Goal: Task Accomplishment & Management: Manage account settings

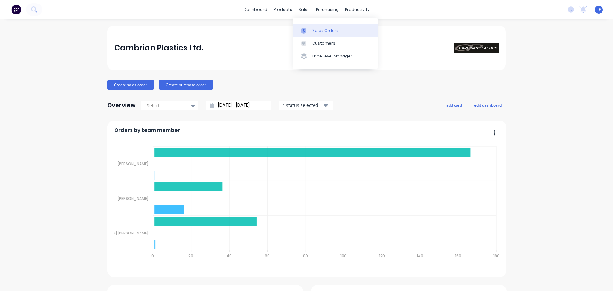
click at [313, 34] on link "Sales Orders" at bounding box center [335, 30] width 85 height 13
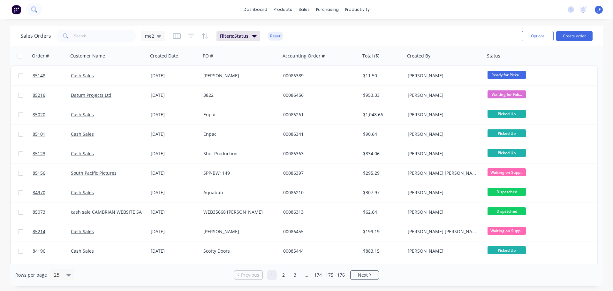
click at [40, 12] on button at bounding box center [34, 9] width 16 height 13
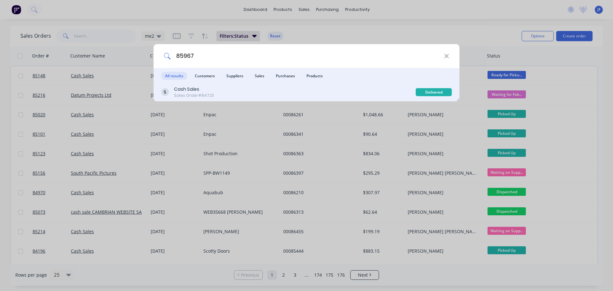
type input "85967"
click at [329, 88] on div "Cash Sales Sales Order #84723" at bounding box center [288, 92] width 254 height 12
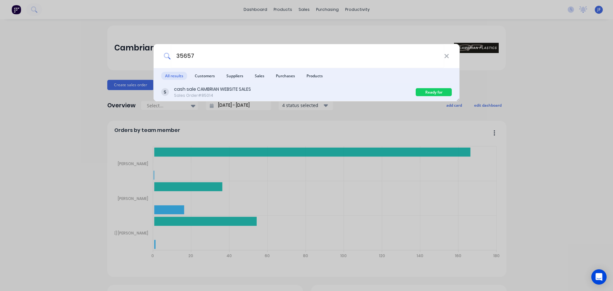
type input "35657"
click at [201, 89] on div "cash sale CAMBRIAN WEBSITE SALES" at bounding box center [212, 89] width 77 height 7
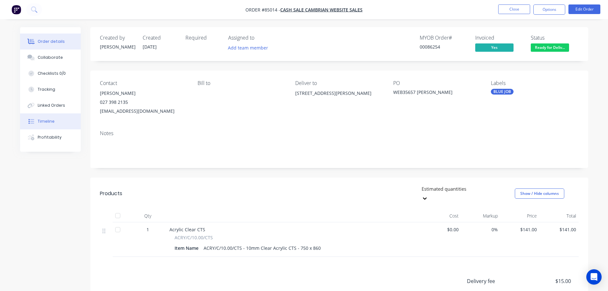
click at [46, 127] on button "Timeline" at bounding box center [50, 121] width 61 height 16
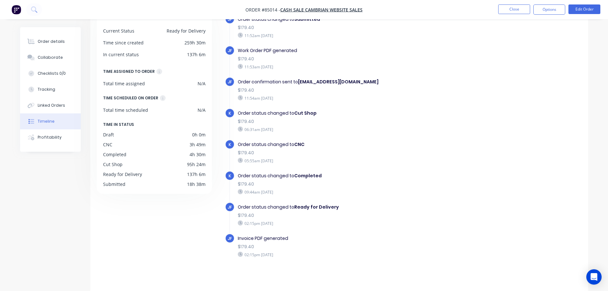
scroll to position [49, 0]
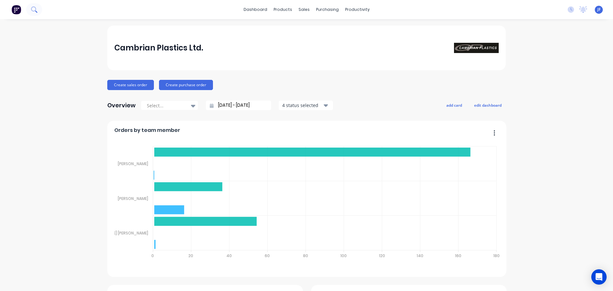
click at [29, 11] on button at bounding box center [34, 9] width 16 height 13
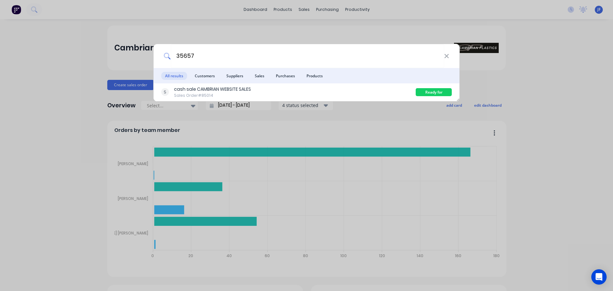
type input "35657"
click at [299, 84] on div "cash sale CAMBRIAN WEBSITE SALES Sales Order #85014 Ready for Delivery" at bounding box center [307, 92] width 306 height 18
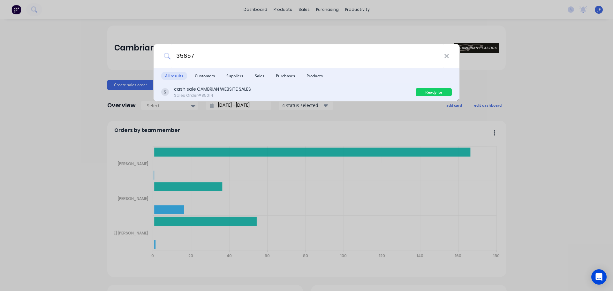
click at [398, 94] on div "cash sale CAMBRIAN WEBSITE SALES Sales Order #85014" at bounding box center [288, 92] width 254 height 12
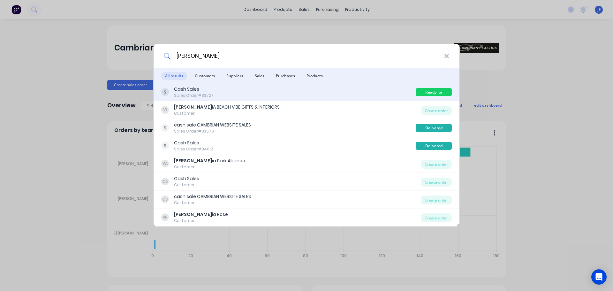
type input "victor"
click at [389, 96] on div "Cash Sales Sales Order #83727" at bounding box center [288, 92] width 254 height 12
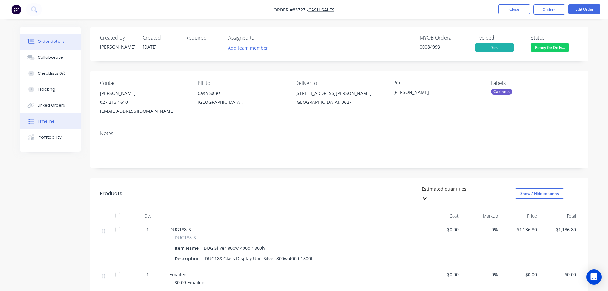
click at [59, 122] on button "Timeline" at bounding box center [50, 121] width 61 height 16
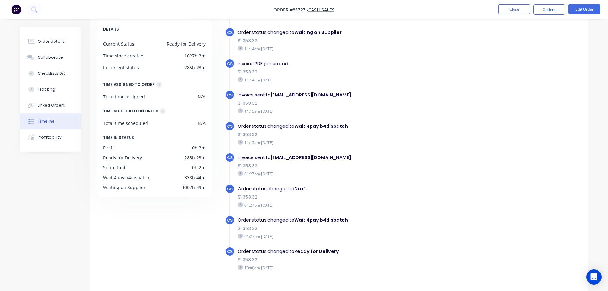
scroll to position [49, 0]
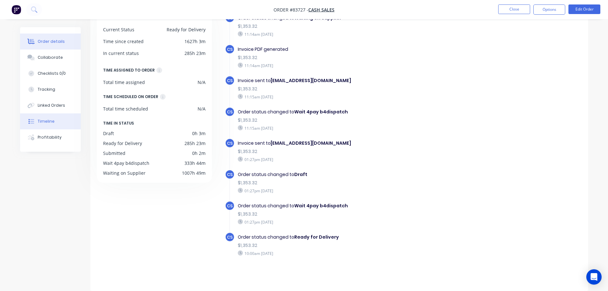
click at [42, 42] on div "Order details" at bounding box center [51, 42] width 27 height 6
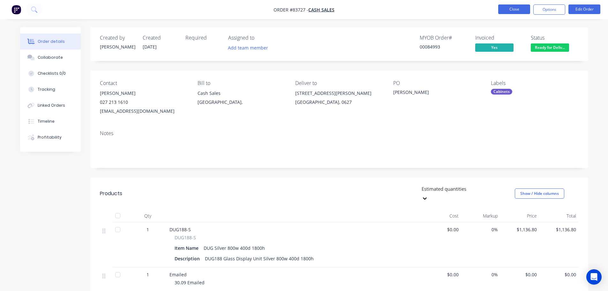
click at [507, 12] on button "Close" at bounding box center [514, 9] width 32 height 10
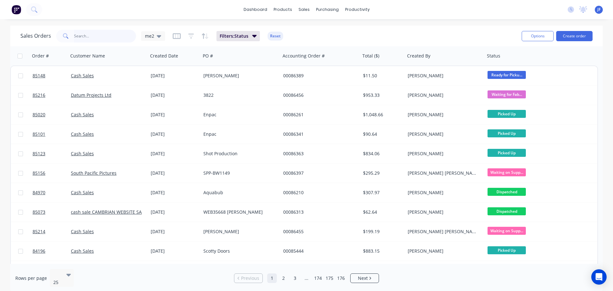
click at [84, 33] on input "text" at bounding box center [105, 36] width 62 height 13
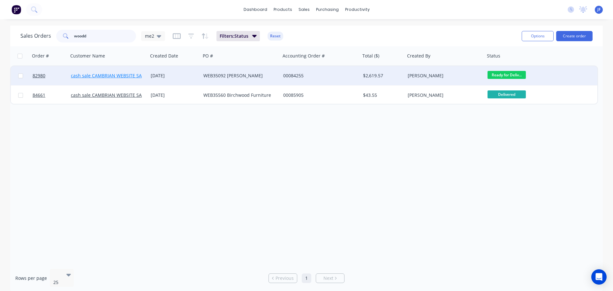
type input "woodd"
click at [115, 75] on link "cash sale CAMBRIAN WEBSITE SALES" at bounding box center [110, 75] width 78 height 6
click at [264, 76] on div "WEB35092 Tom Woodd" at bounding box center [238, 75] width 71 height 6
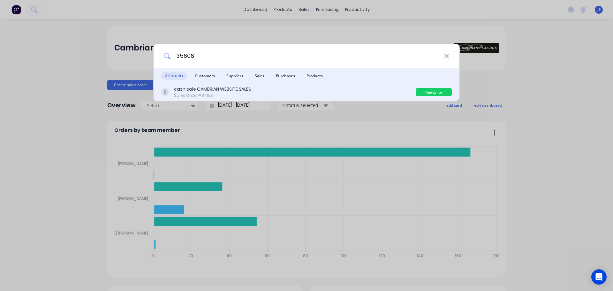
type input "35606"
click at [390, 87] on div "cash sale CAMBRIAN WEBSITE SALES Sales Order #84851" at bounding box center [288, 92] width 254 height 12
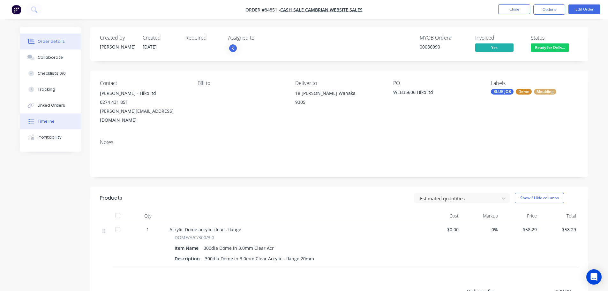
click at [44, 123] on div "Timeline" at bounding box center [46, 121] width 17 height 6
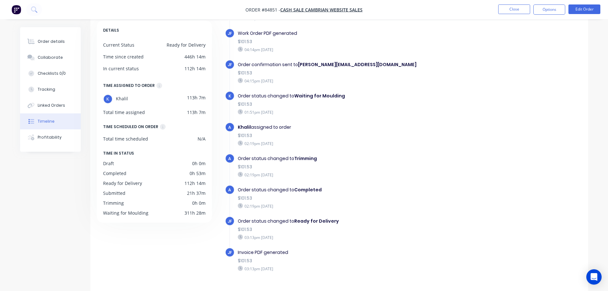
scroll to position [49, 0]
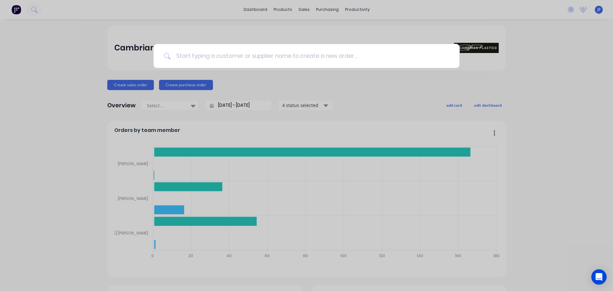
click at [231, 60] on input at bounding box center [310, 56] width 278 height 24
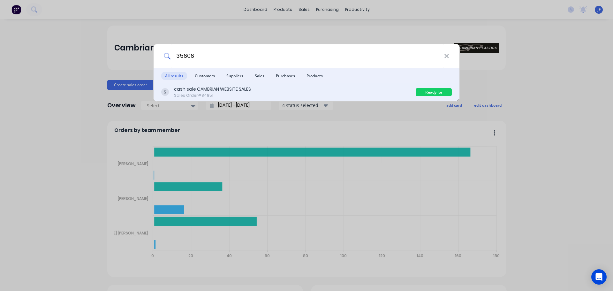
type input "35606"
click at [278, 94] on div "cash sale CAMBRIAN WEBSITE SALES Sales Order #84851" at bounding box center [288, 92] width 254 height 12
type input "00085915"
click at [272, 90] on div "Cash Sale EASY AZ SALES Sales Order #84670" at bounding box center [288, 92] width 254 height 12
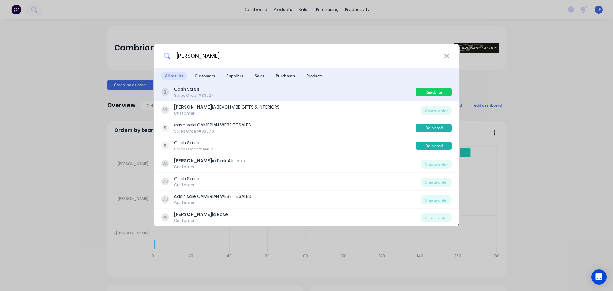
type input "victor"
click at [242, 87] on div "Cash Sales Sales Order #83727" at bounding box center [288, 92] width 254 height 12
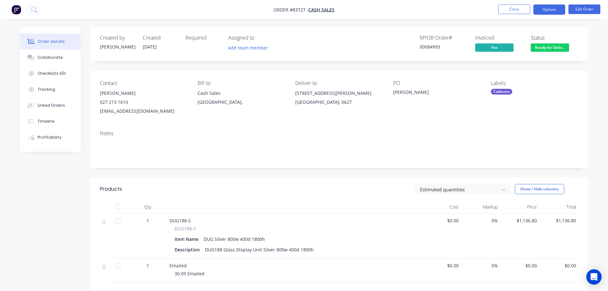
click at [558, 11] on button "Options" at bounding box center [549, 9] width 32 height 10
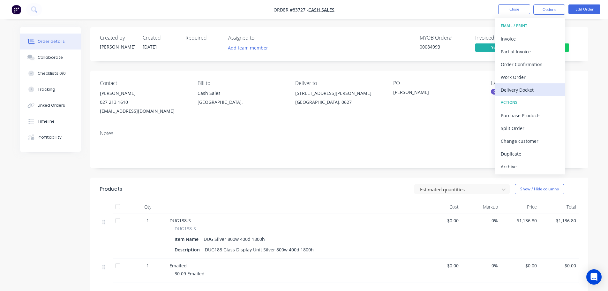
click at [547, 89] on div "Delivery Docket" at bounding box center [530, 89] width 59 height 9
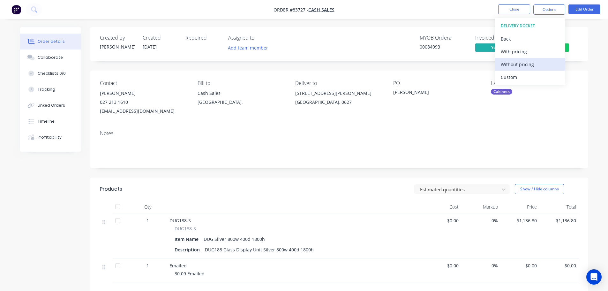
click at [543, 67] on div "Without pricing" at bounding box center [530, 64] width 59 height 9
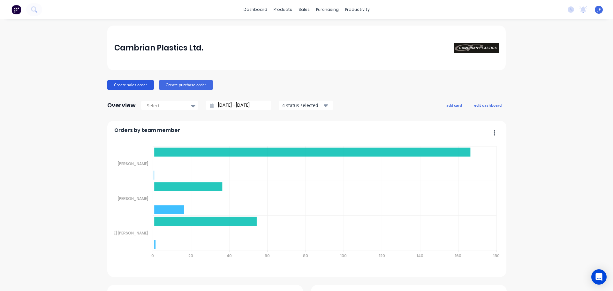
click at [109, 84] on button "Create sales order" at bounding box center [130, 85] width 47 height 10
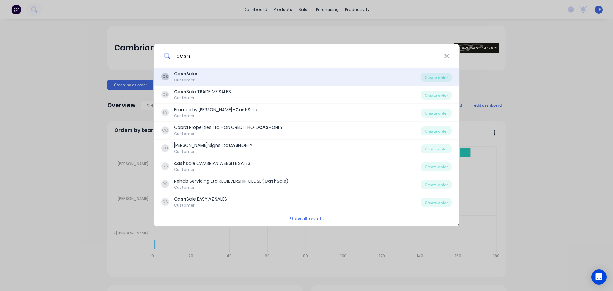
type input "cash"
click at [201, 83] on div "CS Cash Sales Customer Create order" at bounding box center [307, 77] width 306 height 18
click at [251, 72] on div "CS Cash Sales Customer" at bounding box center [291, 77] width 260 height 12
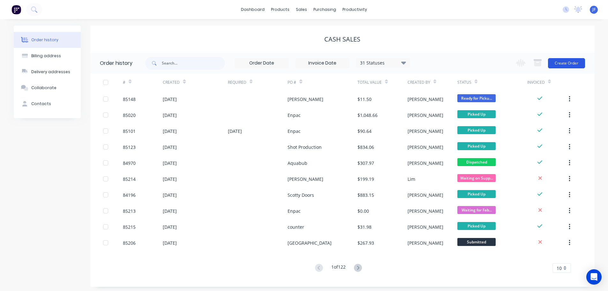
click at [555, 62] on button "Create Order" at bounding box center [566, 63] width 37 height 10
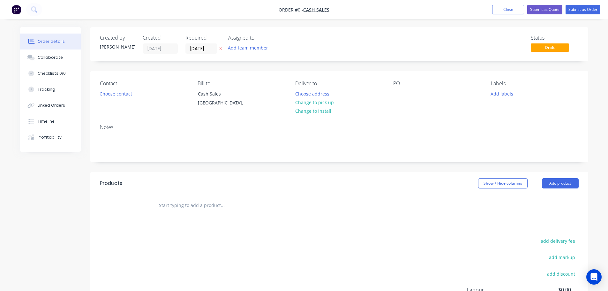
click at [222, 47] on button "button" at bounding box center [220, 48] width 7 height 7
click at [103, 99] on div "Contact Choose contact" at bounding box center [143, 94] width 87 height 29
click at [104, 97] on button "Choose contact" at bounding box center [115, 93] width 39 height 9
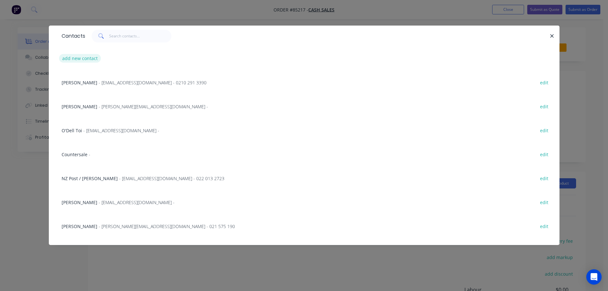
click at [89, 60] on button "add new contact" at bounding box center [80, 58] width 42 height 9
select select "NZ"
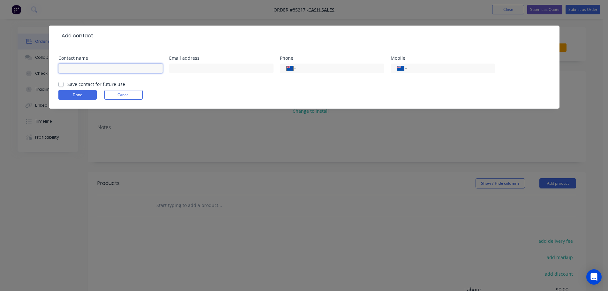
click at [100, 64] on input "text" at bounding box center [110, 69] width 104 height 10
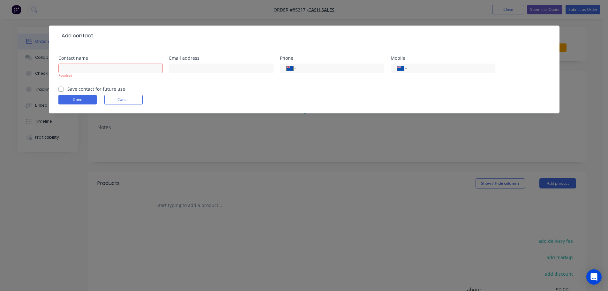
click at [106, 84] on form "Contact name Required Email address Phone International Afghanistan Åland Islan…" at bounding box center [304, 84] width 492 height 57
click at [101, 89] on label "Save contact for future use" at bounding box center [96, 89] width 58 height 7
click at [64, 89] on input "Save contact for future use" at bounding box center [60, 89] width 5 height 6
checkbox input "true"
click at [101, 72] on input "text" at bounding box center [110, 69] width 104 height 10
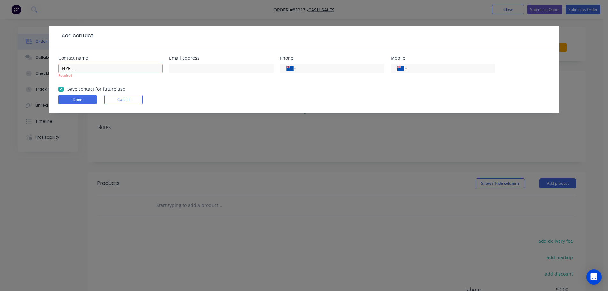
click at [59, 90] on form "Contact name NZEI _ Required Email address Phone International Afghanistan Ålan…" at bounding box center [304, 84] width 492 height 57
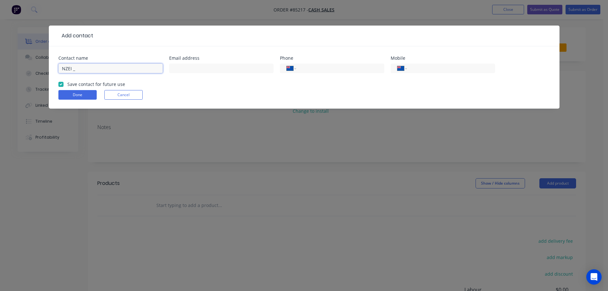
click at [97, 70] on input "NZEI _" at bounding box center [110, 69] width 104 height 10
type input "NZEI"
click at [101, 84] on label "Save contact for future use" at bounding box center [96, 84] width 58 height 7
click at [64, 84] on input "Save contact for future use" at bounding box center [60, 84] width 5 height 6
checkbox input "false"
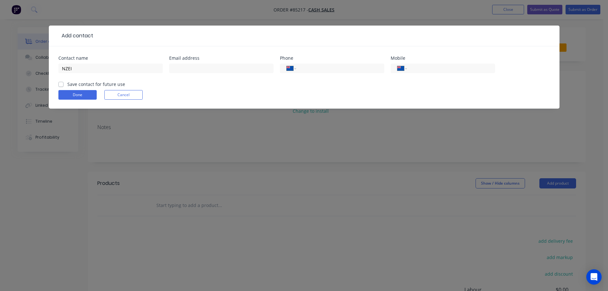
click at [103, 73] on div "NZEI" at bounding box center [110, 71] width 104 height 19
click at [103, 70] on input "NZEI" at bounding box center [110, 69] width 104 height 10
type input "NZEI - Tracey"
click at [101, 71] on input "NZEI - Tracey" at bounding box center [110, 69] width 104 height 10
click at [89, 91] on button "Done" at bounding box center [77, 95] width 38 height 10
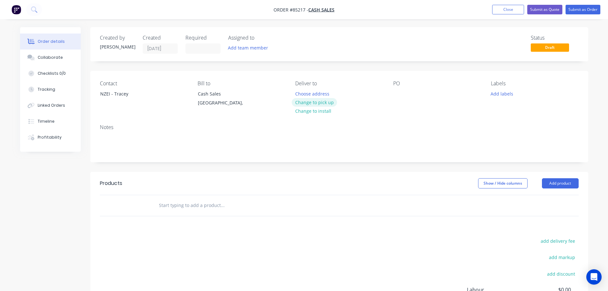
click at [310, 102] on button "Change to pick up" at bounding box center [314, 102] width 45 height 9
click at [200, 48] on input at bounding box center [203, 49] width 34 height 10
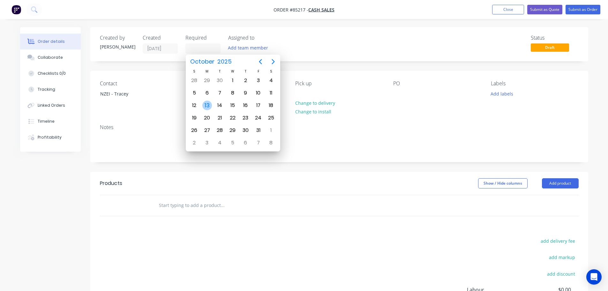
click at [210, 105] on div "13" at bounding box center [207, 106] width 10 height 10
type input "[DATE]"
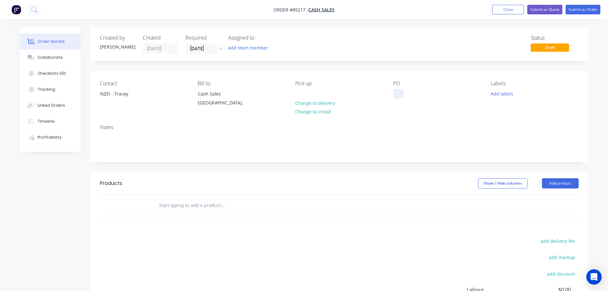
click at [401, 96] on div at bounding box center [398, 93] width 10 height 9
click at [183, 208] on input "text" at bounding box center [223, 205] width 128 height 13
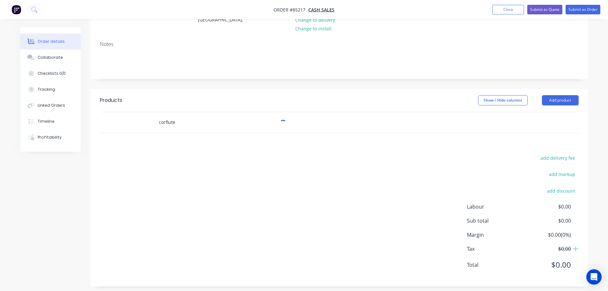
scroll to position [88, 0]
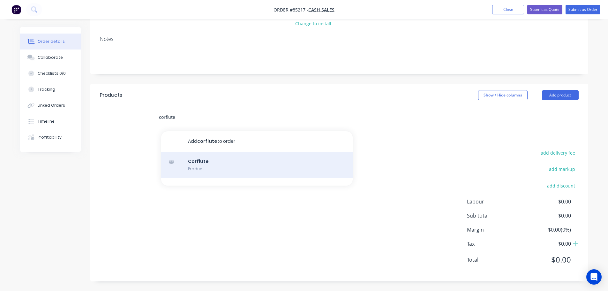
type input "corflute"
click at [205, 165] on div "Corflute Product" at bounding box center [257, 165] width 192 height 27
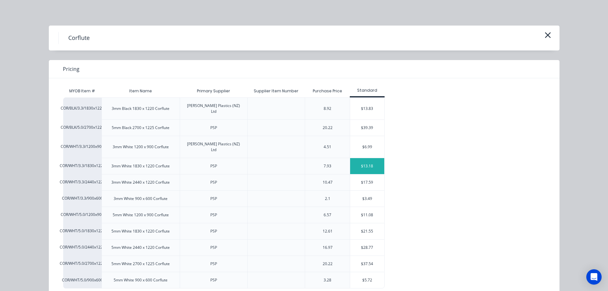
click at [367, 158] on div "$13.18" at bounding box center [367, 166] width 34 height 16
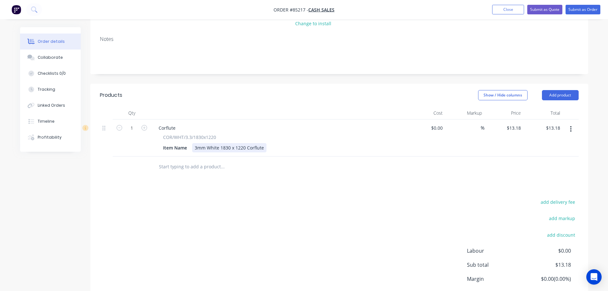
click at [265, 146] on div "3mm White 1830 x 1220 Corflute" at bounding box center [229, 147] width 74 height 9
click at [127, 127] on input "1" at bounding box center [132, 128] width 17 height 10
type input "5"
type input "$65.90"
click at [264, 149] on div "3mm White 1830 x 1220 Corflute" at bounding box center [229, 147] width 74 height 9
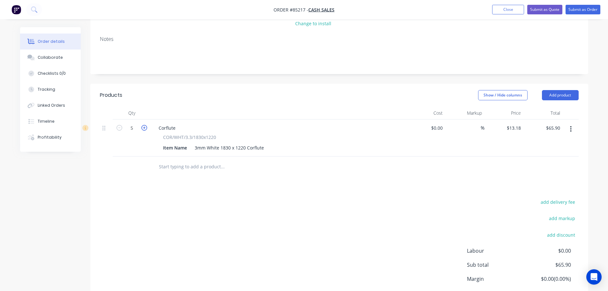
click at [141, 129] on icon "button" at bounding box center [144, 128] width 6 height 6
type input "6"
type input "$79.08"
click at [265, 148] on div "3mm White 1830 x 1220 Corflute" at bounding box center [229, 147] width 74 height 9
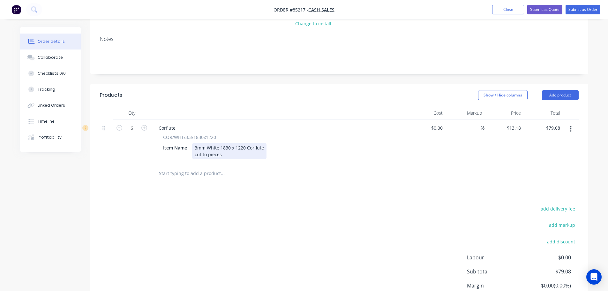
click at [251, 155] on div "3mm White 1830 x 1220 Corflute cut to pieces" at bounding box center [229, 151] width 74 height 16
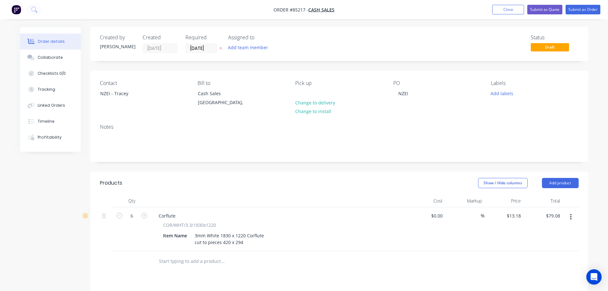
scroll to position [0, 0]
click at [558, 214] on input "79.08" at bounding box center [554, 215] width 17 height 9
type input "$79.08"
click at [243, 242] on div "3mm White 1830 x 1220 Corflute cut to pieces 420 x 294" at bounding box center [229, 239] width 74 height 16
click at [253, 244] on div "3mm White 1830 x 1220 Corflute cut to pieces 420 x 294" at bounding box center [229, 239] width 74 height 16
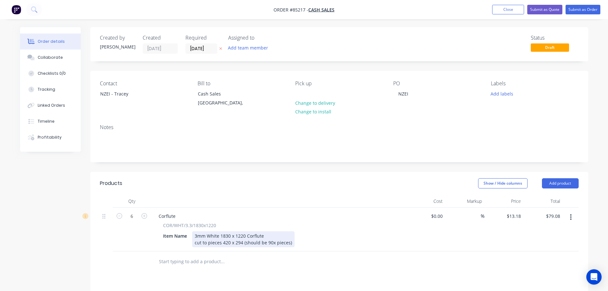
click at [194, 240] on div "3mm White 1830 x 1220 Corflute cut to pieces 420 x 294 (should be 90x pieces)" at bounding box center [243, 239] width 102 height 16
click at [301, 241] on div "3mm White 1830 x 1220 Corflute sheets cut to pieces 420 x 294 (should be 90x pi…" at bounding box center [251, 239] width 118 height 16
click at [303, 245] on div "3mm White 1830 x 1220 Corflute sheets cut to pieces 420 x 294 (should be 90x pi…" at bounding box center [251, 239] width 118 height 16
click at [305, 179] on div "Show / Hide columns Add product" at bounding box center [389, 183] width 377 height 10
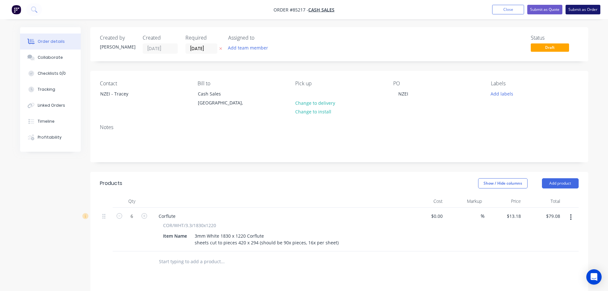
click at [577, 6] on button "Submit as Order" at bounding box center [583, 10] width 35 height 10
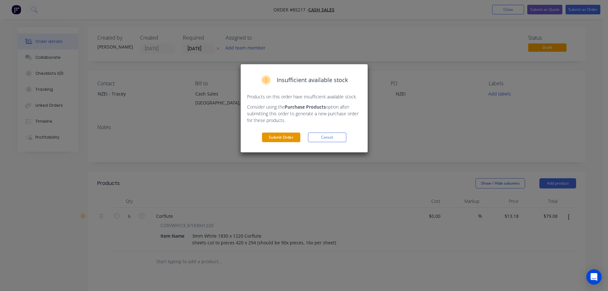
click at [291, 139] on button "Submit Order" at bounding box center [281, 137] width 38 height 10
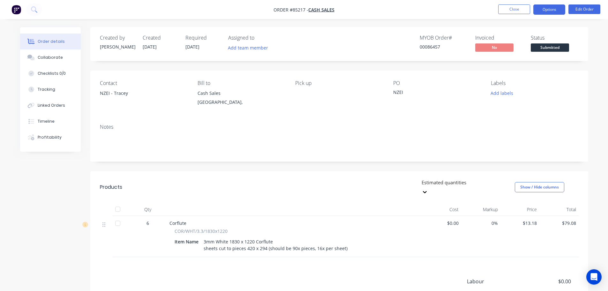
click at [539, 9] on button "Options" at bounding box center [549, 9] width 32 height 10
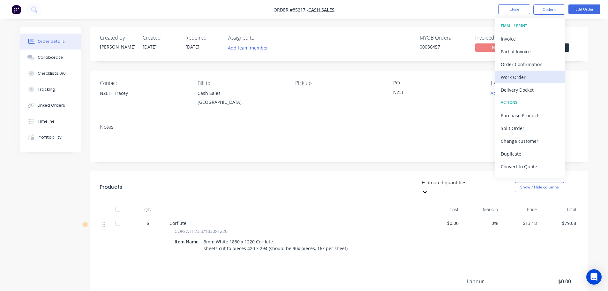
click at [531, 72] on button "Work Order" at bounding box center [530, 77] width 70 height 13
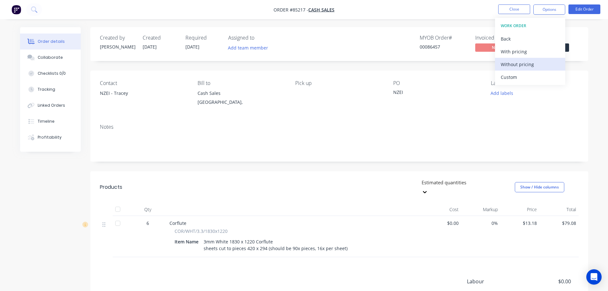
click at [533, 64] on div "Without pricing" at bounding box center [530, 64] width 59 height 9
click at [286, 16] on nav "Order #85217 - Cash Sales Close Options EMAIL / PRINT Invoice Partial Invoice O…" at bounding box center [304, 9] width 608 height 19
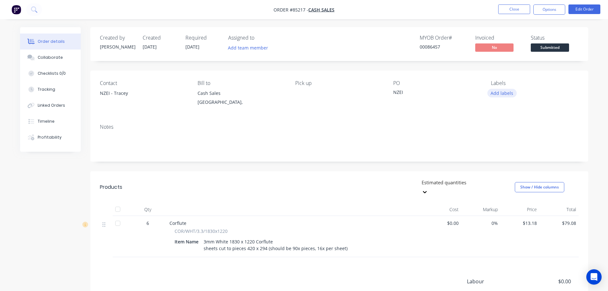
click at [501, 93] on button "Add labels" at bounding box center [501, 93] width 29 height 9
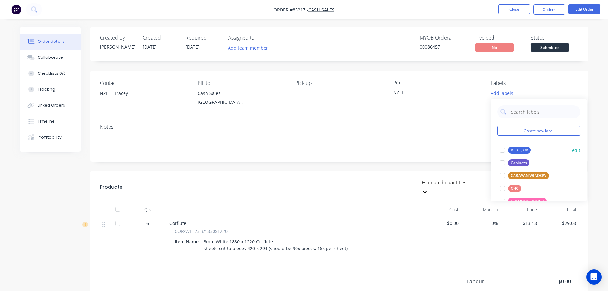
click at [511, 149] on div "BLUE JOB" at bounding box center [519, 150] width 23 height 7
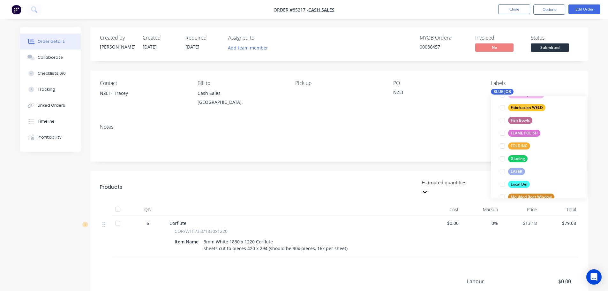
scroll to position [255, 0]
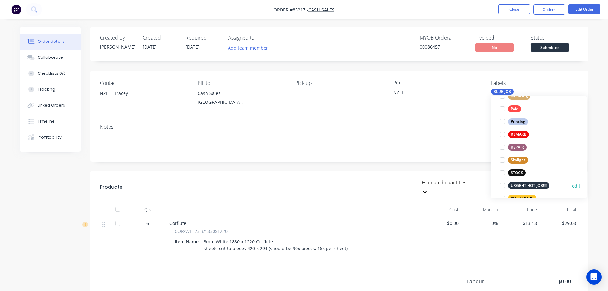
click at [525, 183] on div "URGENT HOT JOB!!!!" at bounding box center [528, 185] width 41 height 7
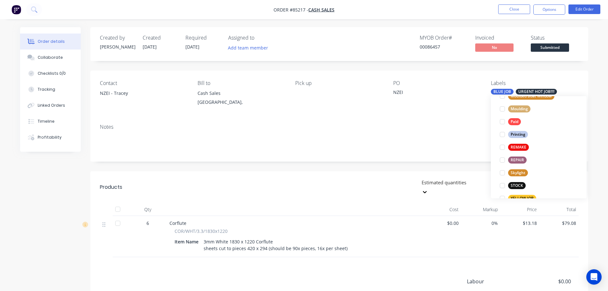
scroll to position [0, 0]
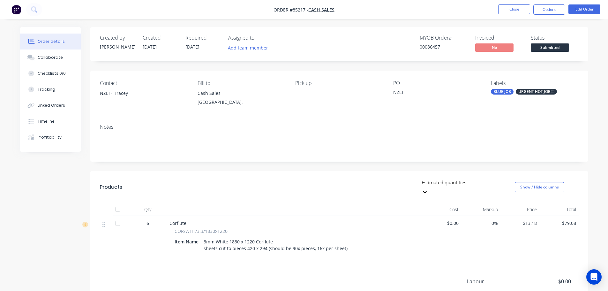
click at [450, 97] on div "NZEI" at bounding box center [433, 93] width 80 height 9
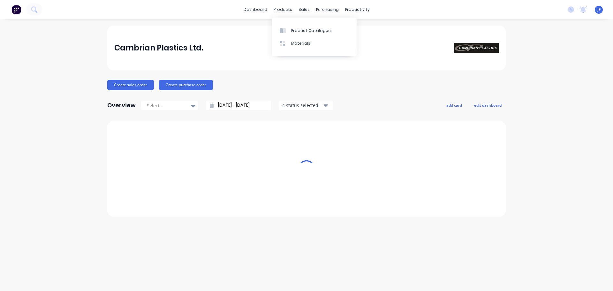
click at [36, 17] on div "dashboard products sales purchasing productivity dashboard products Product Cat…" at bounding box center [306, 9] width 613 height 19
click at [35, 15] on button at bounding box center [34, 9] width 16 height 13
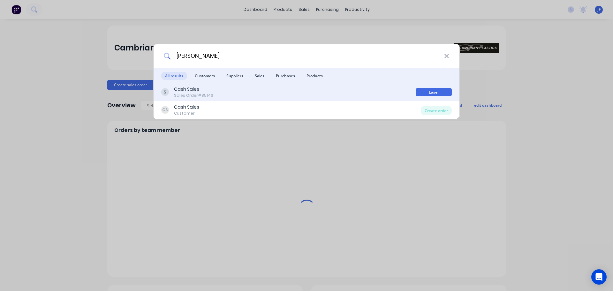
type input "[PERSON_NAME]"
click at [313, 93] on div "Cash Sales Sales Order #85146" at bounding box center [288, 92] width 254 height 12
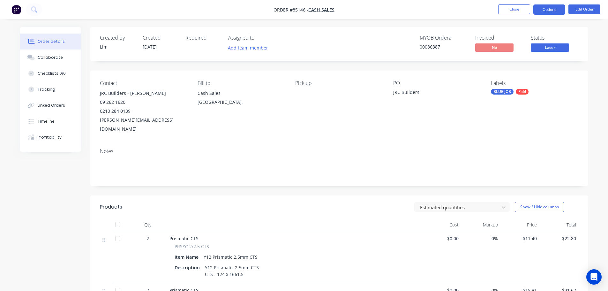
click at [560, 9] on button "Options" at bounding box center [549, 9] width 32 height 10
click at [436, 45] on div "00086387" at bounding box center [444, 46] width 48 height 7
copy div "00086387"
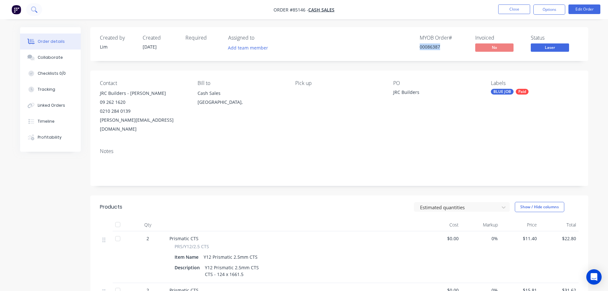
click at [38, 9] on button at bounding box center [34, 9] width 16 height 13
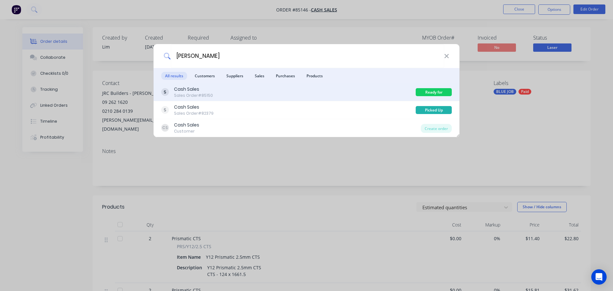
type input "[PERSON_NAME]"
click at [305, 90] on div "Cash Sales Sales Order #85150" at bounding box center [288, 92] width 254 height 12
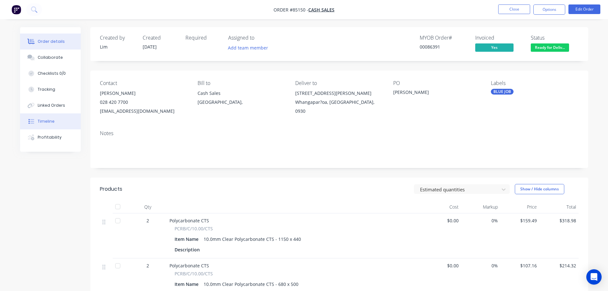
click at [61, 117] on button "Timeline" at bounding box center [50, 121] width 61 height 16
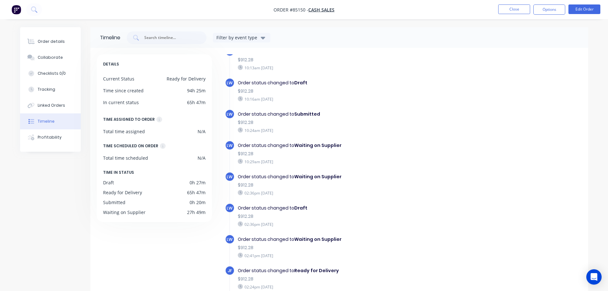
scroll to position [207, 0]
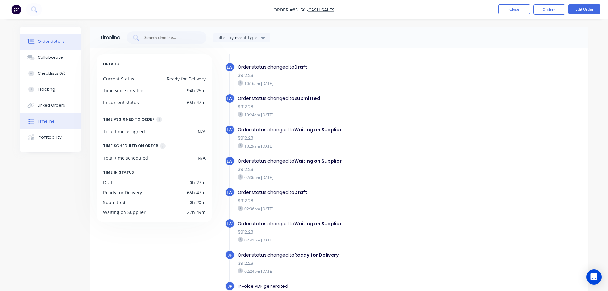
click at [50, 36] on button "Order details" at bounding box center [50, 42] width 61 height 16
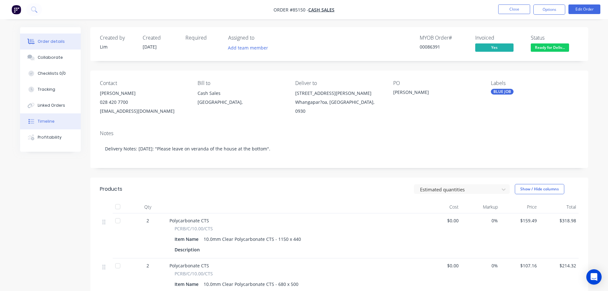
click at [46, 126] on button "Timeline" at bounding box center [50, 121] width 61 height 16
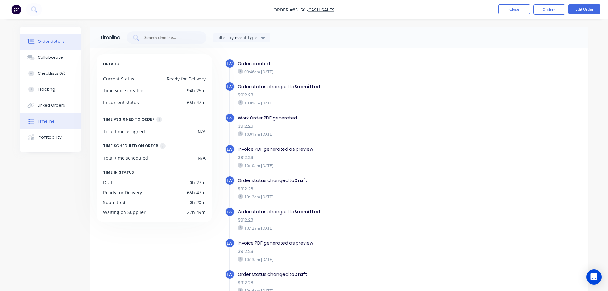
click at [53, 39] on div "Order details" at bounding box center [51, 42] width 27 height 6
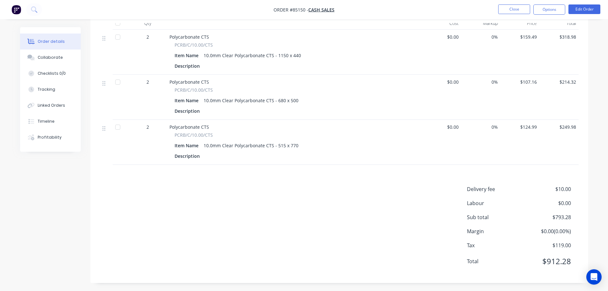
scroll to position [185, 0]
click at [19, 8] on img "button" at bounding box center [16, 10] width 10 height 10
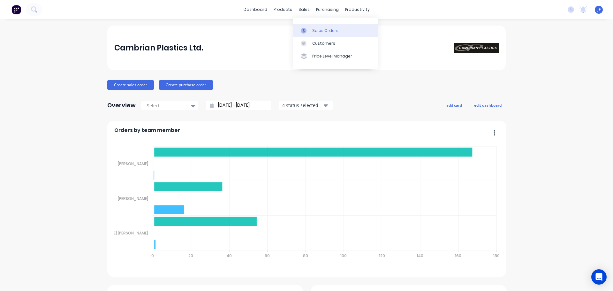
click at [313, 33] on div "Sales Orders" at bounding box center [325, 31] width 26 height 6
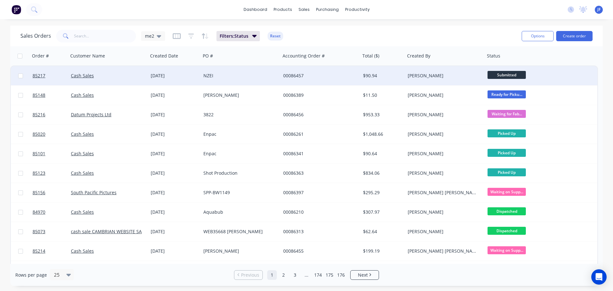
click at [203, 76] on div "NZEI" at bounding box center [241, 75] width 80 height 19
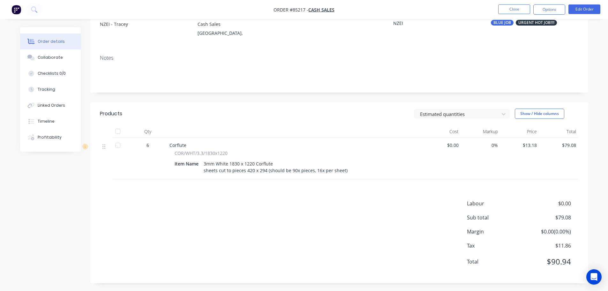
scroll to position [71, 0]
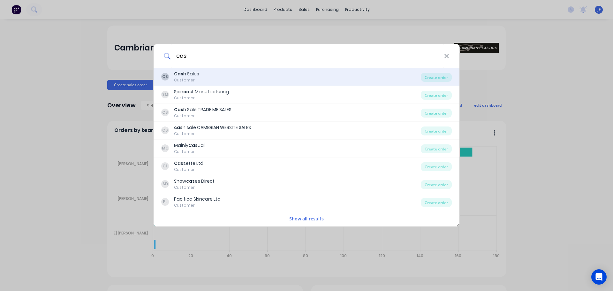
type input "cas"
click at [202, 80] on div "CS Cas h Sales Customer" at bounding box center [291, 77] width 260 height 12
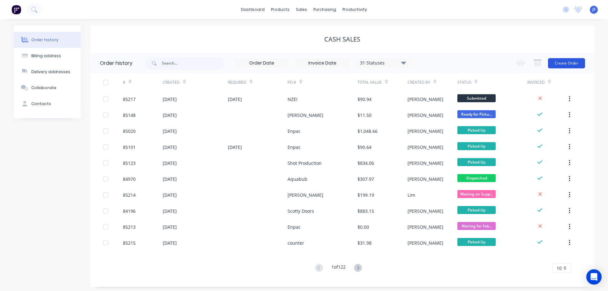
click at [575, 63] on button "Create Order" at bounding box center [566, 63] width 37 height 10
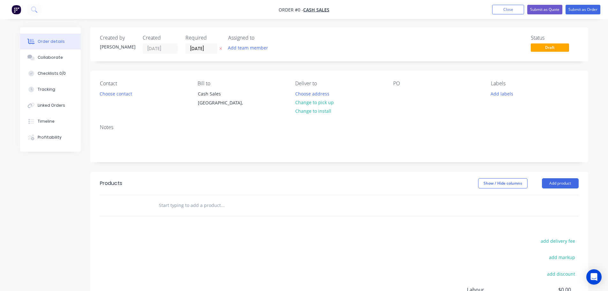
click at [220, 49] on icon "button" at bounding box center [220, 49] width 3 height 4
click at [105, 91] on button "Choose contact" at bounding box center [115, 93] width 39 height 9
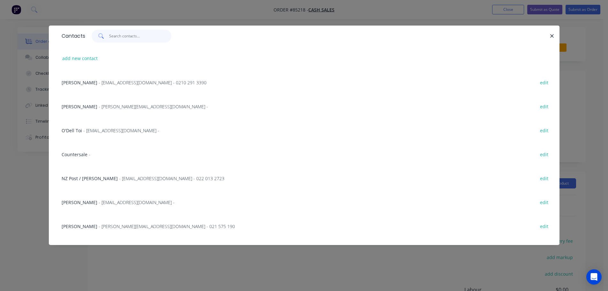
click at [128, 37] on input "text" at bounding box center [140, 36] width 62 height 13
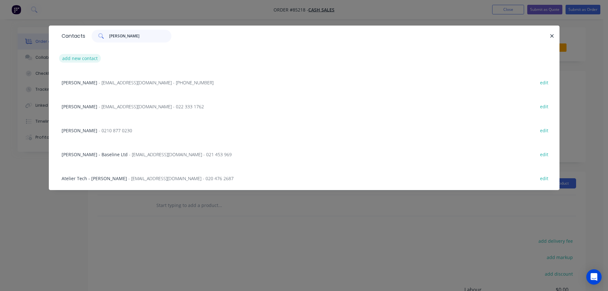
type input "geoff"
click at [83, 57] on button "add new contact" at bounding box center [80, 58] width 42 height 9
select select "NZ"
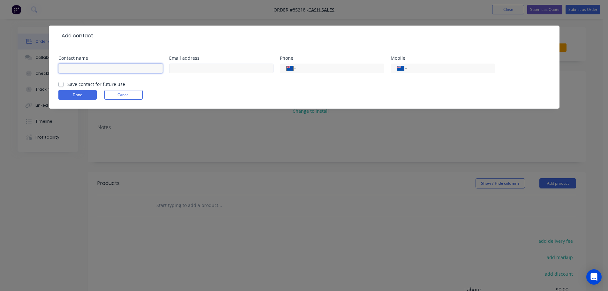
drag, startPoint x: 158, startPoint y: 65, endPoint x: 193, endPoint y: 66, distance: 35.1
click at [158, 65] on input "text" at bounding box center [110, 69] width 104 height 10
click at [203, 66] on input "text" at bounding box center [221, 69] width 104 height 10
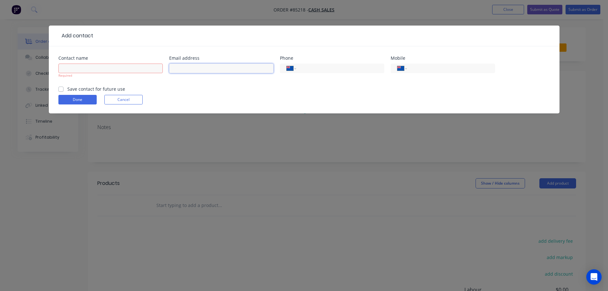
paste input "Geoff Deane <geoffdeane69@gmail.com>"
drag, startPoint x: 198, startPoint y: 68, endPoint x: 166, endPoint y: 68, distance: 32.6
click at [166, 68] on div "Contact name Required Email address Geoff Deane <geoffdeane69@gmail.com> Phone …" at bounding box center [304, 71] width 492 height 30
type input "<geoffdeane69@gmail.com>"
type input "[PERSON_NAME]"
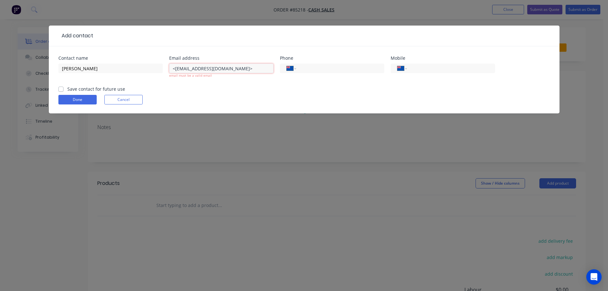
drag, startPoint x: 177, startPoint y: 69, endPoint x: 170, endPoint y: 69, distance: 6.4
click at [170, 69] on input "<geoffdeane69@gmail.com>" at bounding box center [221, 69] width 104 height 10
click at [240, 68] on input "geoffdeane69@gmail.com>" at bounding box center [221, 69] width 104 height 10
type input "geoffdeane69@gmail.com"
click at [79, 90] on form "Contact name Geoff Deane Email address geoffdeane69@gmail.com email must be a v…" at bounding box center [304, 84] width 492 height 57
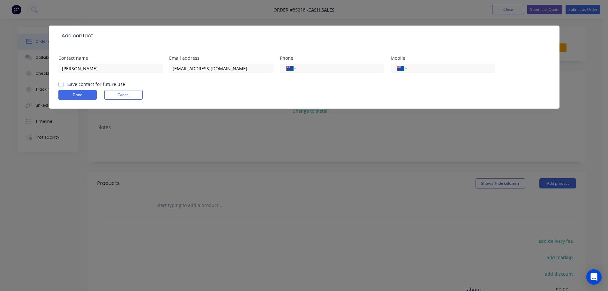
click at [72, 83] on label "Save contact for future use" at bounding box center [96, 84] width 58 height 7
click at [64, 83] on input "Save contact for future use" at bounding box center [60, 84] width 5 height 6
checkbox input "true"
click at [79, 100] on form "Contact name Geoff Deane Email address geoffdeane69@gmail.com Phone Internation…" at bounding box center [304, 82] width 492 height 53
click at [80, 97] on button "Done" at bounding box center [77, 95] width 38 height 10
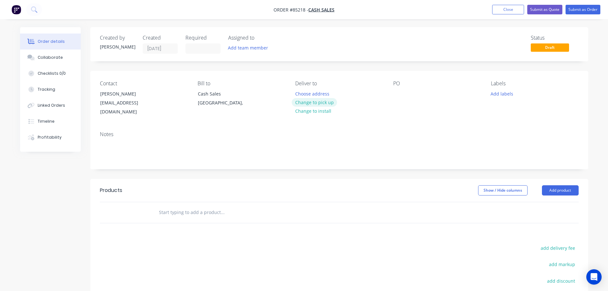
click at [320, 100] on button "Change to pick up" at bounding box center [314, 102] width 45 height 9
drag, startPoint x: 137, startPoint y: 92, endPoint x: 93, endPoint y: 93, distance: 44.4
click at [93, 93] on div "Contact Geoff Deane geoffdeane69@gmail.com Bill to Cash Sales Auckland, Pick up…" at bounding box center [339, 98] width 498 height 55
copy div "[PERSON_NAME]"
click at [398, 93] on div at bounding box center [398, 93] width 10 height 9
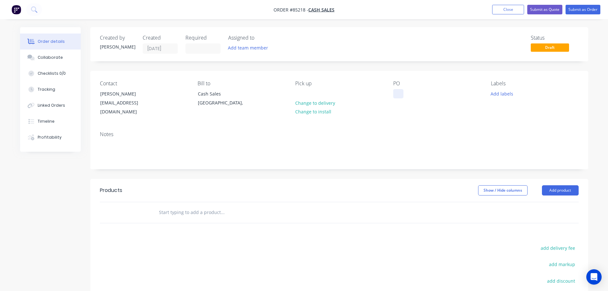
paste div
click at [200, 206] on input "text" at bounding box center [223, 212] width 128 height 13
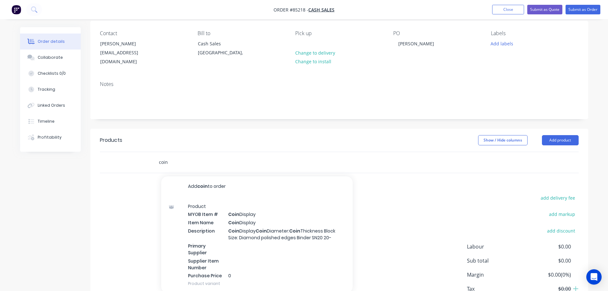
scroll to position [88, 0]
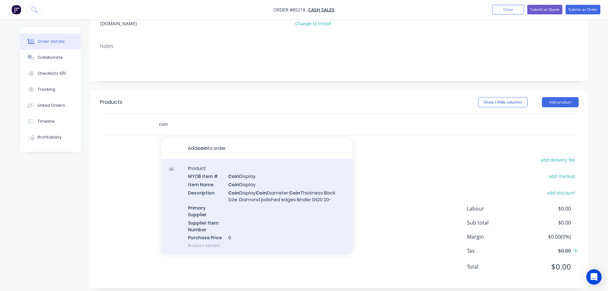
type input "coin"
click at [238, 203] on div "Product MYOB Item # Coin Display Item Name Coin Display Description Coin Displa…" at bounding box center [257, 207] width 192 height 96
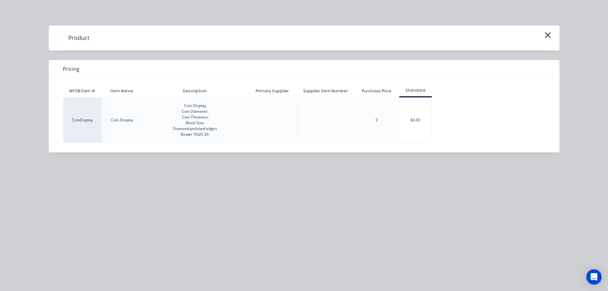
click at [406, 116] on div "$0.00" at bounding box center [416, 120] width 32 height 45
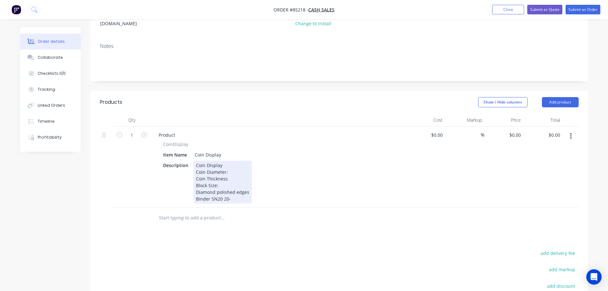
click at [234, 165] on div "Coin Display Coin Diameter: Coin Thickness Block Size: Diamond polished edges B…" at bounding box center [222, 182] width 58 height 43
click at [230, 171] on div "Coin Display Coin Diameter:127 Coin Thickness Block Size: Diamond polished edge…" at bounding box center [222, 182] width 58 height 43
click at [227, 169] on div "Coin Display Coin Diameter:127 Coin Thickness15mm Block Size: Diamond polished …" at bounding box center [222, 182] width 58 height 43
click at [223, 179] on div "Coin Display Coin Diameter:127 Coin Thickness 15mm Block Size: Diamond polished…" at bounding box center [222, 182] width 58 height 43
click at [218, 177] on div "Coin Display Coin Diameter:127 Coin Thickness 15mm Block Size:160 x 160 Diamond…" at bounding box center [222, 182] width 58 height 43
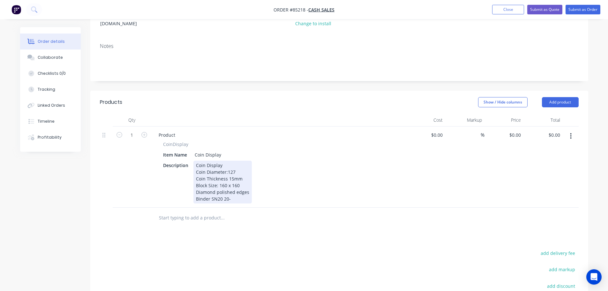
click at [245, 179] on div "Coin Display Coin Diameter:127 Coin Thickness 15mm Block Size: 160 x 160 Diamon…" at bounding box center [222, 182] width 58 height 43
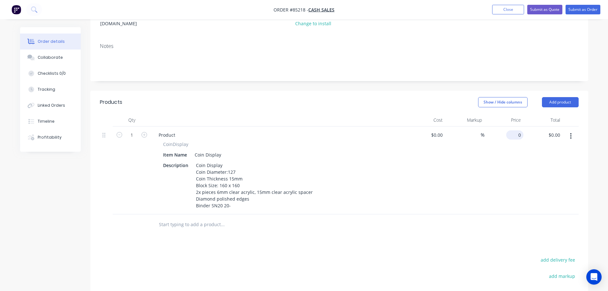
click at [522, 130] on input "0" at bounding box center [516, 134] width 15 height 9
paste input "47.95"
type input "$47.95"
click at [513, 163] on div "$47.95 47.95" at bounding box center [504, 170] width 39 height 88
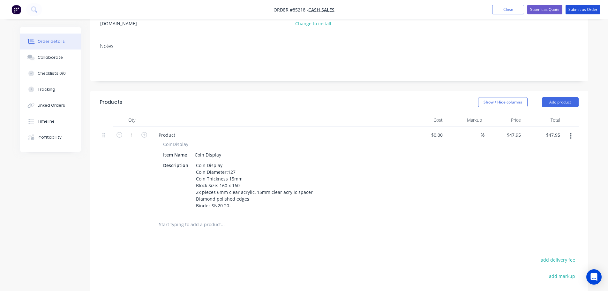
drag, startPoint x: 592, startPoint y: 9, endPoint x: 509, endPoint y: 17, distance: 82.8
click at [592, 9] on button "Submit as Order" at bounding box center [583, 10] width 35 height 10
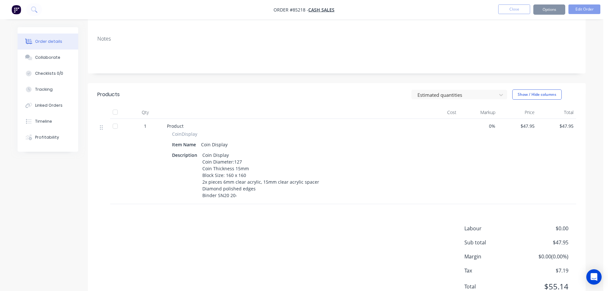
scroll to position [0, 0]
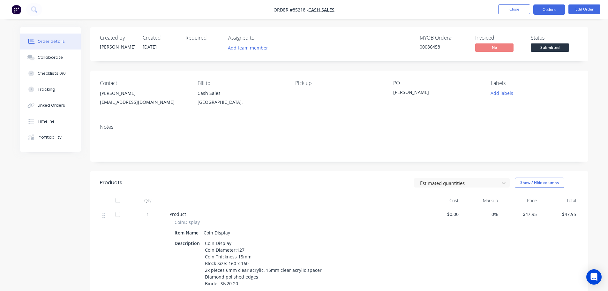
click at [546, 11] on button "Options" at bounding box center [549, 9] width 32 height 10
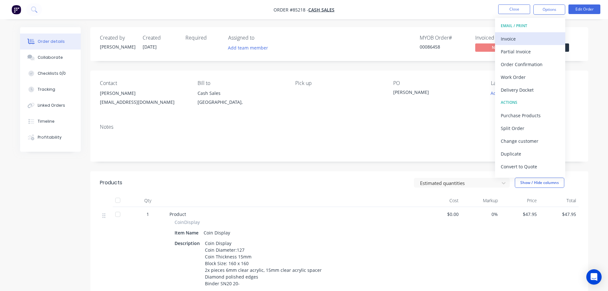
click at [534, 38] on div "Invoice" at bounding box center [530, 38] width 59 height 9
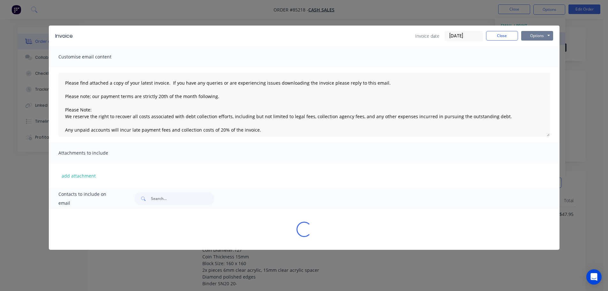
click at [537, 36] on button "Options" at bounding box center [537, 36] width 32 height 10
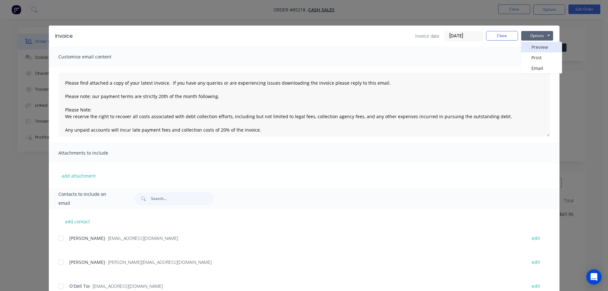
click at [538, 46] on button "Preview" at bounding box center [541, 47] width 41 height 11
drag, startPoint x: 62, startPoint y: 8, endPoint x: 47, endPoint y: 8, distance: 15.6
click at [62, 8] on div "Invoice Invoice date 13/10/25 Close Options Preview Print Email Customise email…" at bounding box center [304, 145] width 608 height 291
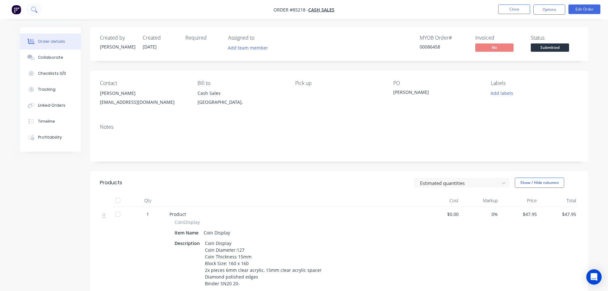
click at [38, 8] on button at bounding box center [34, 9] width 16 height 13
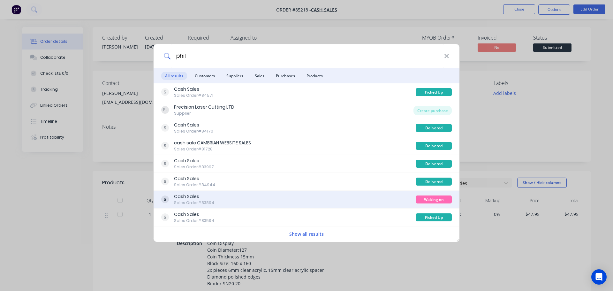
type input "phil"
click at [366, 195] on div "Cash Sales Sales Order #83894" at bounding box center [288, 199] width 254 height 12
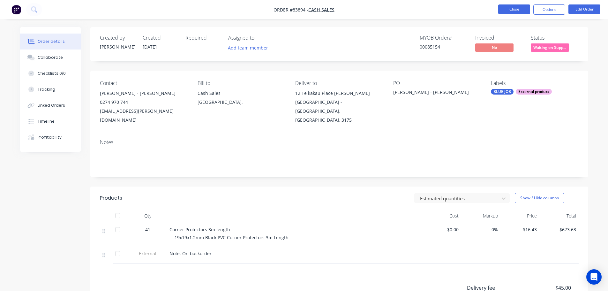
click at [512, 10] on button "Close" at bounding box center [514, 9] width 32 height 10
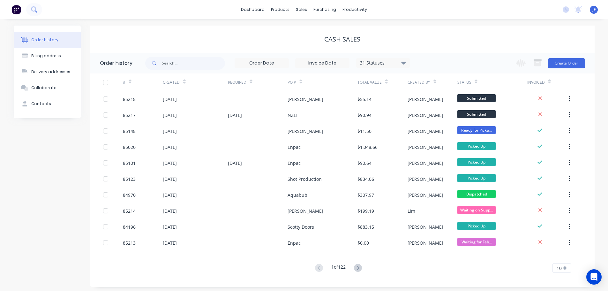
click at [30, 6] on button at bounding box center [34, 9] width 16 height 13
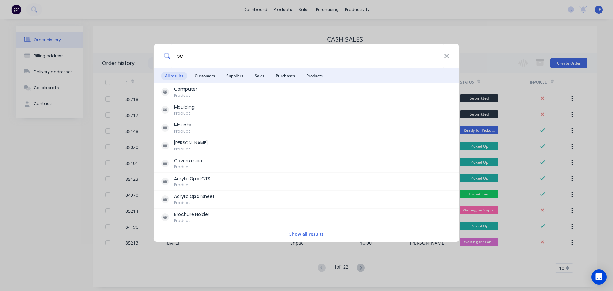
type input "p"
type input "rile"
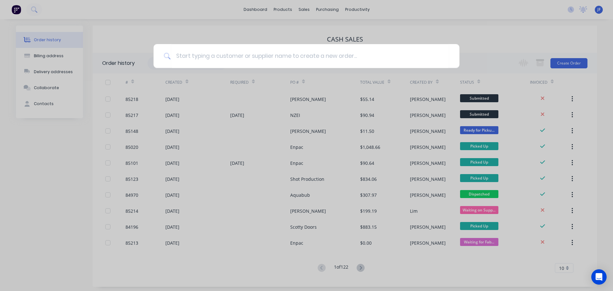
click at [248, 31] on div at bounding box center [306, 145] width 613 height 291
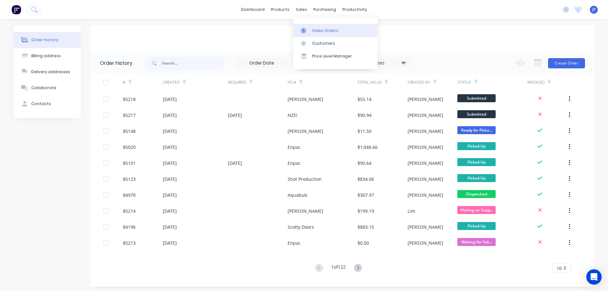
click at [312, 28] on link "Sales Orders" at bounding box center [335, 30] width 85 height 13
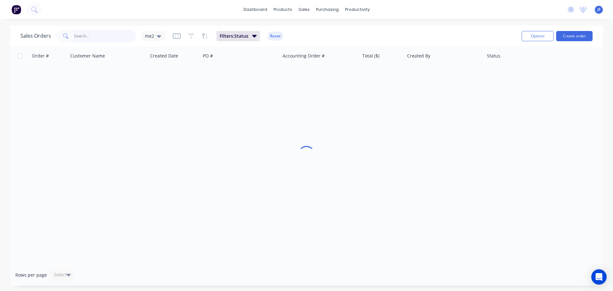
click at [112, 32] on input "text" at bounding box center [105, 36] width 62 height 13
type input "p"
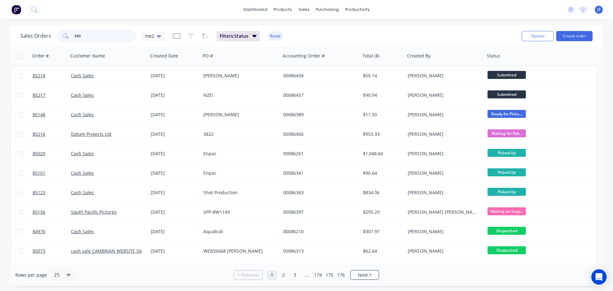
type input "3491"
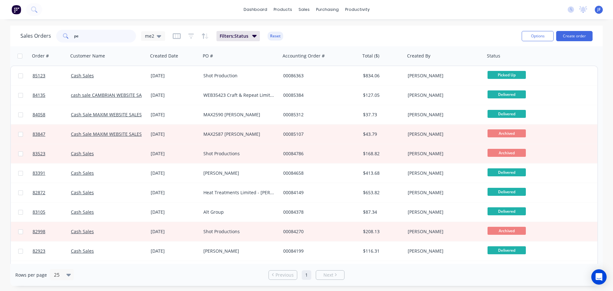
type input "p"
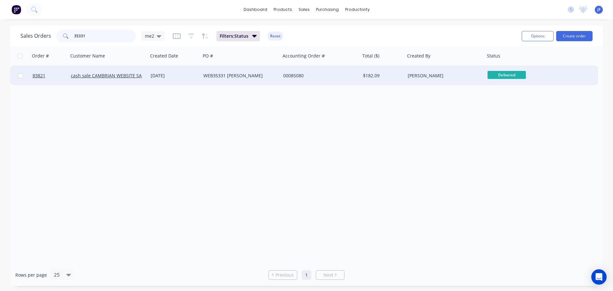
type input "35331"
click at [266, 76] on div "WEB35331 Iain Sim" at bounding box center [238, 75] width 71 height 6
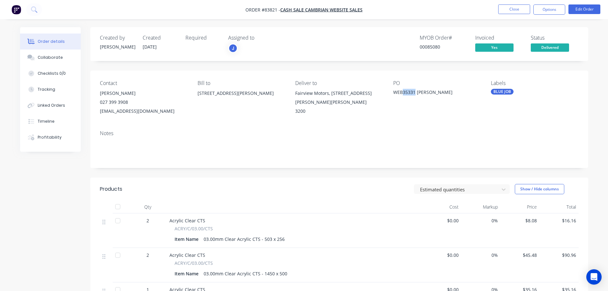
drag, startPoint x: 402, startPoint y: 94, endPoint x: 415, endPoint y: 94, distance: 12.5
click at [415, 94] on div "WEB35331 Iain Sim" at bounding box center [433, 93] width 80 height 9
click at [34, 13] on button at bounding box center [34, 9] width 16 height 13
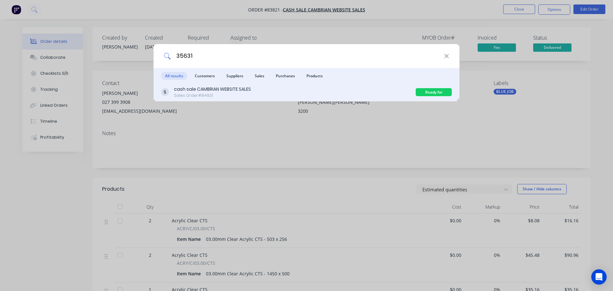
type input "35631"
click at [332, 93] on div "cash sale CAMBRIAN WEBSITE SALES Sales Order #84921" at bounding box center [288, 92] width 254 height 12
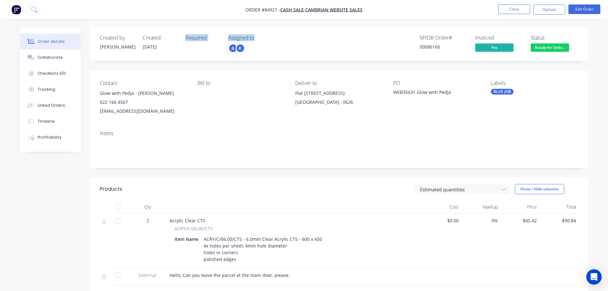
drag, startPoint x: 183, startPoint y: 37, endPoint x: 268, endPoint y: 34, distance: 85.0
click at [268, 34] on div "Created by Jess Created 29/09/25 Required Assigned to A K MYOB Order # 00086160…" at bounding box center [339, 44] width 498 height 34
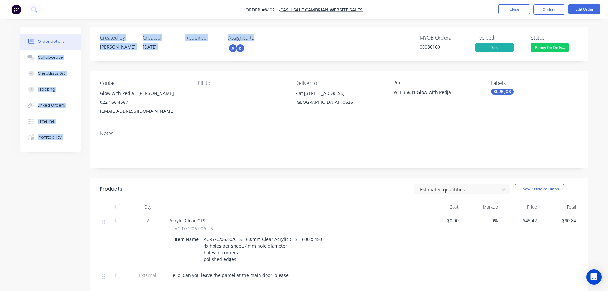
drag, startPoint x: 250, startPoint y: 38, endPoint x: 83, endPoint y: 41, distance: 167.3
click at [83, 41] on div "Order details Collaborate Checklists 0/0 Tracking Linked Orders Timeline Profit…" at bounding box center [304, 220] width 581 height 386
click at [111, 35] on div "Created by" at bounding box center [117, 38] width 35 height 6
drag, startPoint x: 109, startPoint y: 36, endPoint x: 281, endPoint y: 49, distance: 172.5
click at [281, 49] on div "Created by Jess Created 29/09/25 Required Assigned to A K MYOB Order # 00086160…" at bounding box center [339, 44] width 498 height 34
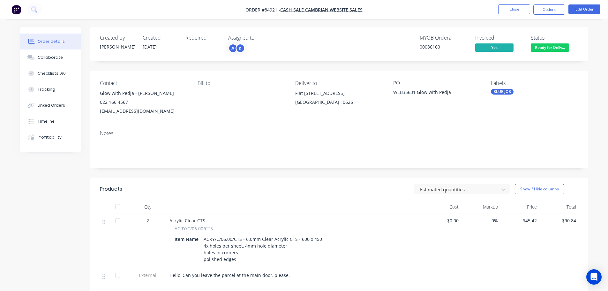
click at [281, 49] on div "A K" at bounding box center [260, 48] width 64 height 10
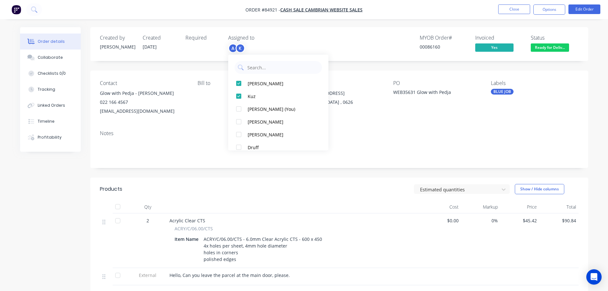
click at [113, 35] on div "Created by" at bounding box center [117, 38] width 35 height 6
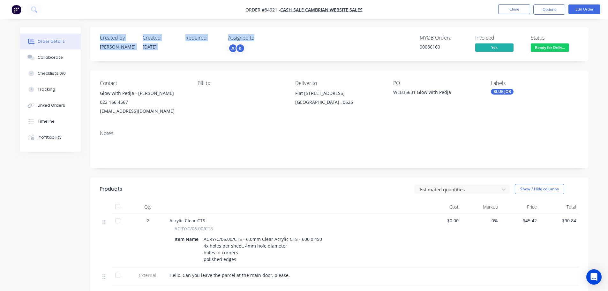
drag, startPoint x: 101, startPoint y: 38, endPoint x: 260, endPoint y: 41, distance: 159.0
click at [260, 41] on div "Created by Jess Created 29/09/25 Required Assigned to A K" at bounding box center [196, 44] width 192 height 19
click at [260, 41] on div "Assigned to" at bounding box center [260, 38] width 64 height 6
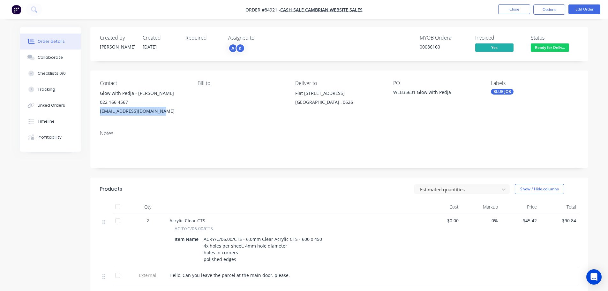
drag, startPoint x: 100, startPoint y: 112, endPoint x: 178, endPoint y: 107, distance: 78.7
click at [178, 107] on div "pedja_rilak@hotmail.co.nz" at bounding box center [143, 111] width 87 height 9
drag, startPoint x: 160, startPoint y: 114, endPoint x: 99, endPoint y: 115, distance: 61.3
click at [99, 115] on div "Contact Glow with Pedja - Pedja Rilak 022 166 4567 pedja_rilak@hotmail.co.nz Bi…" at bounding box center [339, 98] width 498 height 55
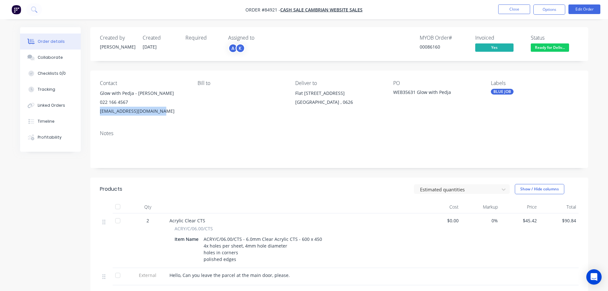
click at [98, 122] on div "Contact Glow with Pedja - Pedja Rilak 022 166 4567 pedja_rilak@hotmail.co.nz Bi…" at bounding box center [339, 98] width 498 height 55
drag, startPoint x: 93, startPoint y: 110, endPoint x: 179, endPoint y: 106, distance: 85.7
click at [179, 106] on div "Contact Glow with Pedja - Pedja Rilak 022 166 4567 pedja_rilak@hotmail.co.nz Bi…" at bounding box center [339, 98] width 498 height 55
click at [179, 107] on div "pedja_rilak@hotmail.co.nz" at bounding box center [143, 111] width 87 height 9
drag, startPoint x: 199, startPoint y: 85, endPoint x: 216, endPoint y: 85, distance: 17.6
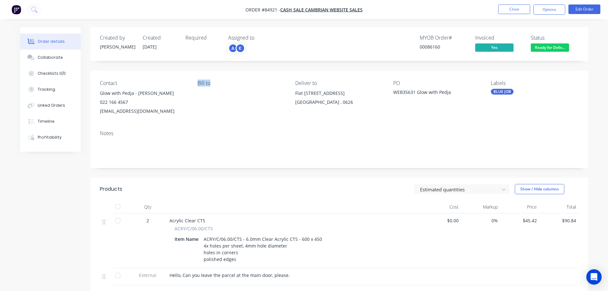
click at [216, 85] on div "Bill to" at bounding box center [241, 83] width 87 height 6
click at [50, 122] on div "Timeline" at bounding box center [46, 121] width 17 height 6
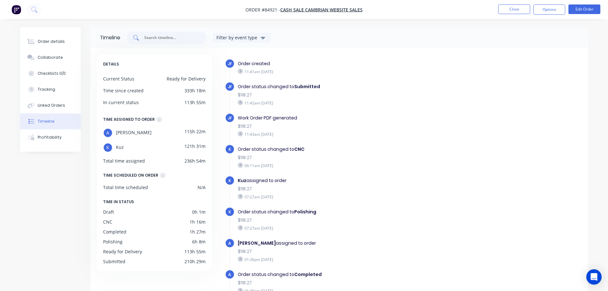
click at [176, 40] on input "text" at bounding box center [170, 37] width 53 height 6
paste input "pedja_rilak@hotmail.co.nz"
type input "pedja_rilak@hotmail.co.nz"
click at [73, 42] on button "Order details" at bounding box center [50, 42] width 61 height 16
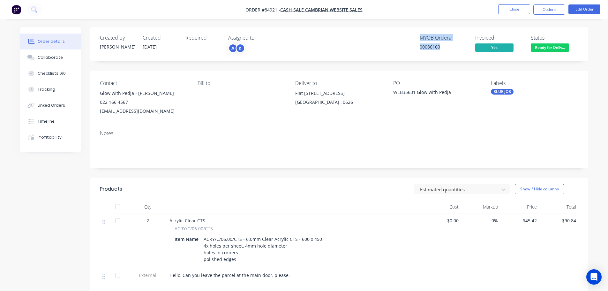
drag, startPoint x: 442, startPoint y: 47, endPoint x: 422, endPoint y: 37, distance: 22.0
click at [422, 37] on div "MYOB Order # 00086160" at bounding box center [444, 44] width 48 height 19
click at [422, 37] on div "MYOB Order #" at bounding box center [444, 38] width 48 height 6
drag, startPoint x: 421, startPoint y: 38, endPoint x: 455, endPoint y: 54, distance: 37.4
click at [455, 54] on div "Created by Jess Created 29/09/25 Required Assigned to A K MYOB Order # 00086160…" at bounding box center [339, 44] width 498 height 34
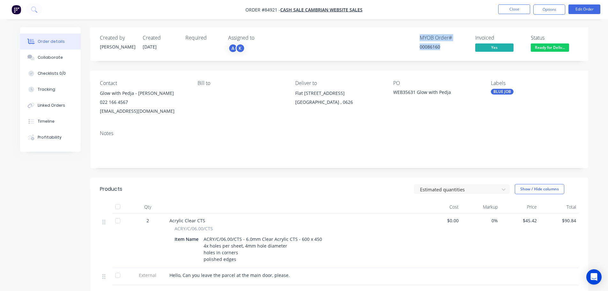
click at [455, 54] on div "Created by Jess Created 29/09/25 Required Assigned to A K MYOB Order # 00086160…" at bounding box center [339, 44] width 498 height 34
drag, startPoint x: 423, startPoint y: 41, endPoint x: 407, endPoint y: 35, distance: 17.0
click at [407, 35] on div "MYOB Order # 00086160 Invoiced Yes Status Ready for Deliv..." at bounding box center [435, 44] width 287 height 19
click at [440, 39] on div "MYOB Order #" at bounding box center [444, 38] width 48 height 6
drag, startPoint x: 420, startPoint y: 37, endPoint x: 447, endPoint y: 49, distance: 29.2
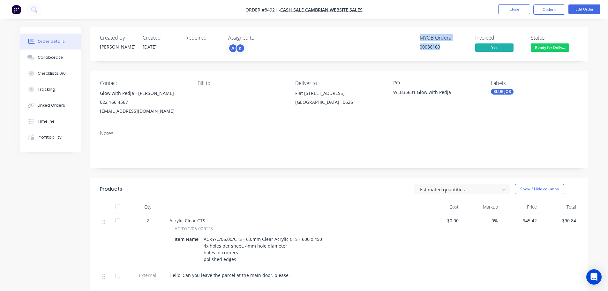
click at [447, 49] on div "MYOB Order # 00086160" at bounding box center [444, 44] width 48 height 19
click at [447, 49] on div "00086160" at bounding box center [444, 46] width 48 height 7
drag, startPoint x: 447, startPoint y: 49, endPoint x: 419, endPoint y: 39, distance: 29.7
click at [417, 29] on div "Created by Jess Created 29/09/25 Required Assigned to A K MYOB Order # 00086160…" at bounding box center [339, 44] width 498 height 34
click at [424, 44] on div "00086160" at bounding box center [444, 46] width 48 height 7
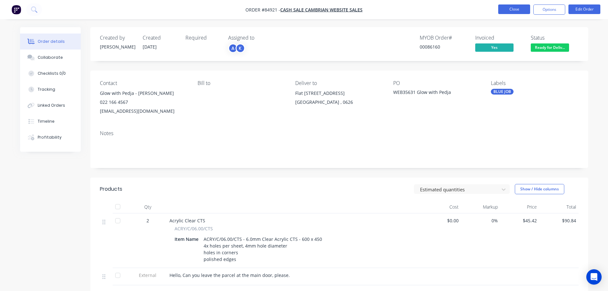
click at [504, 6] on button "Close" at bounding box center [514, 9] width 32 height 10
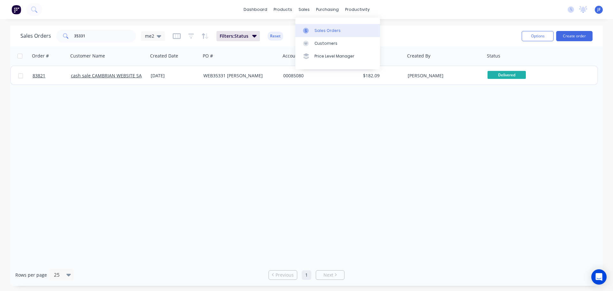
click at [323, 31] on div "Sales Orders" at bounding box center [327, 31] width 26 height 6
click at [86, 39] on input "35331" at bounding box center [105, 36] width 62 height 13
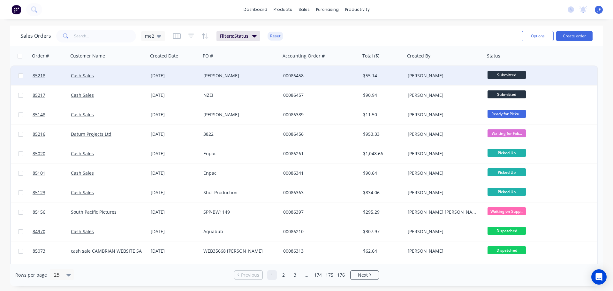
click at [278, 78] on div "[PERSON_NAME]" at bounding box center [241, 75] width 80 height 19
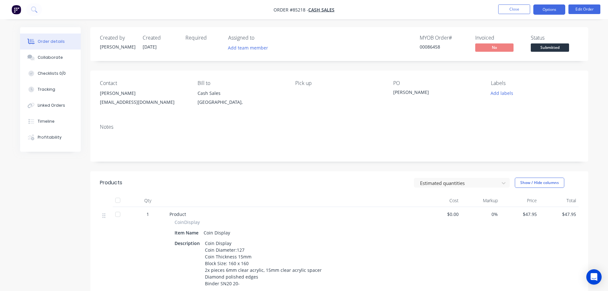
click at [555, 8] on button "Options" at bounding box center [549, 9] width 32 height 10
click at [489, 86] on div "Contact Geoff Deane geoffdeane69@gmail.com Bill to Cash Sales Auckland, Pick up…" at bounding box center [339, 95] width 498 height 48
click at [499, 92] on button "Add labels" at bounding box center [501, 93] width 29 height 9
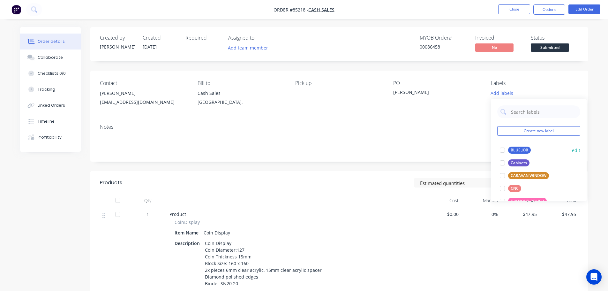
click at [521, 152] on div "BLUE JOB" at bounding box center [519, 150] width 23 height 7
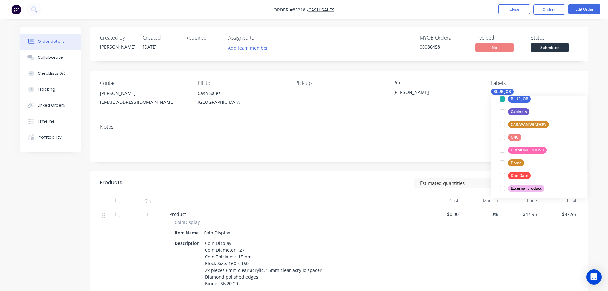
scroll to position [13, 0]
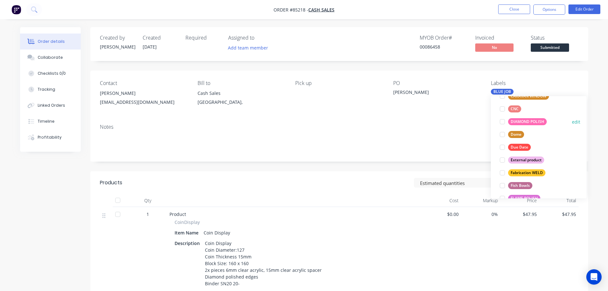
click at [529, 119] on div "DIAMOND POLISH" at bounding box center [527, 121] width 39 height 7
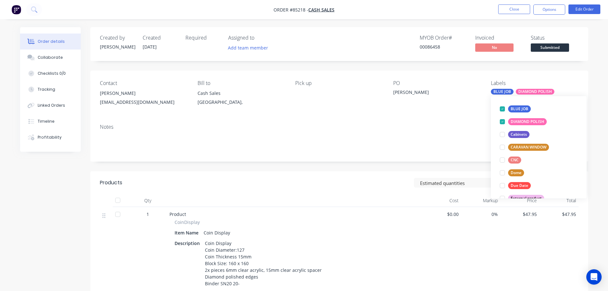
click at [540, 15] on nav "Order #85218 - Cash Sales Close Options Edit Order" at bounding box center [304, 9] width 608 height 19
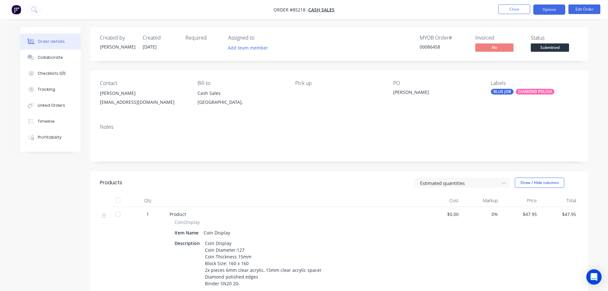
click at [540, 11] on button "Options" at bounding box center [549, 9] width 32 height 10
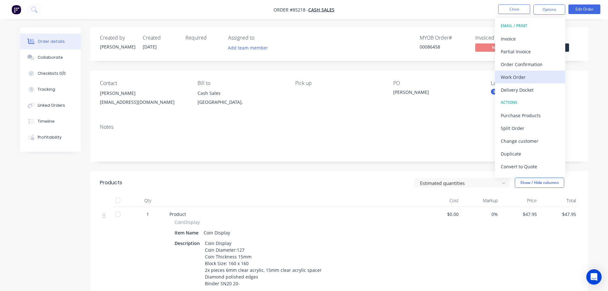
click at [518, 74] on div "Work Order" at bounding box center [530, 76] width 59 height 9
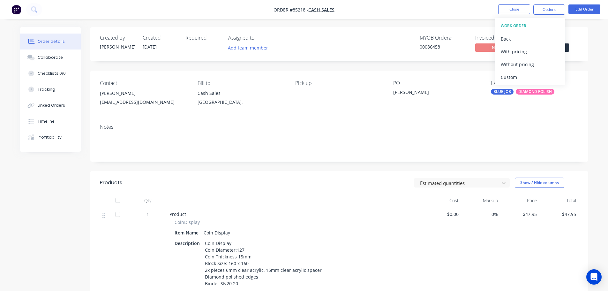
click at [519, 66] on div "Without pricing" at bounding box center [530, 64] width 59 height 9
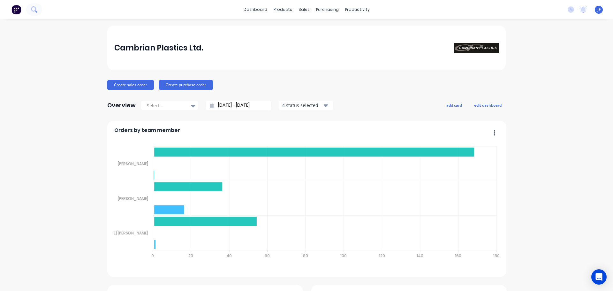
click at [38, 9] on button at bounding box center [34, 9] width 16 height 13
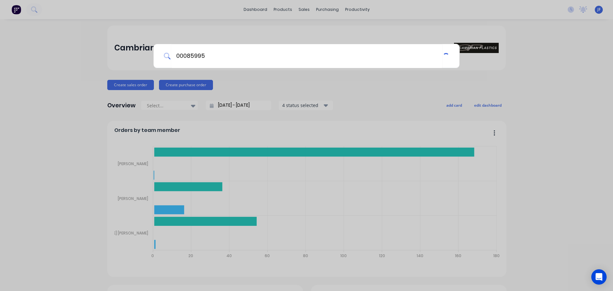
type input "00085995"
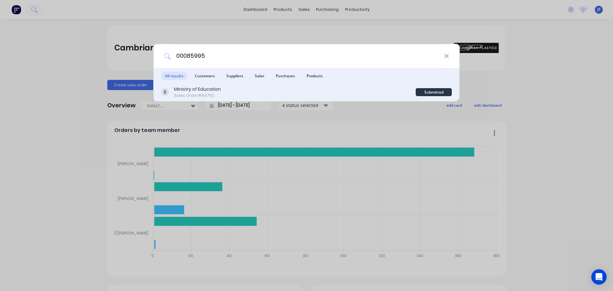
click at [301, 92] on div "Ministry of Education Sales Order #84752" at bounding box center [288, 92] width 254 height 12
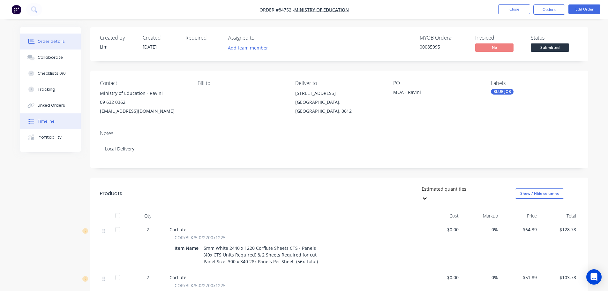
click at [52, 122] on div "Timeline" at bounding box center [46, 121] width 17 height 6
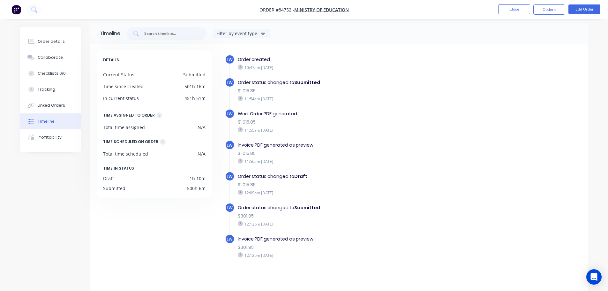
scroll to position [11, 0]
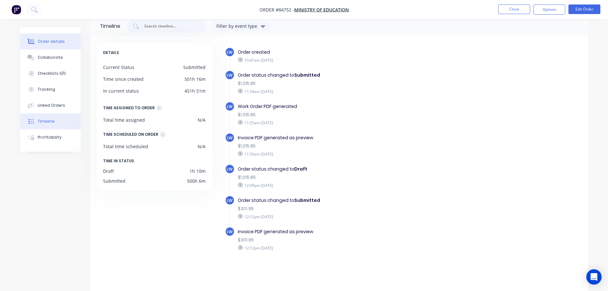
click at [45, 36] on button "Order details" at bounding box center [50, 42] width 61 height 16
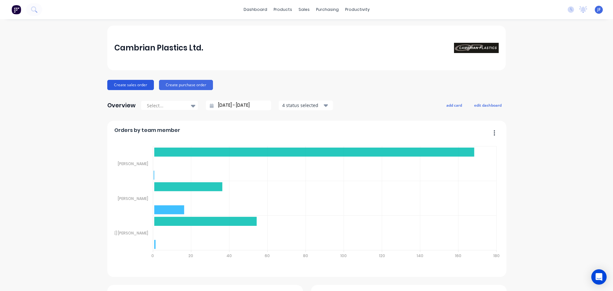
click at [114, 84] on button "Create sales order" at bounding box center [130, 85] width 47 height 10
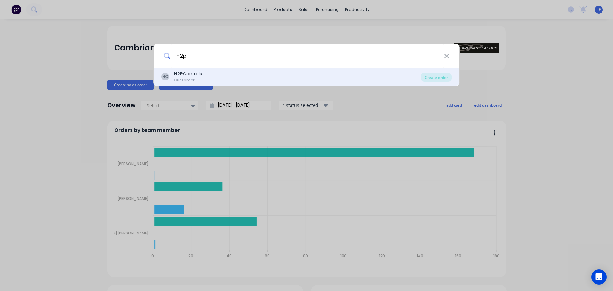
type input "n2p"
click at [223, 79] on div "NC N2P Controls Customer" at bounding box center [291, 77] width 260 height 12
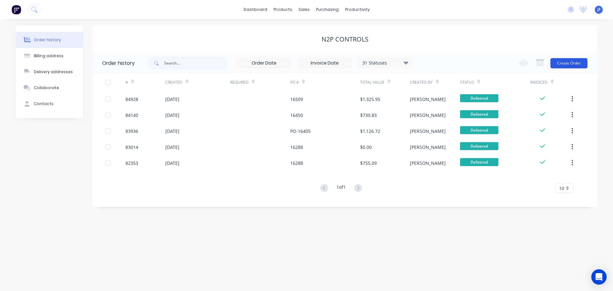
click at [585, 63] on button "Create Order" at bounding box center [568, 63] width 37 height 10
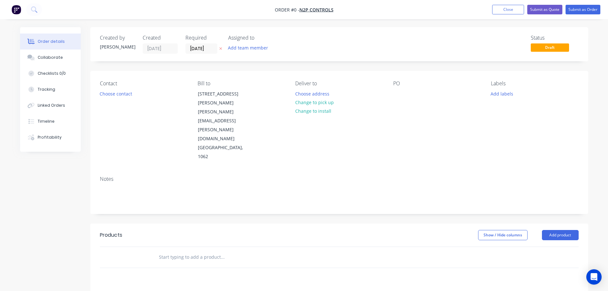
click at [221, 49] on icon "button" at bounding box center [220, 49] width 3 height 4
click at [111, 97] on button "Choose contact" at bounding box center [115, 93] width 39 height 9
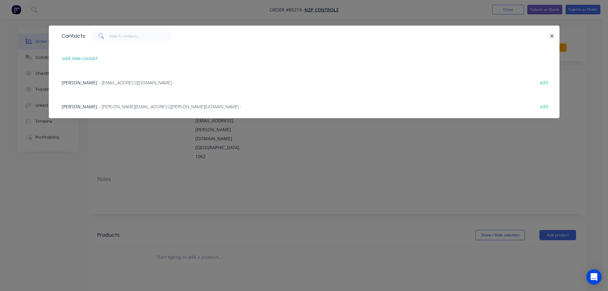
click at [98, 102] on div "[PERSON_NAME] - [PERSON_NAME][EMAIL_ADDRESS][PERSON_NAME][DOMAIN_NAME] - edit" at bounding box center [304, 106] width 492 height 24
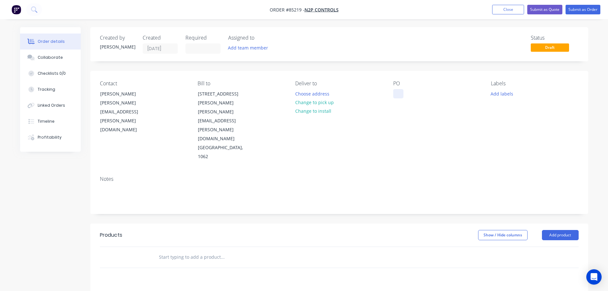
click at [396, 91] on div at bounding box center [398, 93] width 10 height 9
paste div
click at [314, 95] on button "Choose address" at bounding box center [312, 93] width 41 height 9
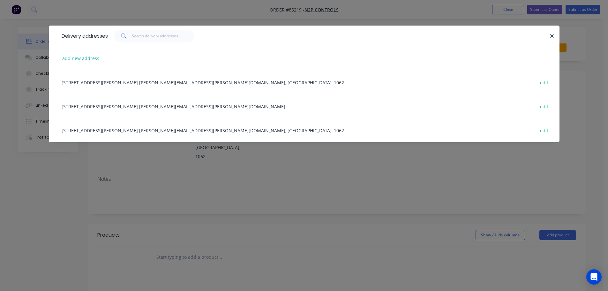
click at [209, 106] on div "5a Bassant Avenue Penrose Auckland 1061 sarah.mccormick@n2pcontrols.co.nz edit" at bounding box center [304, 106] width 492 height 24
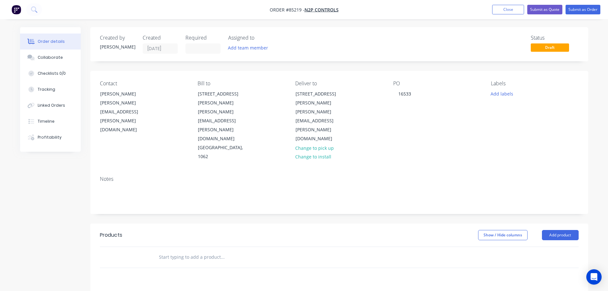
click at [170, 251] on input "text" at bounding box center [223, 257] width 128 height 13
click at [170, 223] on div "Products Show / Hide columns Add product" at bounding box center [339, 245] width 498 height 44
click at [173, 251] on input "text" at bounding box center [223, 257] width 128 height 13
paste input "H-MOUNTB52"
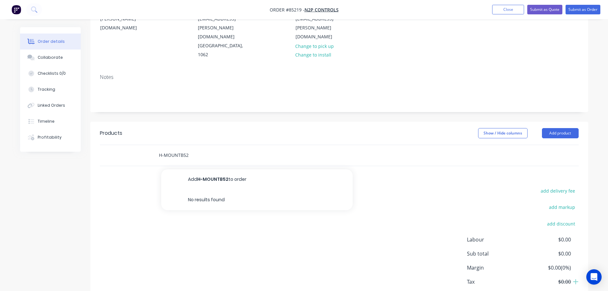
scroll to position [104, 0]
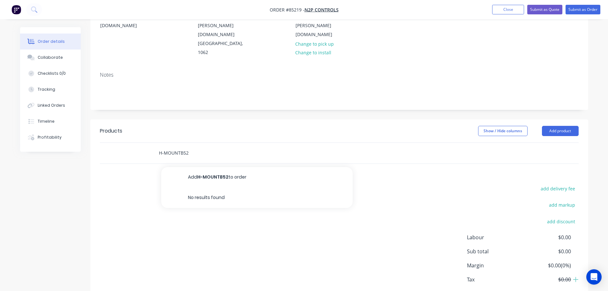
drag, startPoint x: 164, startPoint y: 117, endPoint x: 150, endPoint y: 116, distance: 14.1
click at [150, 143] on div "H-MOUNTB52 Add H-MOUNTB52 to order No results found" at bounding box center [339, 153] width 479 height 21
click at [187, 147] on input "MOUNTB52" at bounding box center [223, 153] width 128 height 13
paste input "N2P014"
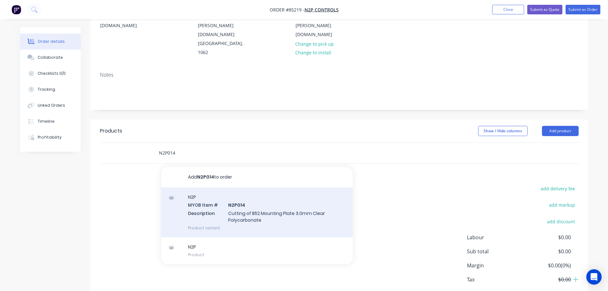
type input "N2P014"
click at [262, 187] on div "N2P MYOB Item # N2P014 Description Cutting of B52 Mounting Plate 3.0mm Clear Po…" at bounding box center [257, 212] width 192 height 50
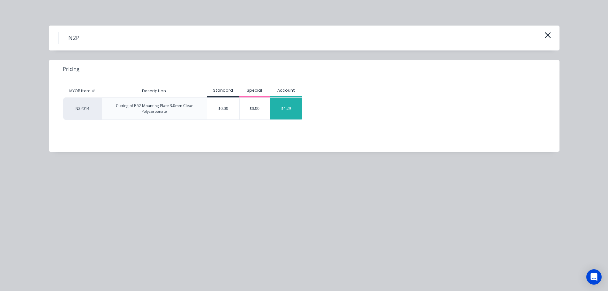
click at [283, 104] on div "$4.29" at bounding box center [286, 109] width 32 height 22
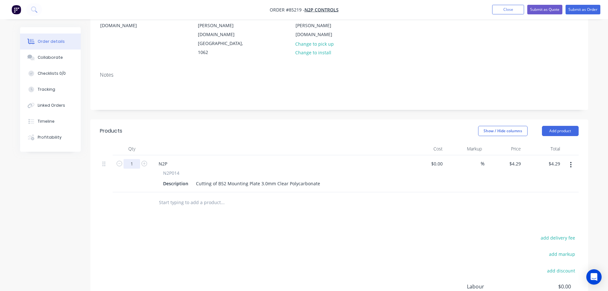
click at [129, 159] on input "1" at bounding box center [132, 164] width 17 height 10
type input "100"
type input "$429.00"
click at [193, 126] on div "Products" at bounding box center [151, 131] width 102 height 10
click at [177, 170] on span "N2P014" at bounding box center [171, 173] width 16 height 7
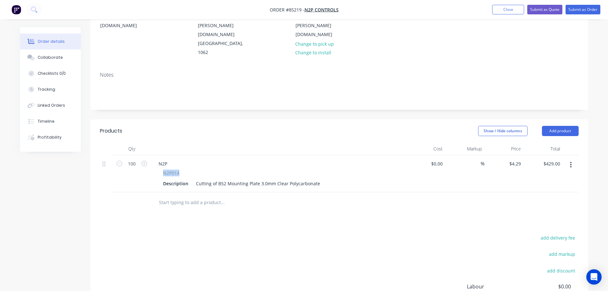
click at [177, 170] on span "N2P014" at bounding box center [171, 173] width 16 height 7
copy span "N2P014"
click at [162, 159] on div "N2P" at bounding box center [163, 163] width 19 height 9
paste div
click at [181, 233] on div "add delivery fee add markup add discount Labour $0.00 Sub total $429.00 Margin …" at bounding box center [339, 294] width 479 height 123
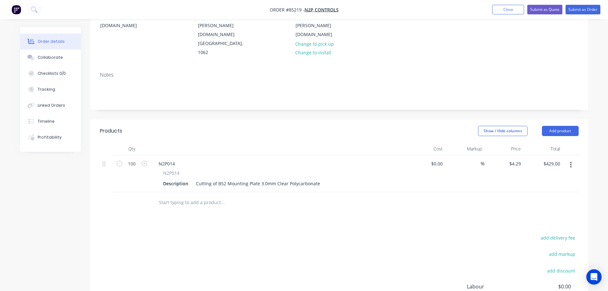
click at [537, 233] on div "add delivery fee" at bounding box center [539, 241] width 80 height 16
click at [546, 233] on button "add delivery fee" at bounding box center [558, 237] width 41 height 9
type input "13"
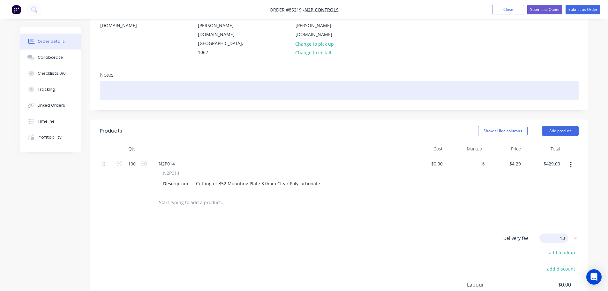
scroll to position [0, 0]
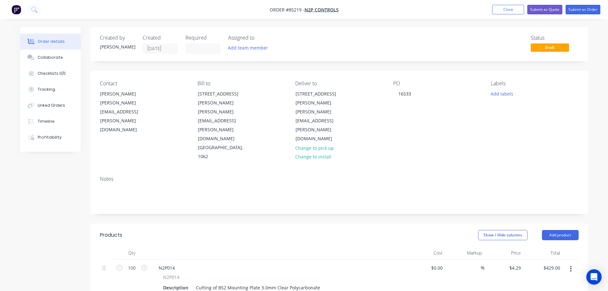
click at [530, 171] on div "Notes" at bounding box center [339, 192] width 498 height 43
click at [589, 7] on button "Submit as Order" at bounding box center [583, 10] width 35 height 10
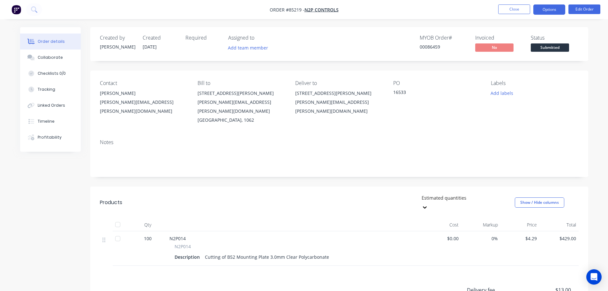
click at [540, 11] on button "Options" at bounding box center [549, 9] width 32 height 10
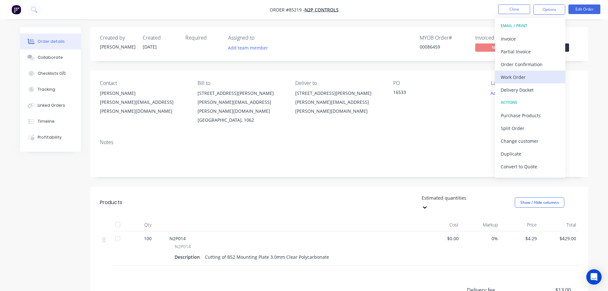
click at [507, 77] on div "Work Order" at bounding box center [530, 76] width 59 height 9
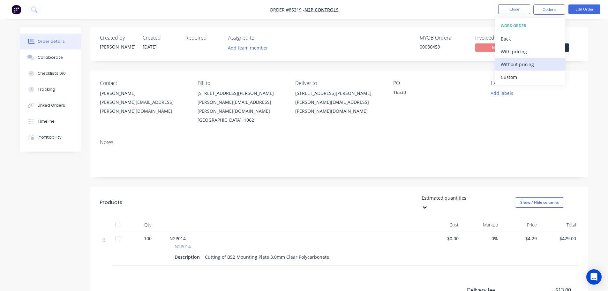
click at [511, 66] on div "Without pricing" at bounding box center [530, 64] width 59 height 9
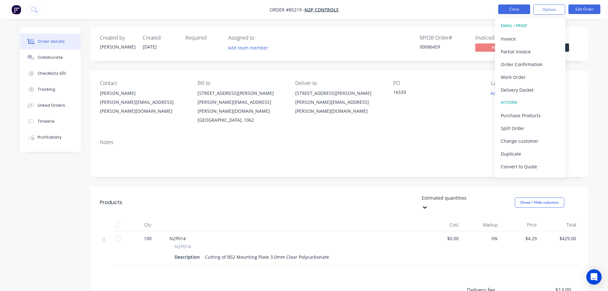
click at [517, 7] on button "Close" at bounding box center [514, 9] width 32 height 10
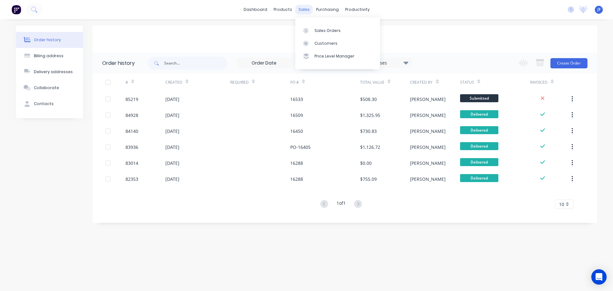
click at [303, 12] on div "sales" at bounding box center [304, 10] width 18 height 10
click at [314, 26] on link "Sales Orders" at bounding box center [337, 30] width 85 height 13
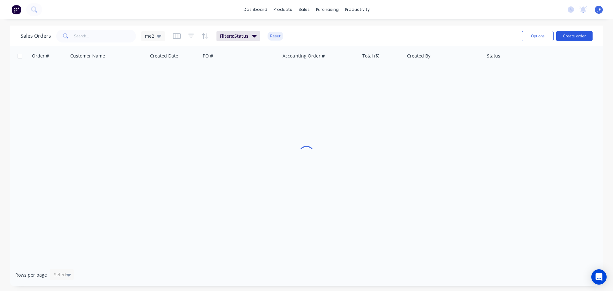
click at [580, 31] on button "Create order" at bounding box center [574, 36] width 36 height 10
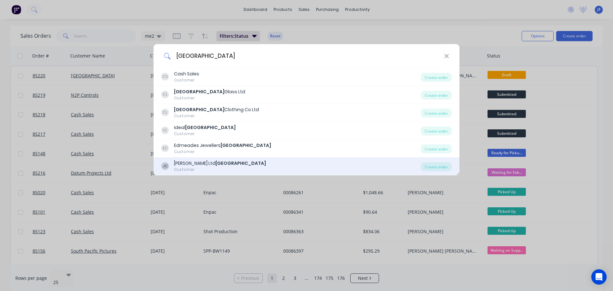
type input "cambridge"
click at [202, 161] on div "J.A. Russell Ltd Cambridge" at bounding box center [220, 163] width 92 height 7
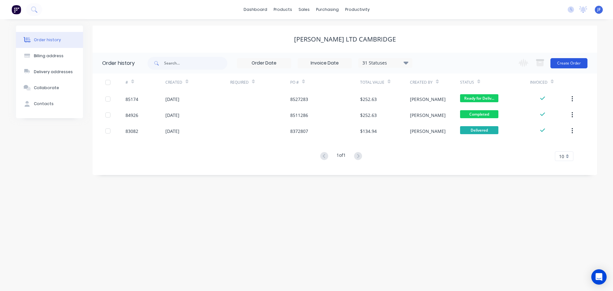
click at [575, 59] on button "Create Order" at bounding box center [568, 63] width 37 height 10
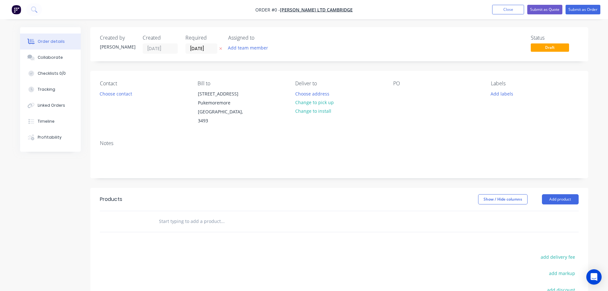
click at [220, 49] on icon "button" at bounding box center [220, 49] width 3 height 4
click at [114, 94] on button "Choose contact" at bounding box center [115, 93] width 39 height 9
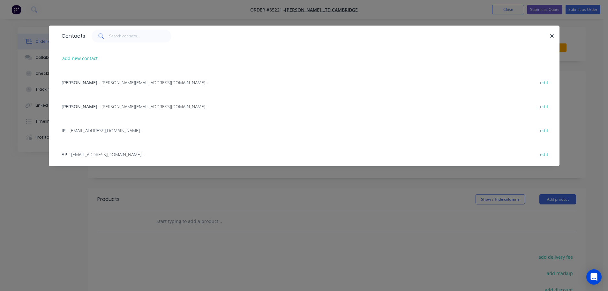
click at [154, 84] on span "- liam.mckenzie@jarussell.co.nz -" at bounding box center [153, 82] width 109 height 6
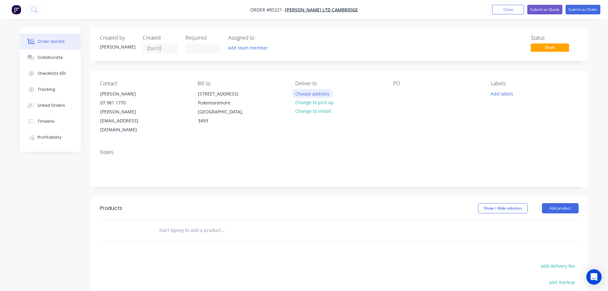
click at [325, 95] on button "Choose address" at bounding box center [312, 93] width 41 height 9
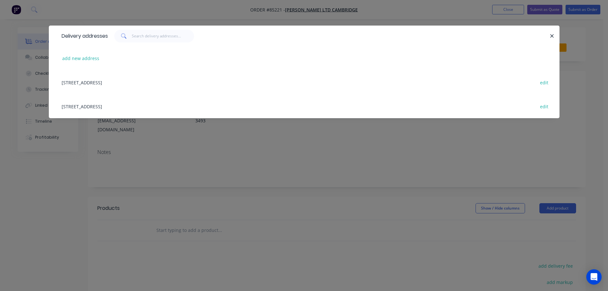
click at [99, 81] on div "183a Victoria Road, Pukemoremore, Cambridge, New Zealand, 3493 edit" at bounding box center [304, 82] width 492 height 24
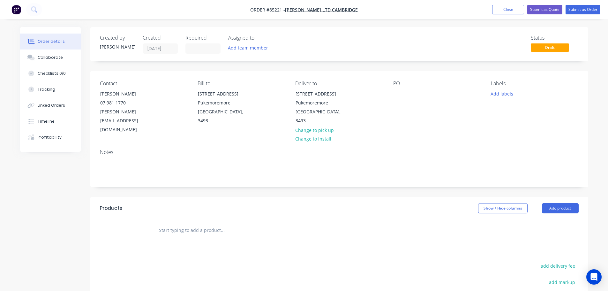
click at [185, 224] on input "text" at bounding box center [223, 230] width 128 height 13
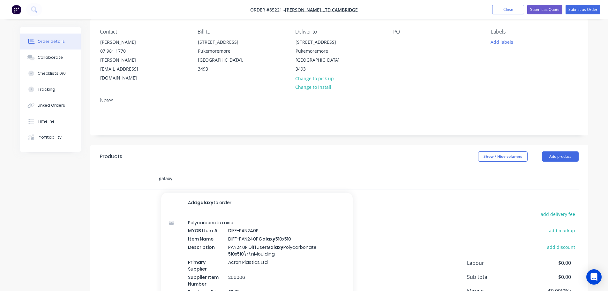
scroll to position [95, 0]
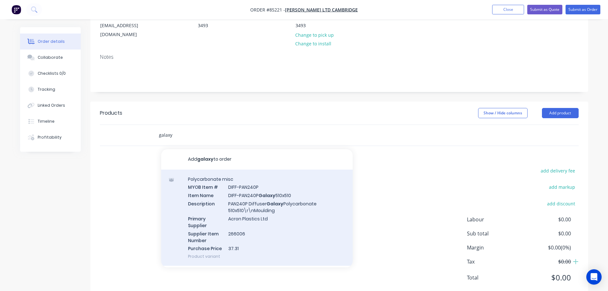
type input "galaxy"
click at [283, 189] on div "Polycarbonate misc MYOB Item # DIFF-PAN240P Item Name DIFF-PAN240P Galaxy 510x5…" at bounding box center [257, 218] width 192 height 96
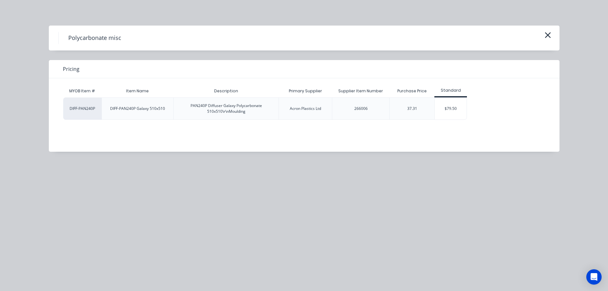
click at [434, 107] on div "37.31" at bounding box center [411, 108] width 45 height 22
click at [441, 108] on div "$79.50" at bounding box center [451, 109] width 32 height 22
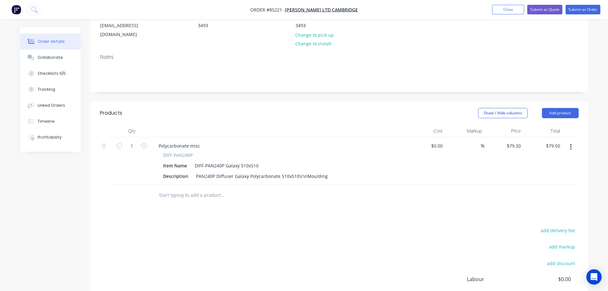
click at [186, 152] on span "DIFF-PAN240P" at bounding box center [178, 155] width 30 height 7
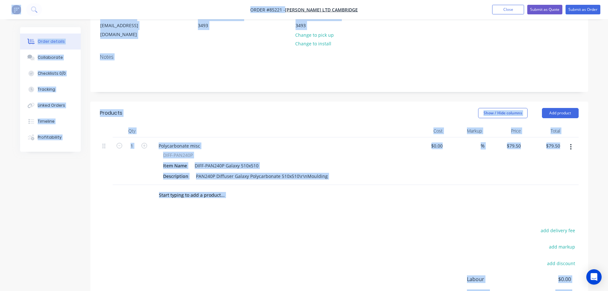
click at [177, 152] on span "DIFF-PAN240P" at bounding box center [178, 155] width 30 height 7
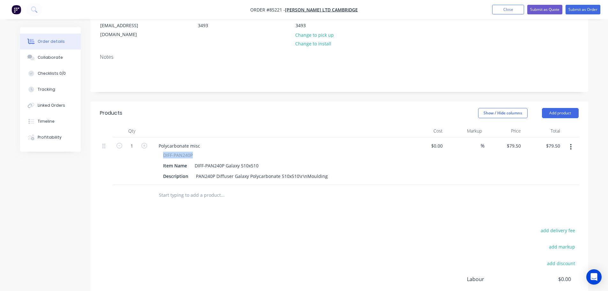
drag, startPoint x: 164, startPoint y: 137, endPoint x: 193, endPoint y: 138, distance: 29.7
click at [193, 152] on div "DIFF-PAN240P" at bounding box center [278, 155] width 231 height 7
copy span "DIFF-PAN240P"
click at [183, 141] on div "Polycarbonate misc" at bounding box center [180, 145] width 52 height 9
paste div
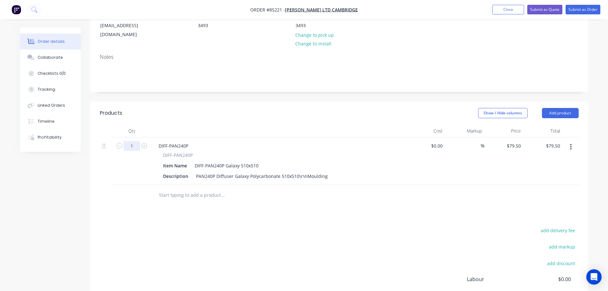
click at [131, 141] on input "1" at bounding box center [132, 146] width 17 height 10
type input "4"
type input "$318.00"
drag, startPoint x: 306, startPoint y: 232, endPoint x: 295, endPoint y: 204, distance: 30.4
click at [307, 232] on div "add delivery fee add markup add discount Labour $0.00 Sub total $79.50 Margin $…" at bounding box center [339, 287] width 479 height 123
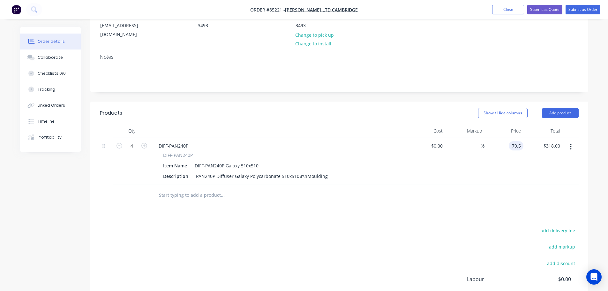
click at [511, 141] on div "79.5 79.5" at bounding box center [516, 145] width 15 height 9
type input "$87.45"
type input "$349.80"
click at [531, 186] on div at bounding box center [339, 195] width 479 height 21
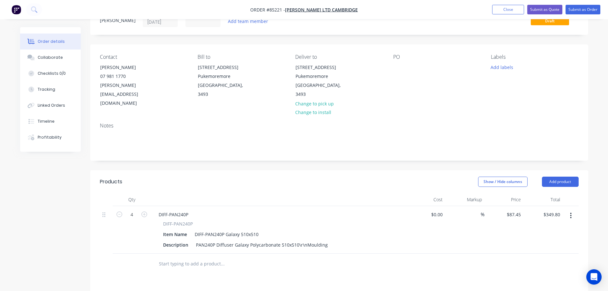
scroll to position [0, 0]
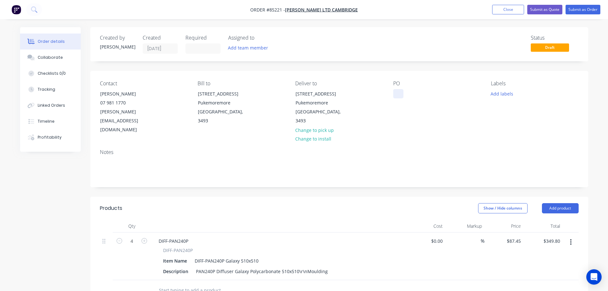
click at [397, 94] on div at bounding box center [398, 93] width 10 height 9
paste div
click at [598, 6] on button "Submit as Order" at bounding box center [583, 10] width 35 height 10
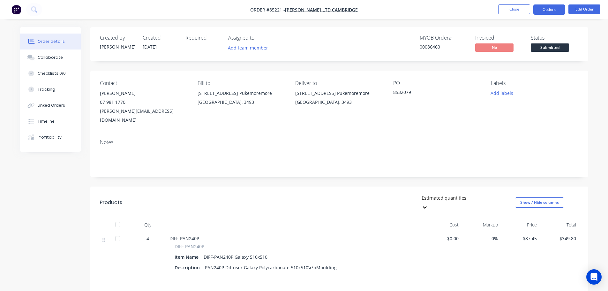
click at [543, 11] on button "Options" at bounding box center [549, 9] width 32 height 10
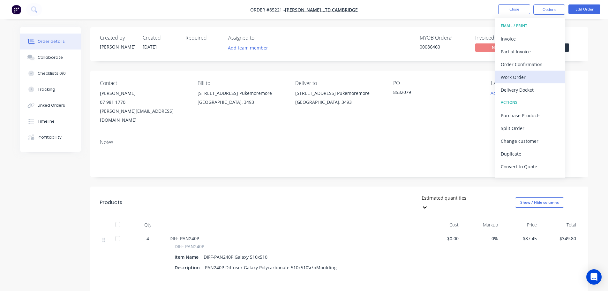
click at [527, 77] on div "Work Order" at bounding box center [530, 76] width 59 height 9
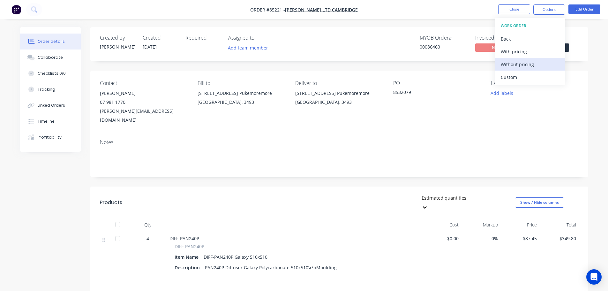
click at [524, 62] on div "Without pricing" at bounding box center [530, 64] width 59 height 9
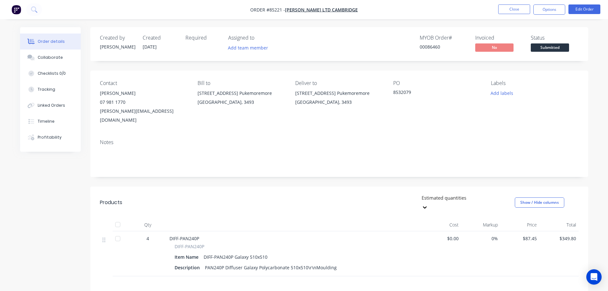
drag, startPoint x: 329, startPoint y: 166, endPoint x: 462, endPoint y: 88, distance: 153.7
click at [329, 166] on div "Notes" at bounding box center [339, 155] width 498 height 43
click at [550, 47] on span "Submitted" at bounding box center [550, 47] width 38 height 8
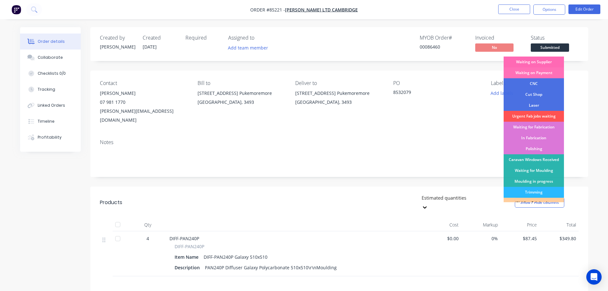
click at [548, 64] on div "Waiting on Supplier" at bounding box center [534, 62] width 60 height 11
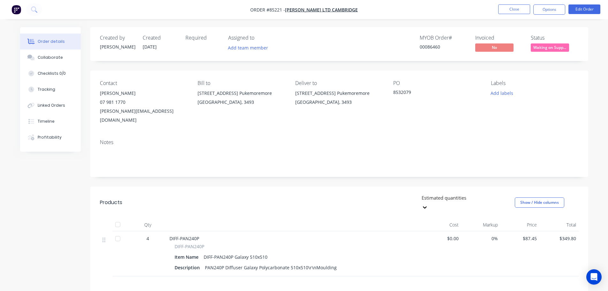
click at [532, 28] on div "Created by Jess Created 13/10/25 Required Assigned to Add team member MYOB Orde…" at bounding box center [339, 44] width 498 height 34
click at [522, 7] on button "Close" at bounding box center [514, 9] width 32 height 10
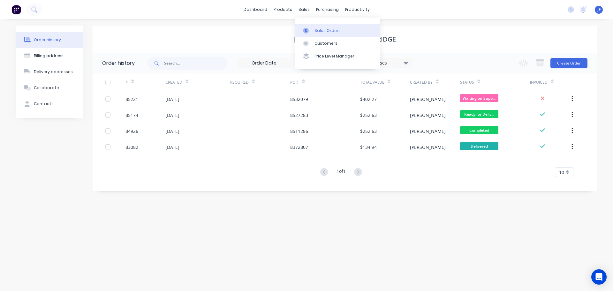
click at [314, 32] on link "Sales Orders" at bounding box center [337, 30] width 85 height 13
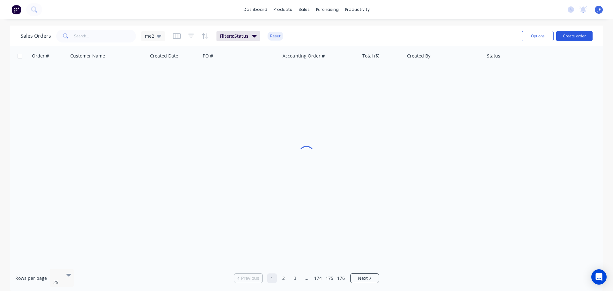
click at [563, 37] on button "Create order" at bounding box center [574, 36] width 36 height 10
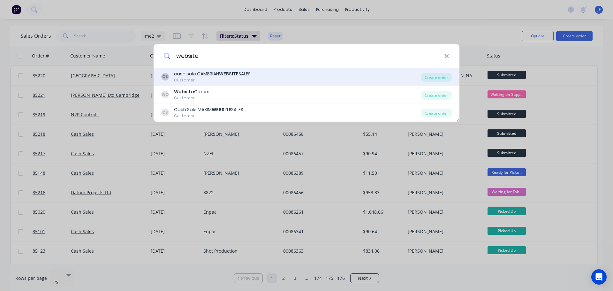
type input "website"
click at [391, 74] on div "CS cash sale CAMBRIAN WEBSITE SALES Customer" at bounding box center [291, 77] width 260 height 12
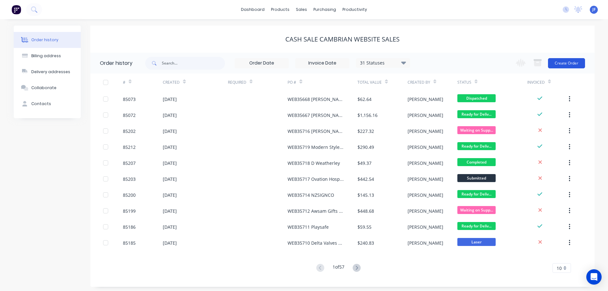
click at [577, 65] on button "Create Order" at bounding box center [566, 63] width 37 height 10
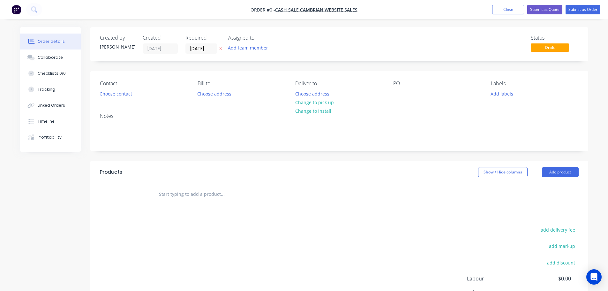
click at [219, 49] on icon "button" at bounding box center [220, 49] width 3 height 4
click at [115, 98] on div "Contact Choose contact" at bounding box center [143, 89] width 87 height 18
click at [115, 97] on button "Choose contact" at bounding box center [115, 93] width 39 height 9
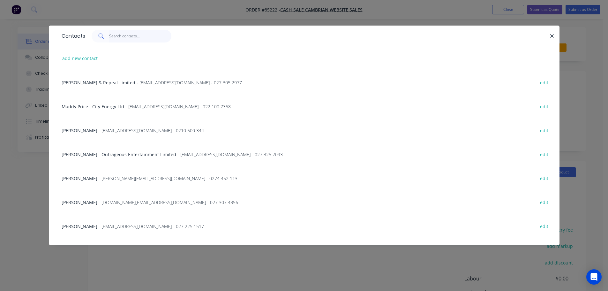
click at [124, 37] on input "text" at bounding box center [140, 36] width 62 height 13
paste input "Ariefbillah Bin Roslan"
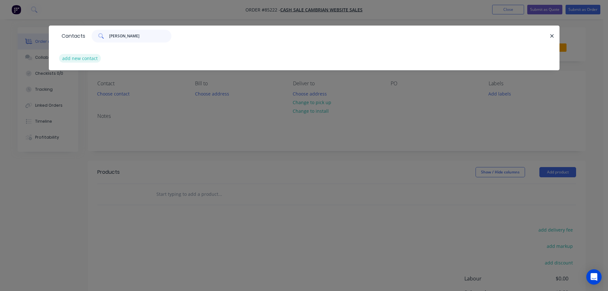
type input "Ariefbillah Bin Roslan"
click at [89, 56] on button "add new contact" at bounding box center [80, 58] width 42 height 9
select select "NZ"
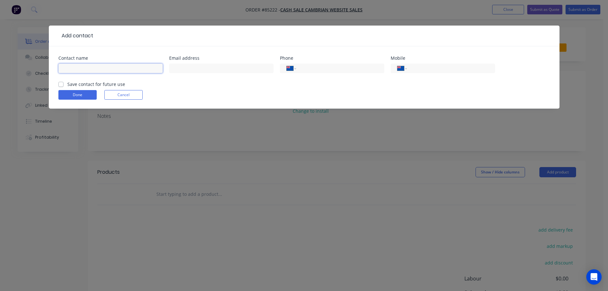
click at [88, 67] on input "text" at bounding box center [110, 69] width 104 height 10
paste input "Ariefbillah Bin Roslan"
type input "Ariefbillah Bin Roslan"
click at [84, 83] on label "Save contact for future use" at bounding box center [96, 84] width 58 height 7
click at [64, 83] on input "Save contact for future use" at bounding box center [60, 84] width 5 height 6
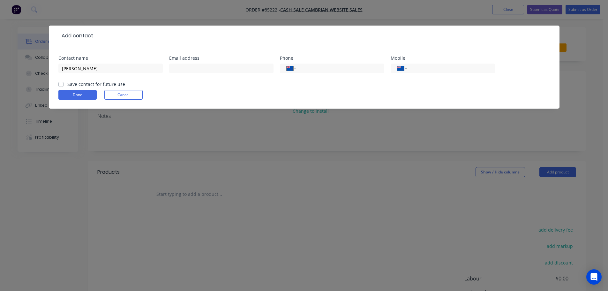
checkbox input "true"
drag, startPoint x: 416, startPoint y: 68, endPoint x: 402, endPoint y: 72, distance: 14.3
click at [417, 68] on input "tel" at bounding box center [449, 68] width 77 height 7
paste input "020 4028 9712"
type input "020 4028 9712"
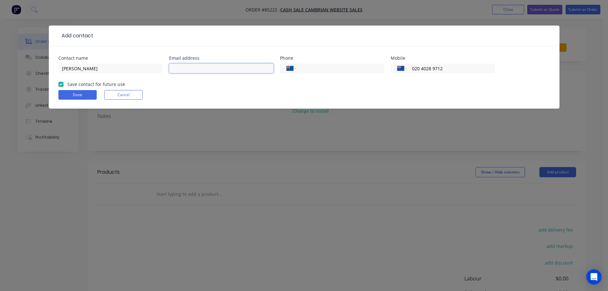
click at [174, 71] on input "text" at bounding box center [221, 69] width 104 height 10
paste input "jaydenhacksmith@gmail.com"
type input "jaydenhacksmith@gmail.com"
click at [90, 97] on button "Done" at bounding box center [77, 95] width 38 height 10
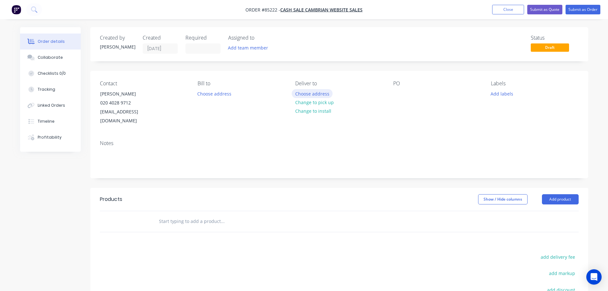
click at [304, 95] on button "Choose address" at bounding box center [312, 93] width 41 height 9
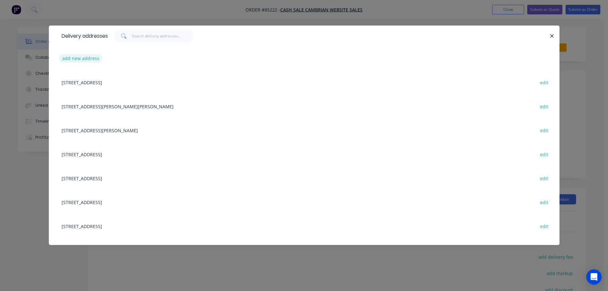
click at [94, 56] on button "add new address" at bounding box center [81, 58] width 44 height 9
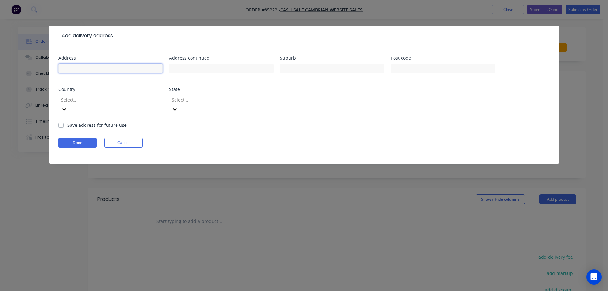
click at [99, 70] on input "text" at bounding box center [110, 69] width 104 height 10
paste input "27 Swainston Road St Johns Auckland 1072"
type input "27 Swainston Road St Johns Auckland 1072"
click at [87, 138] on button "Done" at bounding box center [77, 143] width 38 height 10
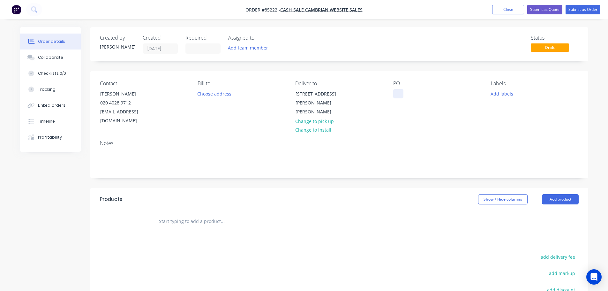
click at [398, 94] on div at bounding box center [398, 93] width 10 height 9
drag, startPoint x: 101, startPoint y: 96, endPoint x: 162, endPoint y: 96, distance: 61.0
click at [162, 96] on div "Contact Ariefbillah Bin Roslan 020 4028 9712 jaydenhacksmith@gmail.com" at bounding box center [143, 102] width 87 height 45
copy div "Ariefbillah Bin Roslan"
click at [423, 94] on div "WEB35722" at bounding box center [409, 93] width 33 height 9
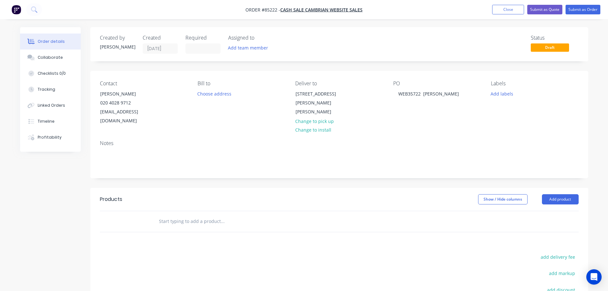
click at [424, 140] on div "Notes" at bounding box center [339, 143] width 479 height 6
click at [190, 215] on input "text" at bounding box center [223, 221] width 128 height 13
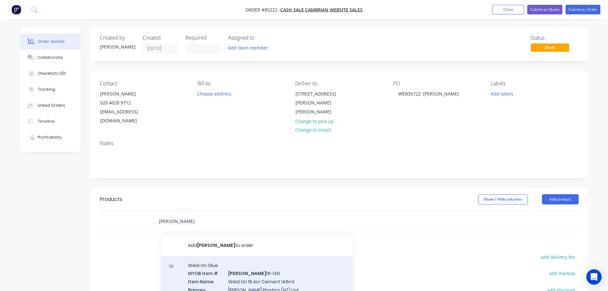
type input "weldon"
click at [208, 263] on div "Weld On Glue MYOB Item # WELDON 16-146 Item Name Weld On 16 Acr Cement 146ml Pr…" at bounding box center [257, 296] width 192 height 81
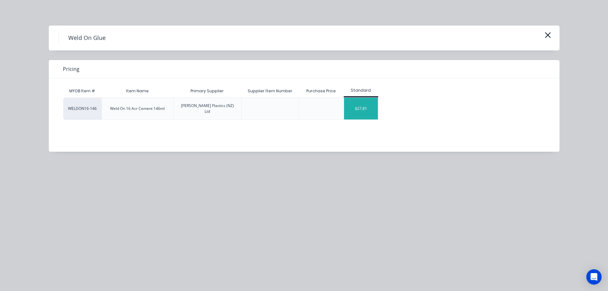
click at [352, 108] on div "$27.81" at bounding box center [361, 109] width 34 height 22
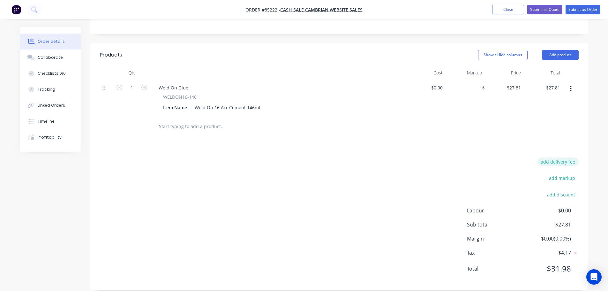
click at [550, 157] on button "add delivery fee" at bounding box center [558, 161] width 41 height 9
type input "12.17"
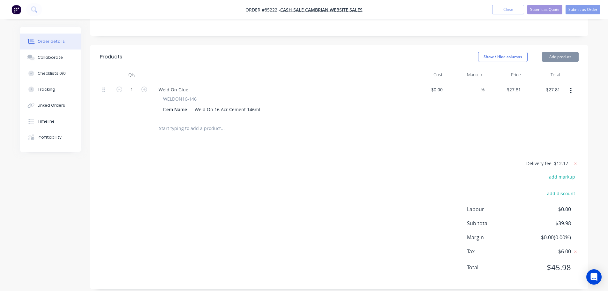
scroll to position [141, 0]
click at [256, 203] on div "Delivery fee $12.17 add markup add discount Labour $0.00 Sub total $39.98 Margi…" at bounding box center [339, 221] width 479 height 120
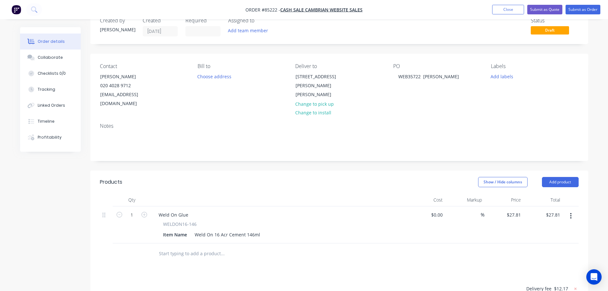
scroll to position [0, 0]
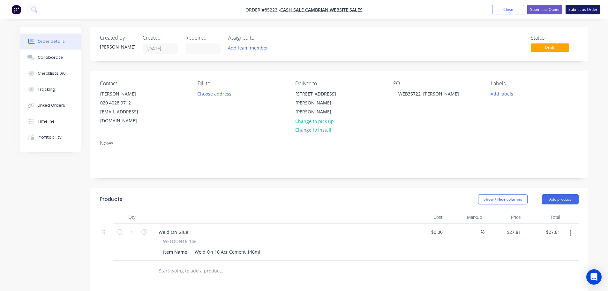
click at [583, 9] on button "Submit as Order" at bounding box center [583, 10] width 35 height 10
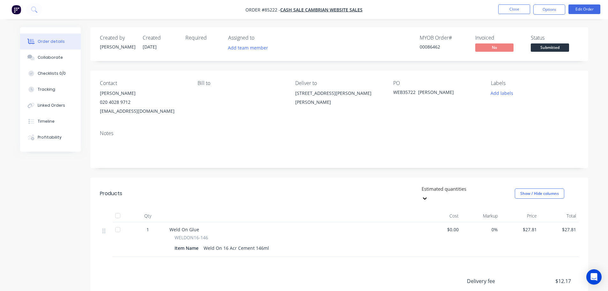
click at [429, 49] on div "00086462" at bounding box center [444, 46] width 48 height 7
click at [429, 48] on div "00086462" at bounding box center [444, 46] width 48 height 7
copy div "00086462"
drag, startPoint x: 543, startPoint y: 10, endPoint x: 542, endPoint y: 13, distance: 4.2
click at [543, 10] on button "Options" at bounding box center [549, 9] width 32 height 10
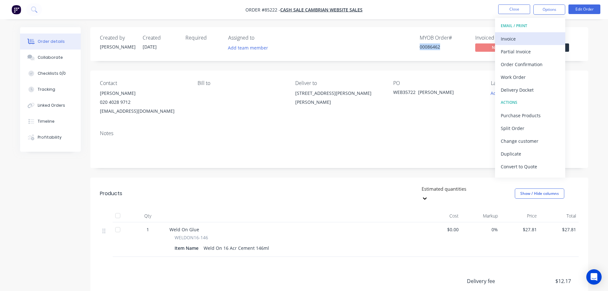
click at [535, 34] on button "Invoice" at bounding box center [530, 38] width 70 height 13
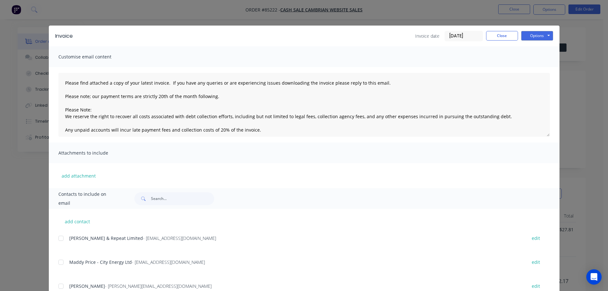
click at [537, 33] on button "Options" at bounding box center [537, 36] width 32 height 10
click at [537, 51] on button "Preview" at bounding box center [541, 47] width 41 height 11
click at [497, 35] on button "Close" at bounding box center [502, 36] width 32 height 10
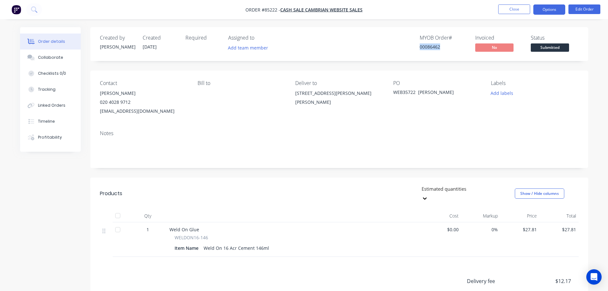
click at [545, 7] on button "Options" at bounding box center [549, 9] width 32 height 10
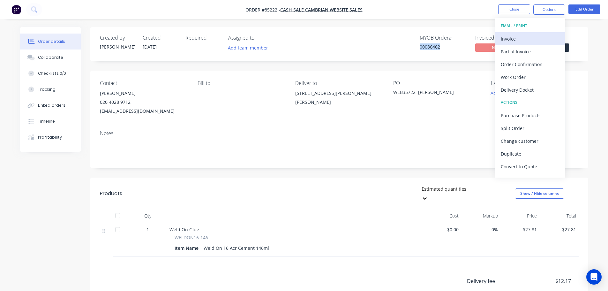
click at [537, 33] on button "Invoice" at bounding box center [530, 38] width 70 height 13
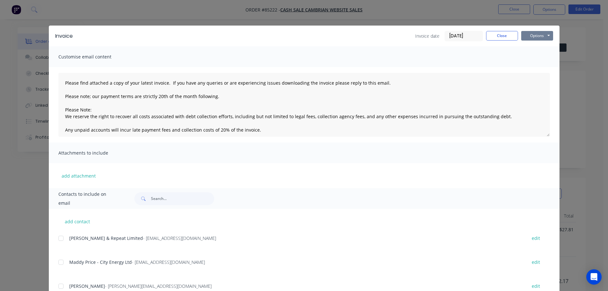
click at [537, 33] on button "Options" at bounding box center [537, 36] width 32 height 10
click at [541, 55] on button "Print" at bounding box center [541, 57] width 41 height 11
drag, startPoint x: 491, startPoint y: 39, endPoint x: 509, endPoint y: 43, distance: 18.8
click at [491, 39] on button "Close" at bounding box center [502, 36] width 32 height 10
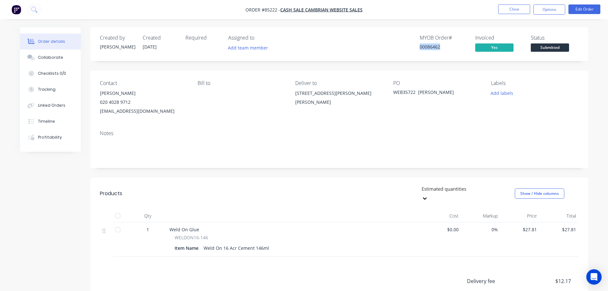
click at [552, 47] on span "Submitted" at bounding box center [550, 47] width 38 height 8
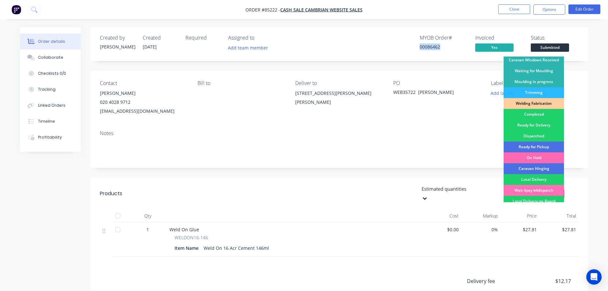
scroll to position [126, 0]
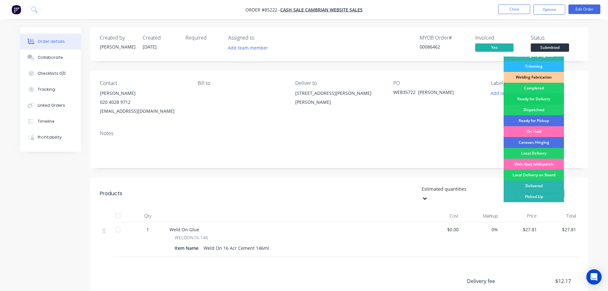
click at [532, 99] on div "Ready for Delivery" at bounding box center [534, 99] width 60 height 11
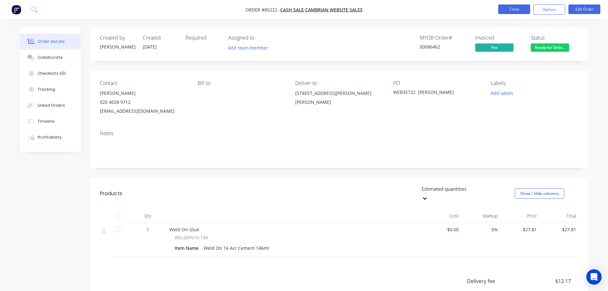
click at [513, 13] on button "Close" at bounding box center [514, 9] width 32 height 10
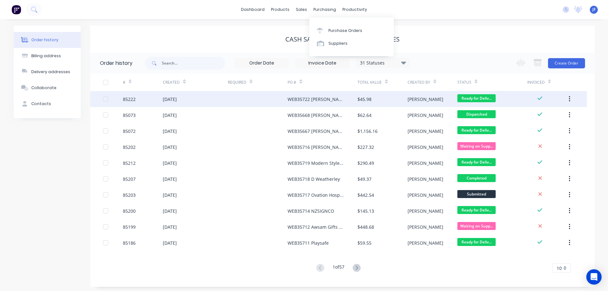
click at [382, 99] on div "$45.98" at bounding box center [383, 99] width 50 height 16
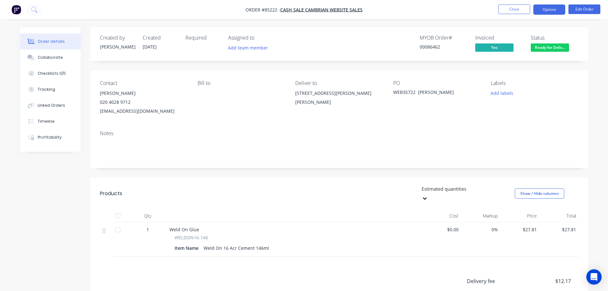
click at [556, 8] on button "Options" at bounding box center [549, 9] width 32 height 10
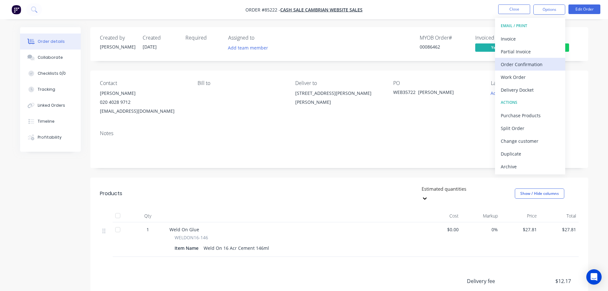
click at [543, 61] on div "Order Confirmation" at bounding box center [530, 64] width 59 height 9
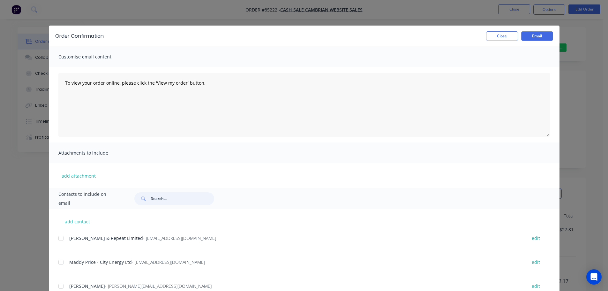
click at [173, 196] on input "text" at bounding box center [182, 198] width 63 height 13
paste input "00086462"
type input "00086462"
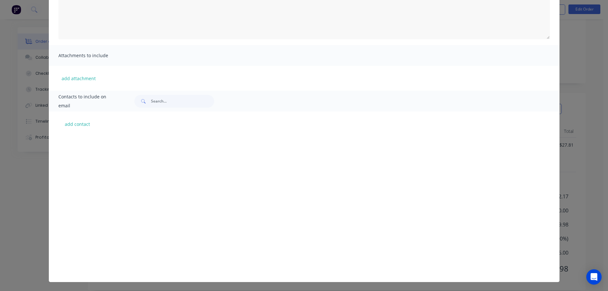
scroll to position [18769, 0]
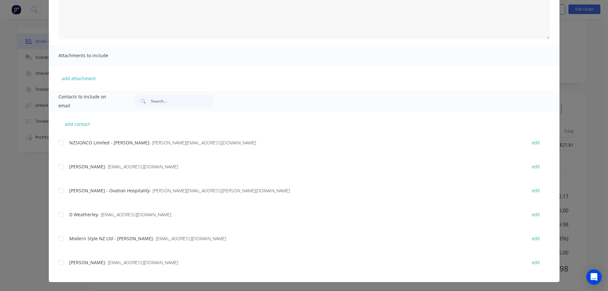
click at [59, 262] on div at bounding box center [61, 262] width 13 height 13
click at [172, 28] on textarea "To view your order online, please click the 'View my order' button." at bounding box center [304, 7] width 492 height 64
paste textarea "hank you for your order, confirmation of your order is attached. Your order wil…"
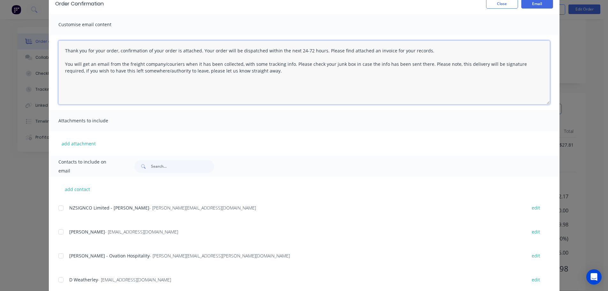
scroll to position [0, 0]
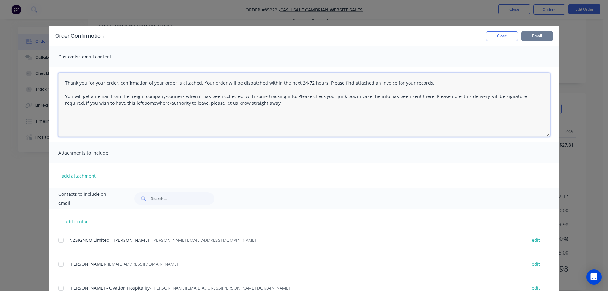
type textarea "Thank you for your order, confirmation of your order is attached. Your order wi…"
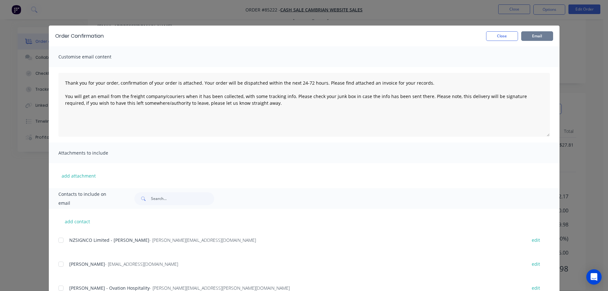
click at [530, 33] on button "Email" at bounding box center [537, 36] width 32 height 10
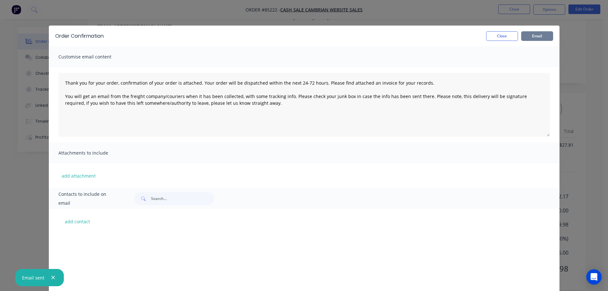
scroll to position [18769, 0]
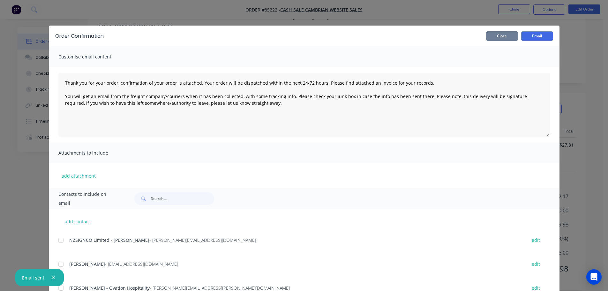
drag, startPoint x: 506, startPoint y: 38, endPoint x: 507, endPoint y: 34, distance: 4.3
click at [506, 38] on button "Close" at bounding box center [502, 36] width 32 height 10
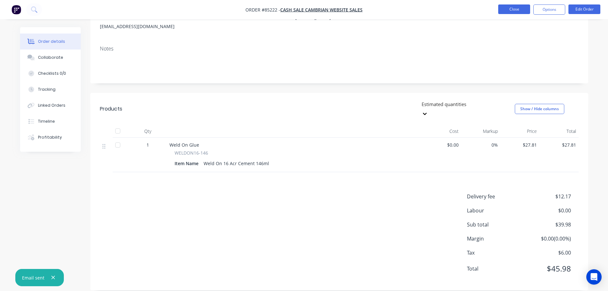
click at [516, 11] on button "Close" at bounding box center [514, 9] width 32 height 10
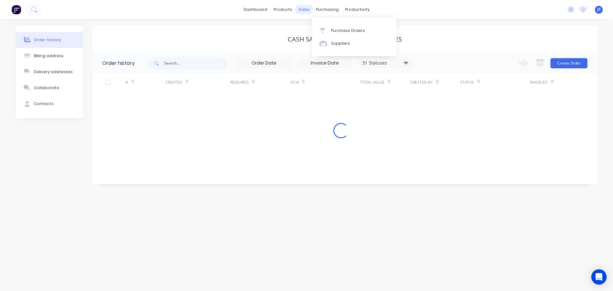
click at [302, 9] on div "sales" at bounding box center [304, 10] width 18 height 10
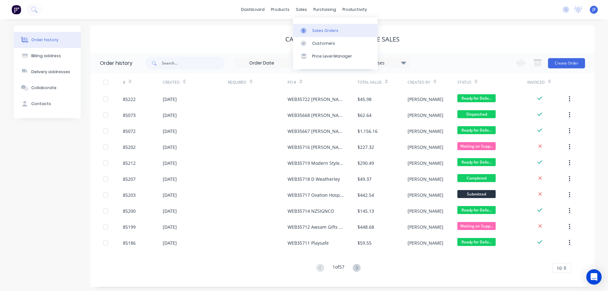
click at [321, 29] on div "Sales Orders" at bounding box center [325, 31] width 26 height 6
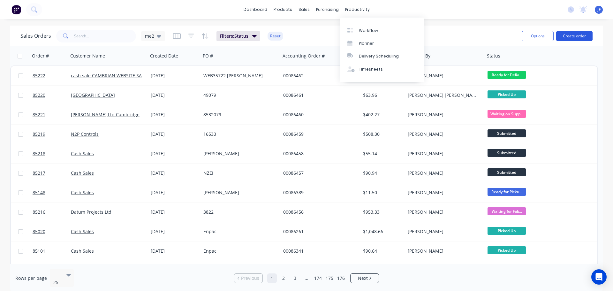
drag, startPoint x: 561, startPoint y: 29, endPoint x: 563, endPoint y: 33, distance: 4.6
click at [563, 33] on div "dashboard products sales purchasing productivity dashboard products Product Cat…" at bounding box center [306, 145] width 613 height 291
click at [564, 33] on button "Create order" at bounding box center [574, 36] width 36 height 10
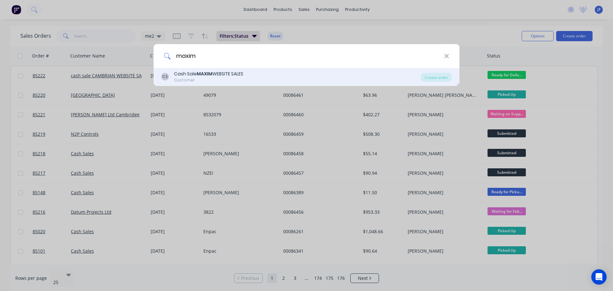
type input "maxim"
click at [253, 76] on div "CS Cash Sale MAXIM WEBSITE SALES Customer" at bounding box center [291, 77] width 260 height 12
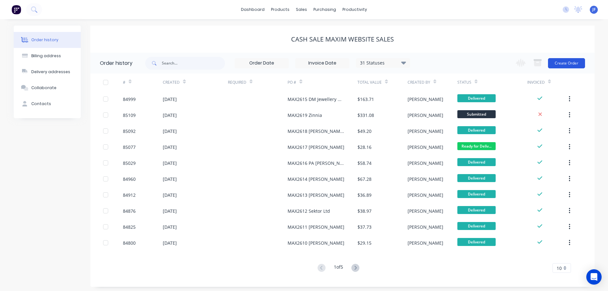
click at [559, 64] on button "Create Order" at bounding box center [566, 63] width 37 height 10
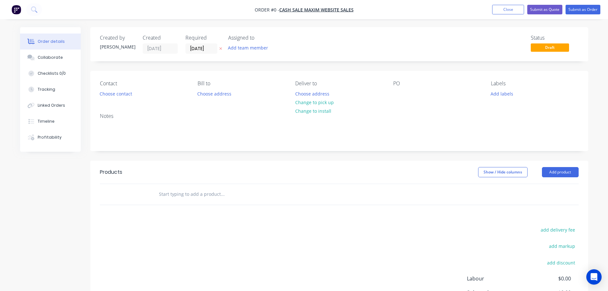
click at [221, 51] on button "button" at bounding box center [220, 48] width 7 height 7
click at [110, 92] on button "Choose contact" at bounding box center [115, 93] width 39 height 9
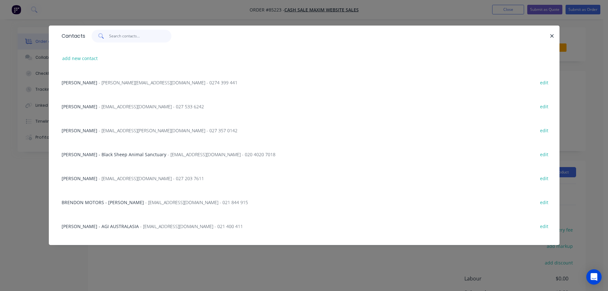
click at [145, 38] on input "text" at bounding box center [140, 36] width 62 height 13
paste input "Lisa Delaney"
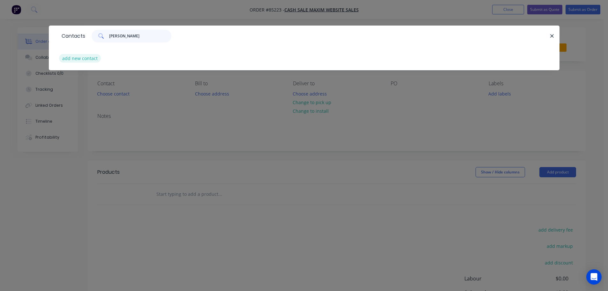
type input "Lisa Delaney"
click at [80, 59] on button "add new contact" at bounding box center [80, 58] width 42 height 9
select select "NZ"
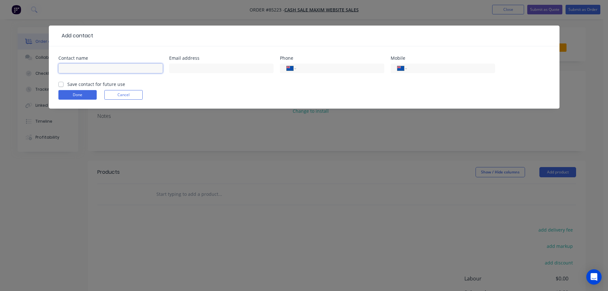
click at [81, 71] on input "text" at bounding box center [110, 69] width 104 height 10
paste input "Lisa Delaney"
type input "Lisa Delaney"
click at [79, 85] on label "Save contact for future use" at bounding box center [96, 84] width 58 height 7
click at [64, 85] on input "Save contact for future use" at bounding box center [60, 84] width 5 height 6
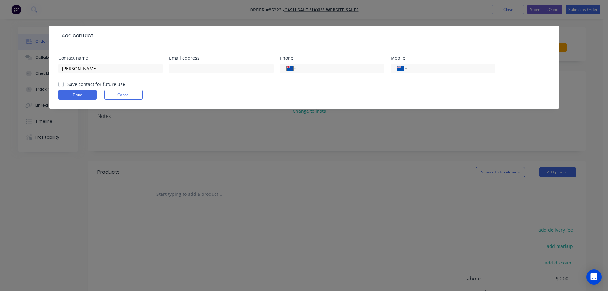
checkbox input "true"
click at [195, 64] on input "text" at bounding box center [221, 69] width 104 height 10
paste input "lisadelaney018@gmail.com"
type input "lisadelaney018@gmail.com"
click at [450, 73] on div "International Afghanistan Åland Islands Albania Algeria American Samoa Andorra …" at bounding box center [443, 71] width 104 height 19
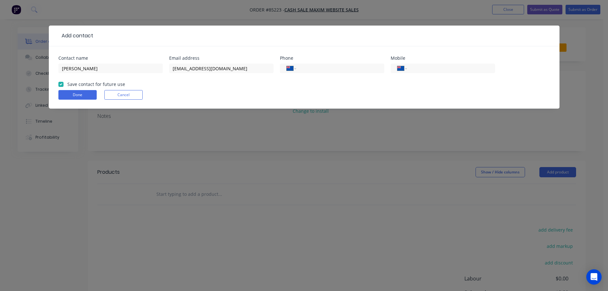
drag, startPoint x: 449, startPoint y: 69, endPoint x: 271, endPoint y: 95, distance: 179.4
click at [448, 69] on input "tel" at bounding box center [449, 68] width 77 height 7
paste input "027 226 4754"
type input "027 226 4754"
click at [67, 99] on button "Done" at bounding box center [77, 95] width 38 height 10
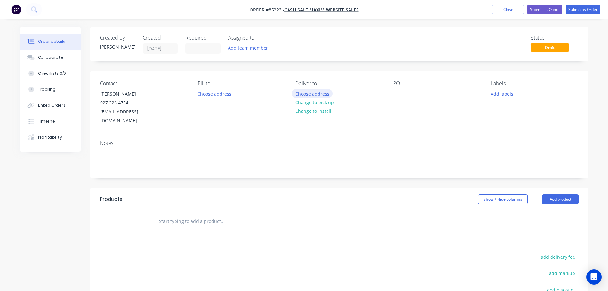
click at [327, 96] on button "Choose address" at bounding box center [312, 93] width 41 height 9
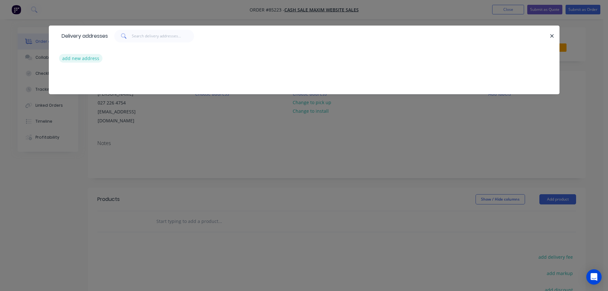
drag, startPoint x: 107, startPoint y: 51, endPoint x: 90, endPoint y: 61, distance: 19.6
click at [107, 51] on div "add new address" at bounding box center [304, 58] width 492 height 24
click at [88, 61] on button "add new address" at bounding box center [81, 58] width 44 height 9
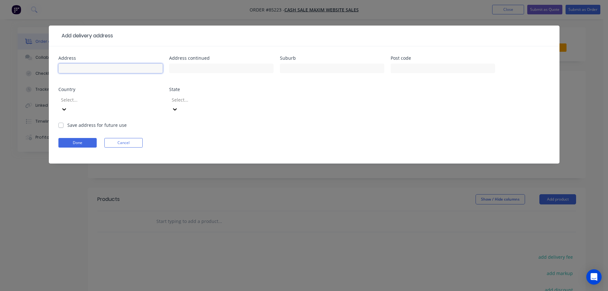
click at [87, 65] on input "text" at bounding box center [110, 69] width 104 height 10
paste input "8 Musgrave Crescent Tāhunanui"
type input "8 Musgrave Crescent Tāhunanui"
click at [192, 70] on input "text" at bounding box center [221, 69] width 104 height 10
paste input "Nelson"
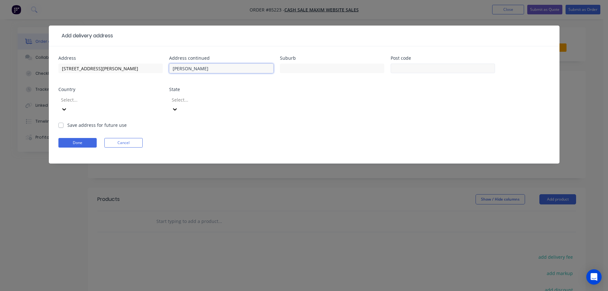
type input "Nelson"
click at [420, 71] on input "text" at bounding box center [443, 69] width 104 height 10
type input "7011"
click at [74, 138] on button "Done" at bounding box center [77, 143] width 38 height 10
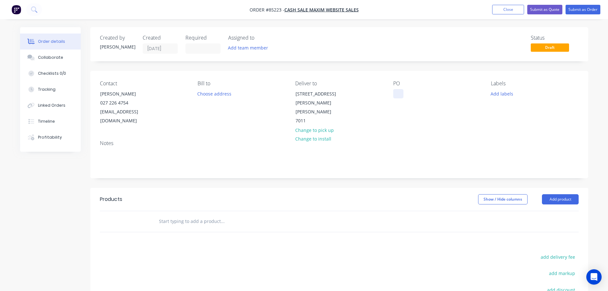
click at [401, 93] on div at bounding box center [398, 93] width 10 height 9
drag, startPoint x: 97, startPoint y: 94, endPoint x: 330, endPoint y: 96, distance: 233.0
click at [175, 97] on div "Contact Lisa Delaney 027 226 4754 lisadelaney018@gmail.com" at bounding box center [143, 102] width 87 height 45
copy div "Lisa Delaney"
click at [418, 93] on div "MAX2620" at bounding box center [408, 93] width 30 height 9
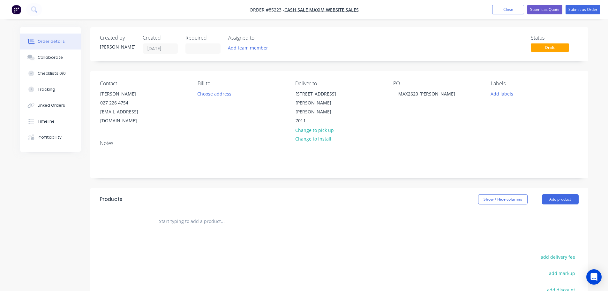
click at [183, 215] on input "text" at bounding box center [223, 221] width 128 height 13
click at [191, 217] on input "text" at bounding box center [223, 221] width 128 height 13
paste input "MA-051-63-C"
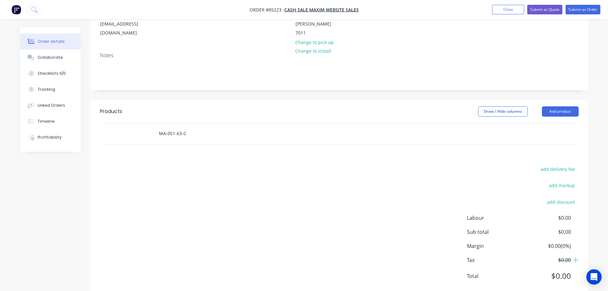
scroll to position [95, 0]
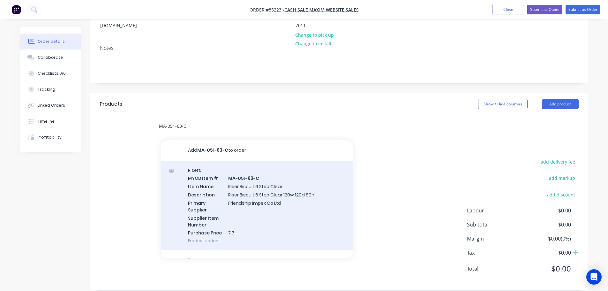
type input "MA-051-63-C"
click at [259, 184] on div "Risers MYOB Item # MA-051-63-C Item Name Riser Biscuit 6 Step Clear Description…" at bounding box center [257, 206] width 192 height 90
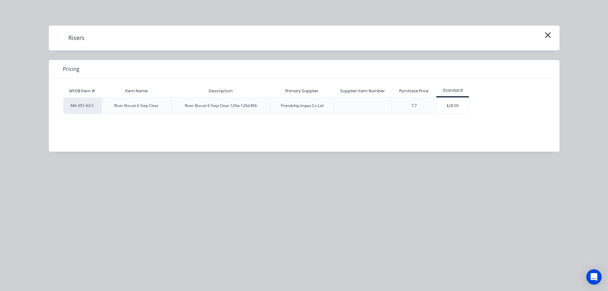
click at [455, 105] on div "$28.00" at bounding box center [453, 106] width 32 height 16
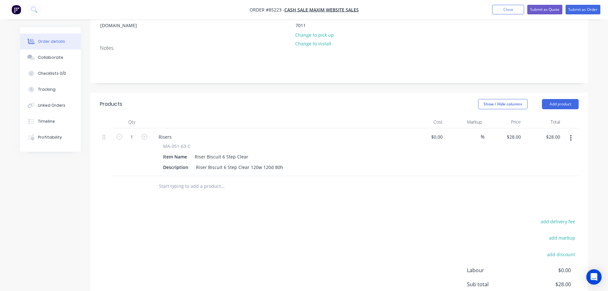
click at [183, 143] on span "MA-051-63-C" at bounding box center [176, 146] width 27 height 7
click at [162, 132] on div "Risers" at bounding box center [165, 136] width 23 height 9
paste div
click at [520, 132] on input "28" at bounding box center [519, 136] width 8 height 9
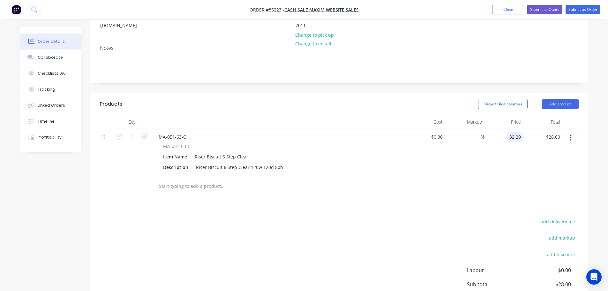
type input "$32.20"
click at [353, 198] on div "Products Show / Hide columns Add product Qty Cost Markup Price Total 1 MA-051-6…" at bounding box center [339, 221] width 498 height 257
click at [207, 180] on input "text" at bounding box center [223, 186] width 128 height 13
paste input "MA-051-62-C"
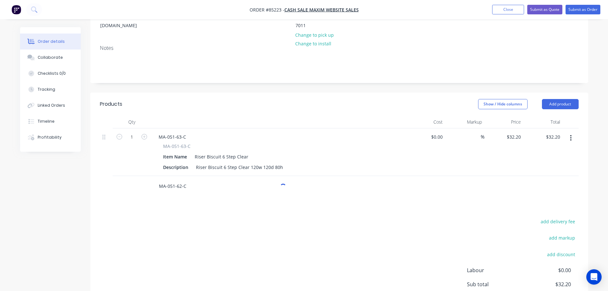
scroll to position [155, 0]
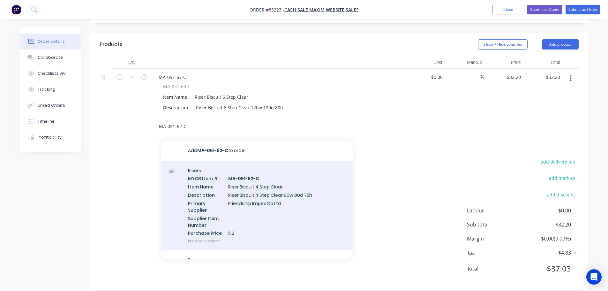
type input "MA-051-62-C"
click at [242, 197] on div "Risers MYOB Item # MA-051-62-C Item Name Riser Biscuit 4 Step Clear Description…" at bounding box center [257, 206] width 192 height 90
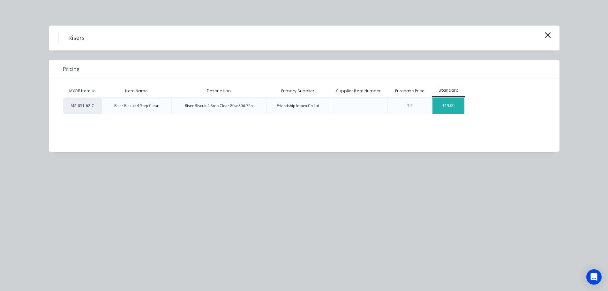
click at [459, 101] on div "$19.00" at bounding box center [449, 106] width 32 height 16
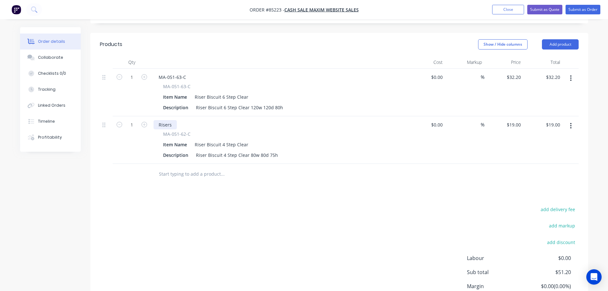
click at [159, 120] on div "Risers" at bounding box center [165, 124] width 23 height 9
paste div
click at [509, 119] on div "19 19" at bounding box center [504, 140] width 39 height 48
type input "$21.85"
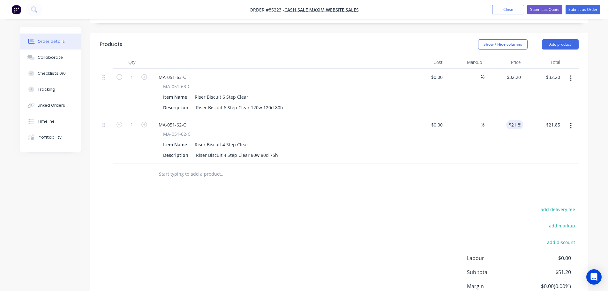
click at [494, 143] on div "$21.85 21.85" at bounding box center [504, 140] width 39 height 48
click at [231, 168] on input "text" at bounding box center [223, 174] width 128 height 13
paste input "MA-928"
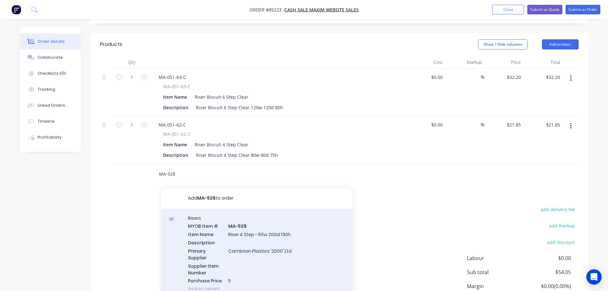
type input "MA-928"
click at [237, 242] on div "Risers MYOB Item # MA-928 Item Name Riser 4 Step - 50w 200d 130h Description Pr…" at bounding box center [257, 253] width 192 height 90
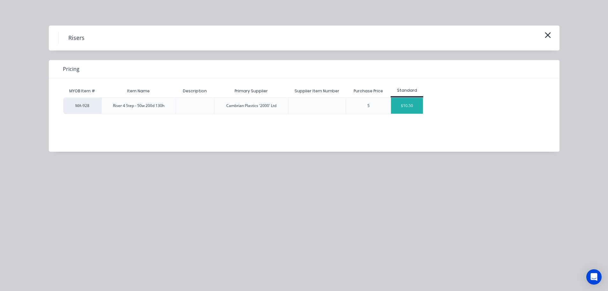
click at [403, 106] on div "$10.50" at bounding box center [407, 106] width 32 height 16
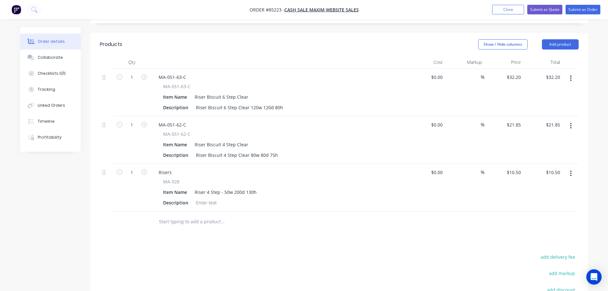
click at [168, 178] on span "MA-928" at bounding box center [171, 181] width 16 height 7
click at [161, 168] on div "Risers" at bounding box center [165, 172] width 23 height 9
paste div
click at [514, 168] on input "10.5" at bounding box center [514, 172] width 17 height 9
type input "$12.08"
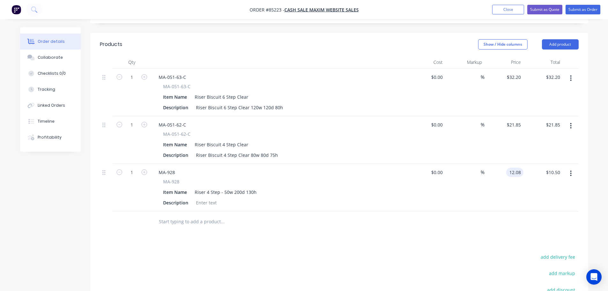
type input "$12.08"
click at [510, 188] on div "$12.08 12.08" at bounding box center [504, 188] width 39 height 48
click at [209, 215] on input "text" at bounding box center [223, 221] width 128 height 13
paste input "MA-049-24"
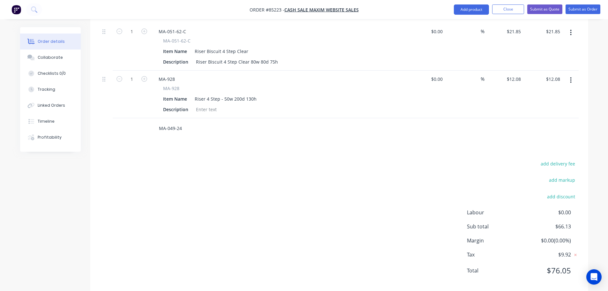
scroll to position [250, 0]
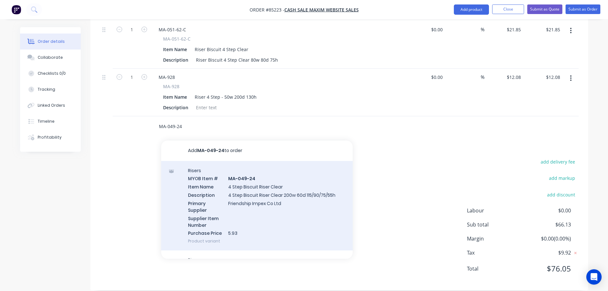
type input "MA-049-24"
click at [218, 194] on div "Risers MYOB Item # MA-049-24 Item Name 4 Step Biscuit Riser Clear Description 4…" at bounding box center [257, 206] width 192 height 90
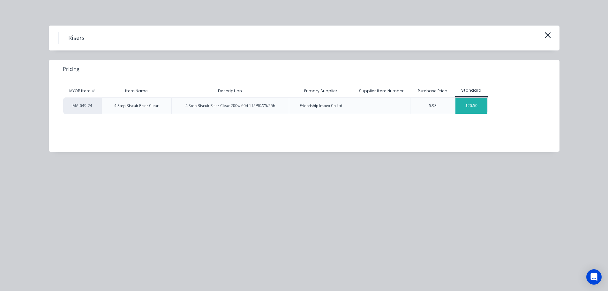
click at [464, 104] on div "$20.50" at bounding box center [472, 106] width 32 height 16
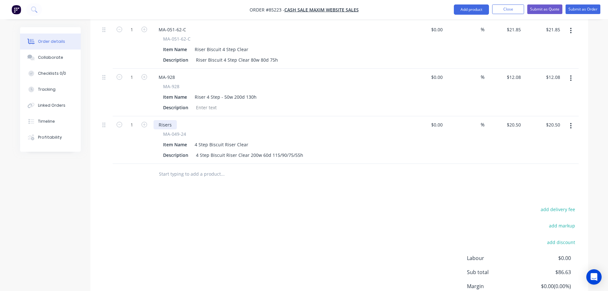
click at [158, 120] on div "Risers" at bounding box center [165, 124] width 23 height 9
paste div
click at [505, 118] on div "20.5 $20.50" at bounding box center [504, 140] width 39 height 48
type input "$23.58"
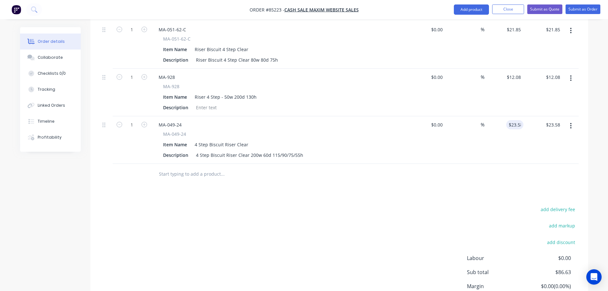
drag, startPoint x: 504, startPoint y: 177, endPoint x: 535, endPoint y: 194, distance: 35.4
click at [504, 177] on div "Products Show / Hide columns Add product Qty Cost Markup Price Total 1 MA-051-6…" at bounding box center [339, 138] width 498 height 400
click at [550, 205] on button "add delivery fee" at bounding box center [558, 209] width 41 height 9
type input "21"
click at [310, 205] on div "Delivery fee Delivery fee Delivery fee name (Optional) 21 21 $0 add markup add …" at bounding box center [339, 266] width 479 height 122
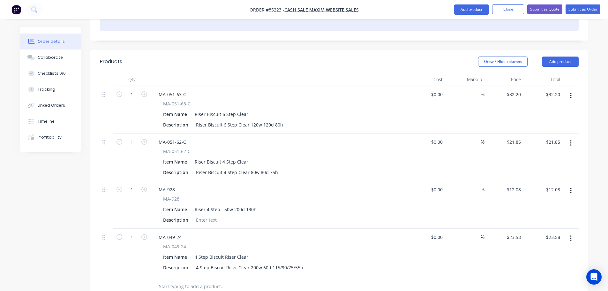
scroll to position [0, 0]
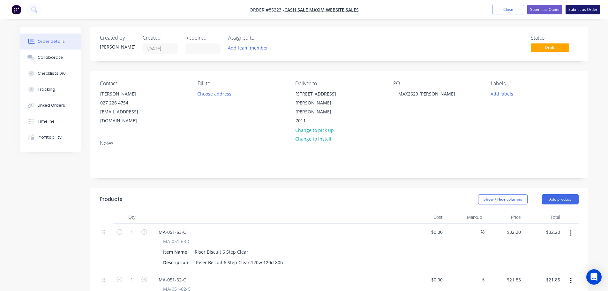
click at [576, 11] on button "Submit as Order" at bounding box center [583, 10] width 35 height 10
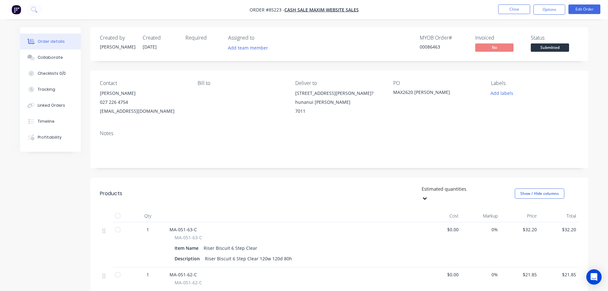
click at [432, 44] on div "00086463" at bounding box center [444, 46] width 48 height 7
copy div "00086463"
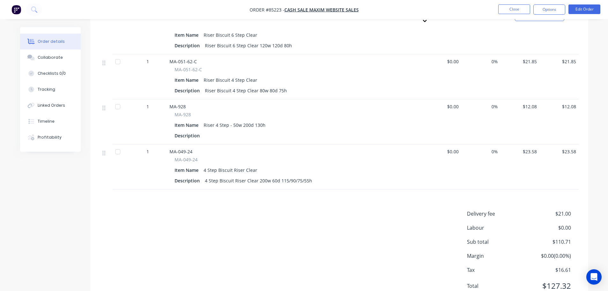
scroll to position [230, 0]
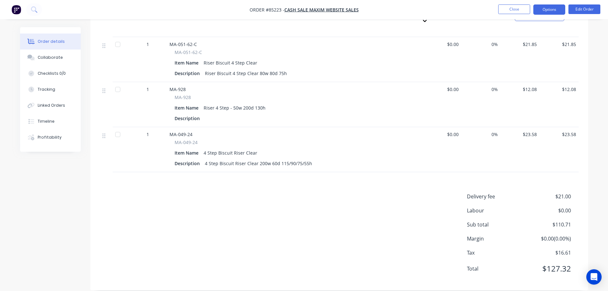
click at [541, 11] on button "Options" at bounding box center [549, 9] width 32 height 10
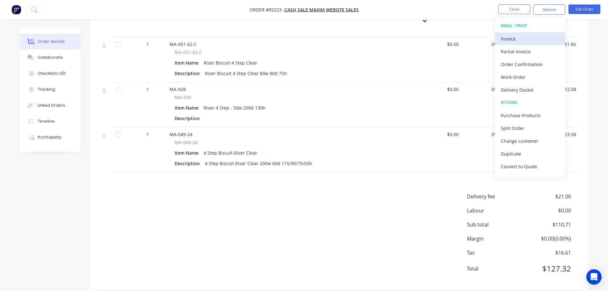
click at [527, 34] on button "Invoice" at bounding box center [530, 38] width 70 height 13
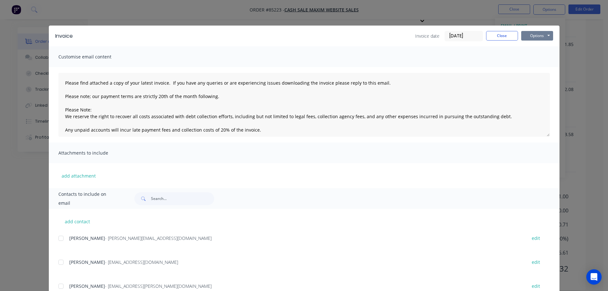
click at [529, 34] on button "Options" at bounding box center [537, 36] width 32 height 10
click at [530, 56] on button "Print" at bounding box center [541, 57] width 41 height 11
drag, startPoint x: 491, startPoint y: 34, endPoint x: 502, endPoint y: 33, distance: 10.7
click at [491, 34] on button "Close" at bounding box center [502, 36] width 32 height 10
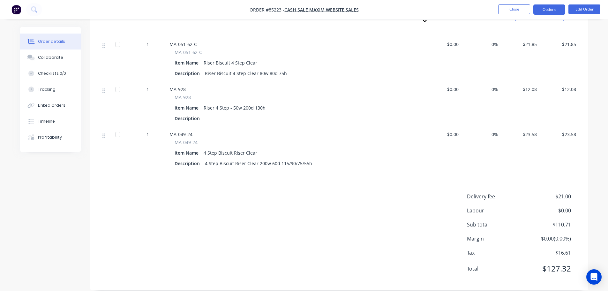
click at [543, 10] on button "Options" at bounding box center [549, 9] width 32 height 10
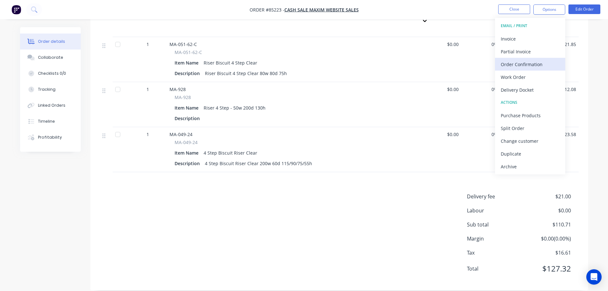
click at [538, 60] on div "Order Confirmation" at bounding box center [530, 64] width 59 height 9
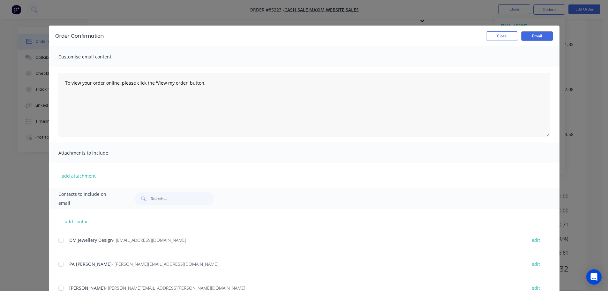
scroll to position [97, 0]
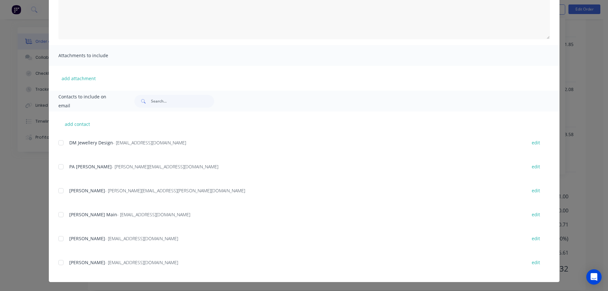
click at [61, 261] on div at bounding box center [61, 262] width 13 height 13
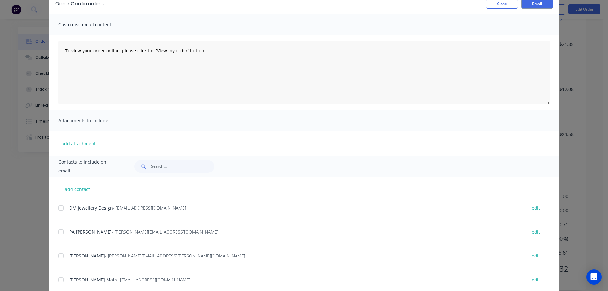
scroll to position [0, 0]
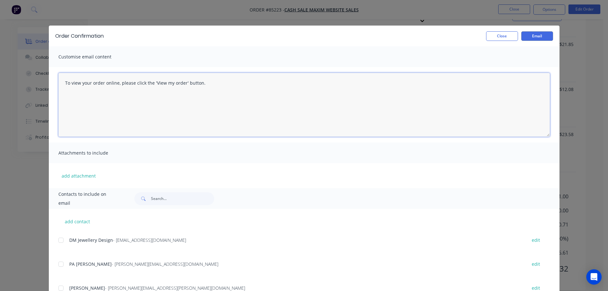
click at [170, 95] on textarea "To view your order online, please click the 'View my order' button." at bounding box center [304, 105] width 492 height 64
paste textarea "hank you for your order, confirmation of your order is attached. Your order wil…"
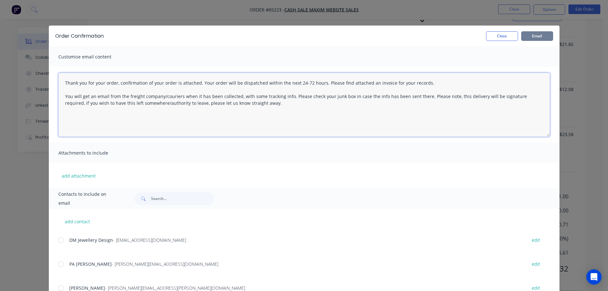
type textarea "Thank you for your order, confirmation of your order is attached. Your order wi…"
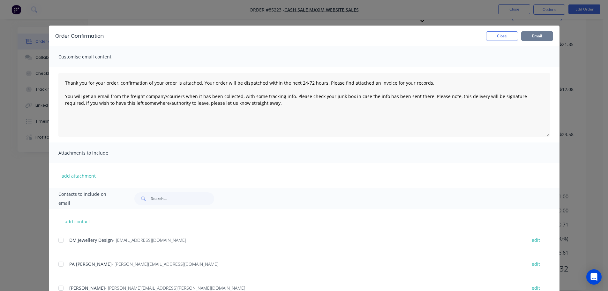
click at [537, 35] on button "Email" at bounding box center [537, 36] width 32 height 10
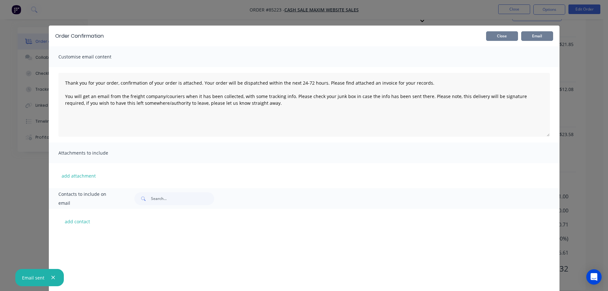
scroll to position [1459, 0]
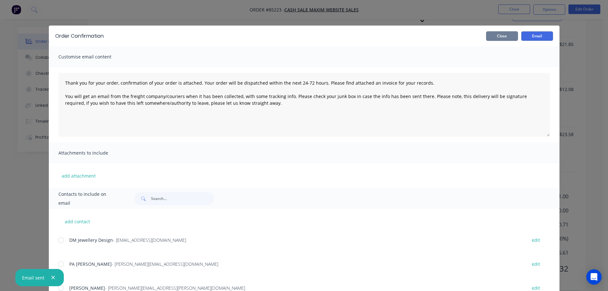
drag, startPoint x: 504, startPoint y: 32, endPoint x: 509, endPoint y: 18, distance: 15.0
click at [503, 31] on button "Close" at bounding box center [502, 36] width 32 height 10
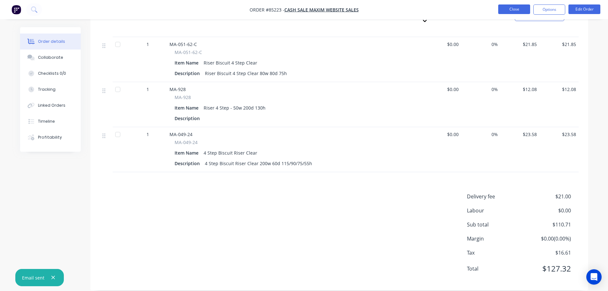
click at [510, 9] on button "Close" at bounding box center [514, 9] width 32 height 10
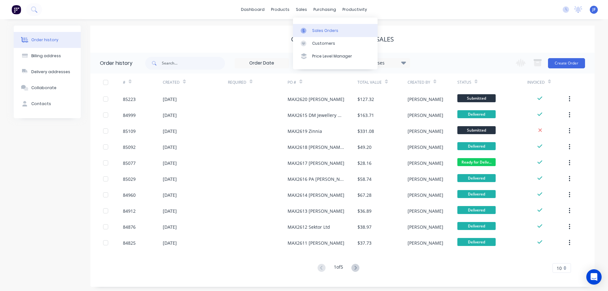
click at [319, 30] on div "Sales Orders" at bounding box center [325, 31] width 26 height 6
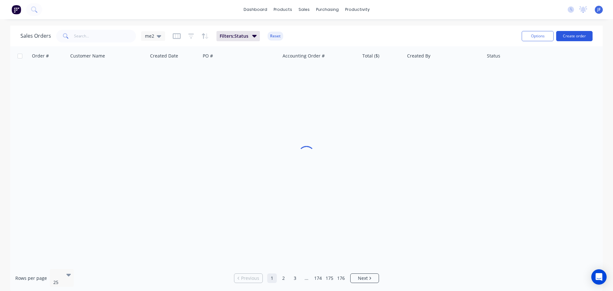
click at [565, 37] on button "Create order" at bounding box center [574, 36] width 36 height 10
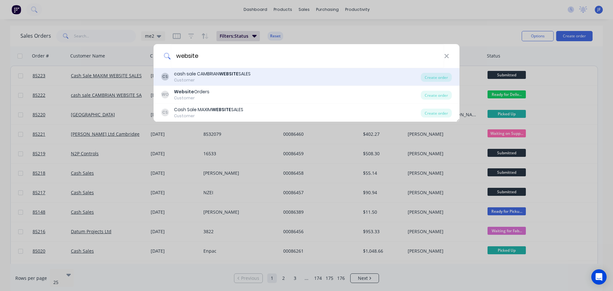
type input "website"
click at [309, 75] on div "CS cash sale CAMBRIAN WEBSITE SALES Customer" at bounding box center [291, 77] width 260 height 12
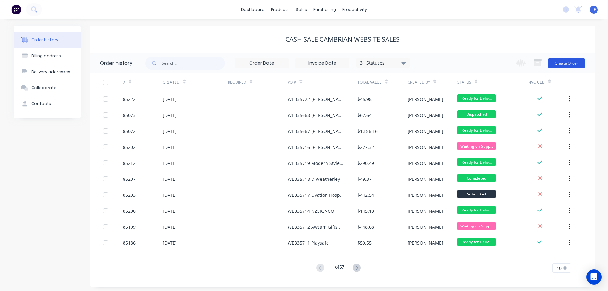
click at [569, 63] on button "Create Order" at bounding box center [566, 63] width 37 height 10
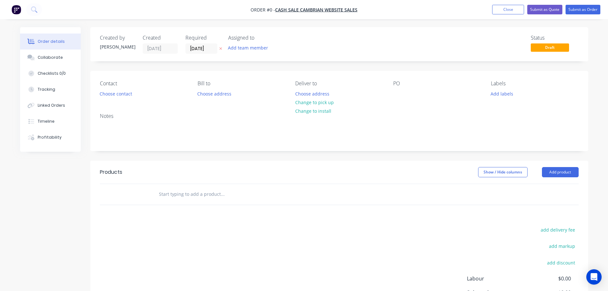
click at [222, 46] on button "button" at bounding box center [220, 48] width 7 height 7
click at [119, 93] on button "Choose contact" at bounding box center [115, 93] width 39 height 9
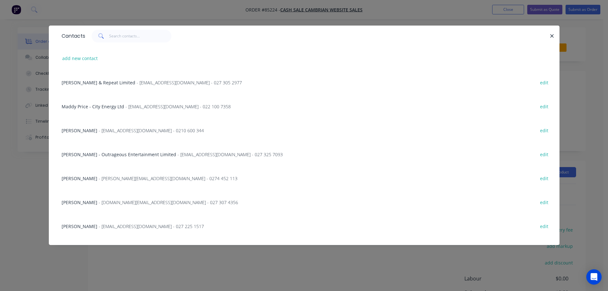
click at [72, 63] on div "add new contact" at bounding box center [304, 58] width 492 height 24
click at [137, 36] on input "text" at bounding box center [140, 36] width 62 height 13
paste input "LARRY Robbins"
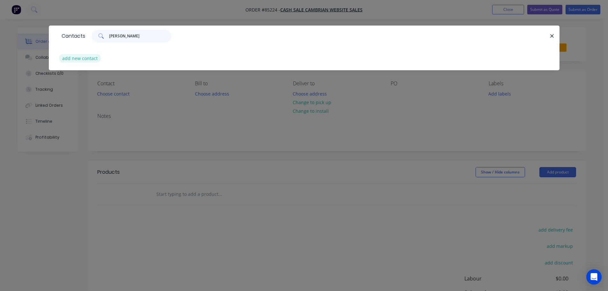
type input "LARRY Robbins"
click at [79, 58] on button "add new contact" at bounding box center [80, 58] width 42 height 9
select select "NZ"
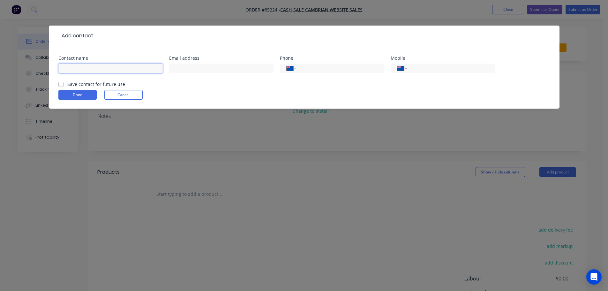
click at [78, 71] on input "text" at bounding box center [110, 69] width 104 height 10
paste input "LARRY Robbins"
type input "LARRY Robbins"
click at [77, 83] on label "Save contact for future use" at bounding box center [96, 84] width 58 height 7
click at [64, 83] on input "Save contact for future use" at bounding box center [60, 84] width 5 height 6
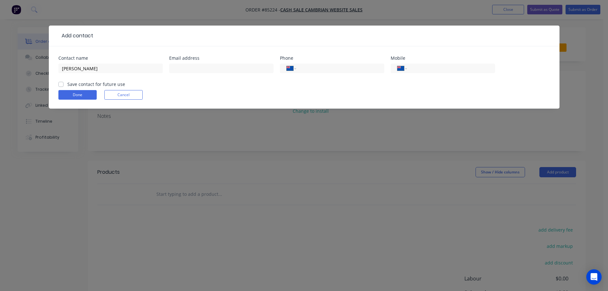
checkbox input "true"
click at [239, 66] on input "text" at bounding box center [221, 69] width 104 height 10
paste input "l@rryrobbins.com"
type input "l@rryrobbins.com"
click at [230, 92] on div "Done Cancel" at bounding box center [304, 95] width 492 height 10
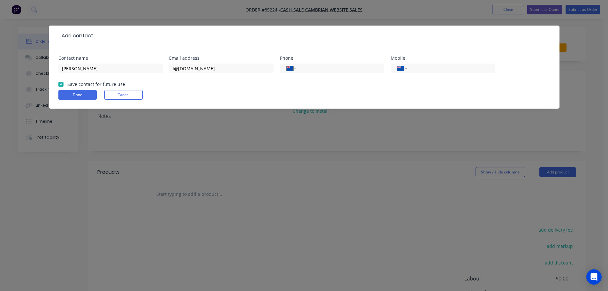
drag, startPoint x: 445, startPoint y: 70, endPoint x: 430, endPoint y: 76, distance: 16.5
click at [445, 69] on input "tel" at bounding box center [449, 68] width 77 height 7
paste input "021 182 4545"
type input "021 182 4545"
click at [88, 94] on button "Done" at bounding box center [77, 95] width 38 height 10
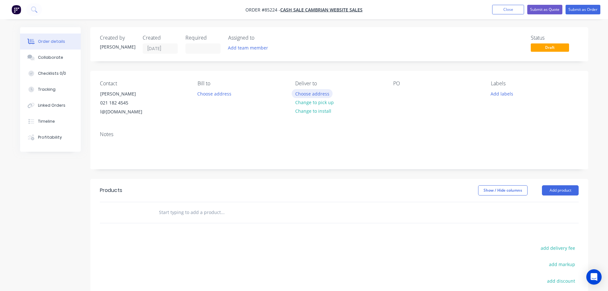
click at [326, 92] on button "Choose address" at bounding box center [312, 93] width 41 height 9
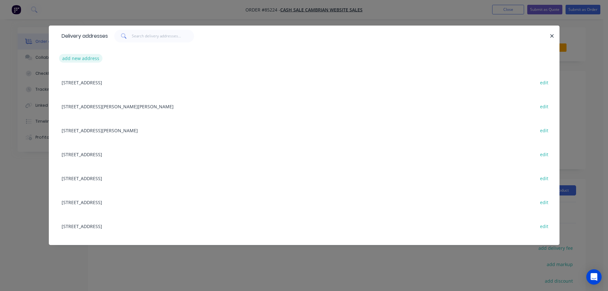
click at [79, 61] on button "add new address" at bounding box center [81, 58] width 44 height 9
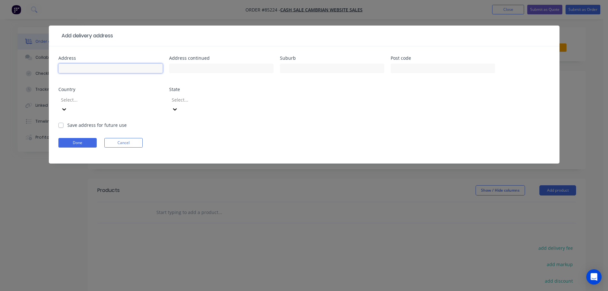
click at [112, 70] on input "text" at bounding box center [110, 69] width 104 height 10
paste input "Auckland International Seafarers Centre Incorporated 42 KNIGHTS ROAD, ROTHESAY …"
type input "Auckland International Seafarers Centre Incorporated 42 KNIGHTS ROAD, ROTHESAY …"
click at [76, 138] on button "Done" at bounding box center [77, 143] width 38 height 10
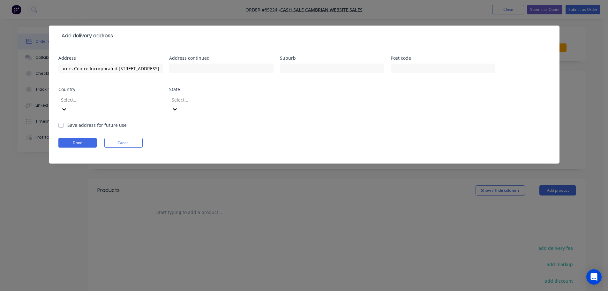
scroll to position [0, 0]
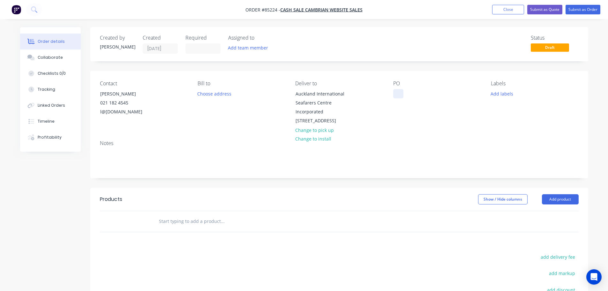
click at [396, 91] on div at bounding box center [398, 93] width 10 height 9
drag, startPoint x: 97, startPoint y: 92, endPoint x: 177, endPoint y: 95, distance: 79.9
click at [177, 95] on div "Contact LARRY Robbins 021 182 4545 l@rryrobbins.com" at bounding box center [143, 102] width 87 height 45
copy div "LARRY Robbins"
click at [424, 95] on div "WEB35723" at bounding box center [409, 93] width 33 height 9
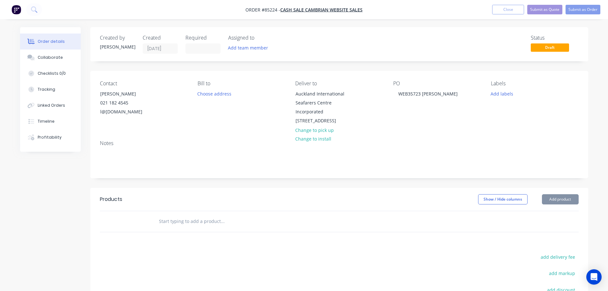
click at [225, 228] on input "text" at bounding box center [223, 221] width 128 height 13
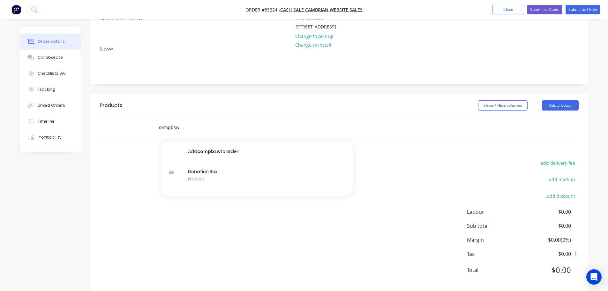
scroll to position [122, 0]
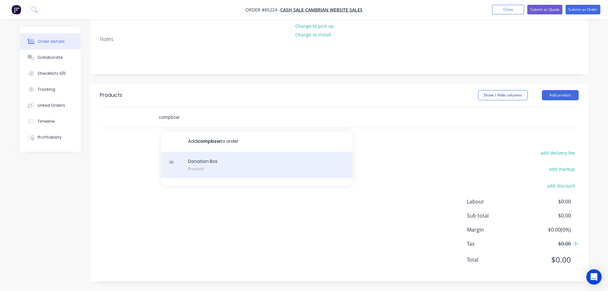
type input "compbsw"
click at [254, 174] on div "Donation Box Product" at bounding box center [257, 165] width 192 height 27
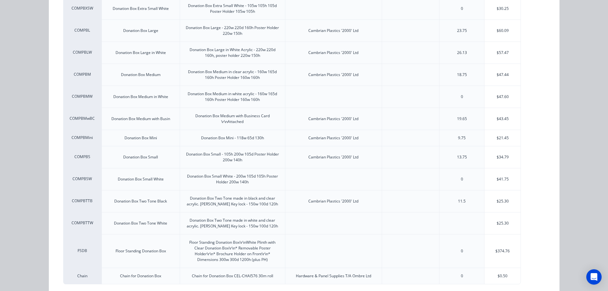
scroll to position [162, 0]
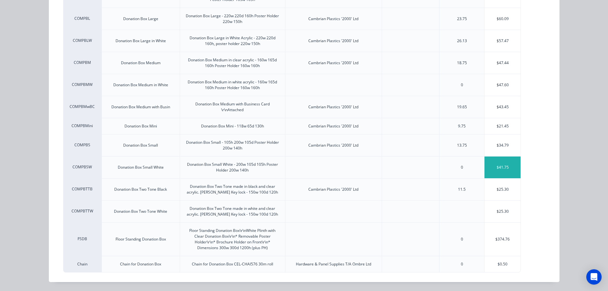
click at [489, 166] on div "$41.75" at bounding box center [503, 167] width 36 height 22
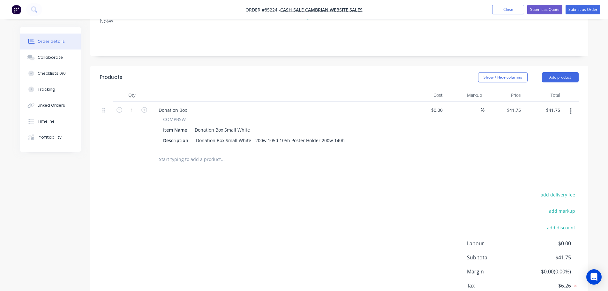
click at [525, 127] on div "$41.75 $41.75" at bounding box center [543, 126] width 39 height 48
click at [518, 115] on input "41.75" at bounding box center [514, 109] width 17 height 9
type input "$45.92"
click at [484, 224] on div "add delivery fee add markup add discount Labour $0.00 Sub total $41.75 Margin $…" at bounding box center [339, 251] width 479 height 123
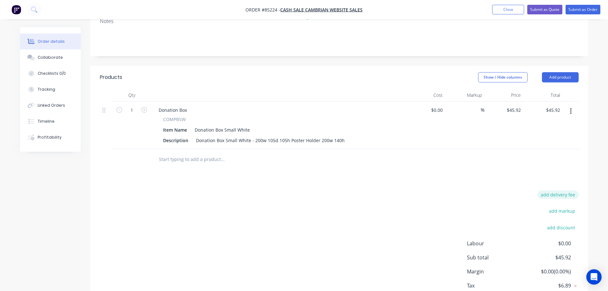
click at [549, 199] on button "add delivery fee" at bounding box center [558, 194] width 41 height 9
type input "12"
click input "submit" at bounding box center [0, 0] width 0 height 0
click at [571, 199] on form "Delivery fee $12.00" at bounding box center [537, 194] width 82 height 8
click at [574, 198] on icon at bounding box center [575, 194] width 6 height 6
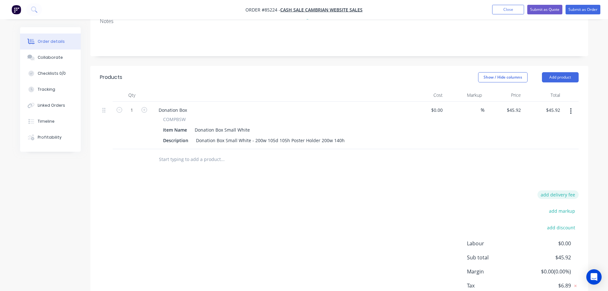
click at [568, 199] on button "add delivery fee" at bounding box center [558, 194] width 41 height 9
type input "12.06"
click input "submit" at bounding box center [0, 0] width 0 height 0
click at [521, 204] on div "Products Show / Hide columns Add product Qty Cost Markup Price Total 1 Donation…" at bounding box center [339, 193] width 498 height 254
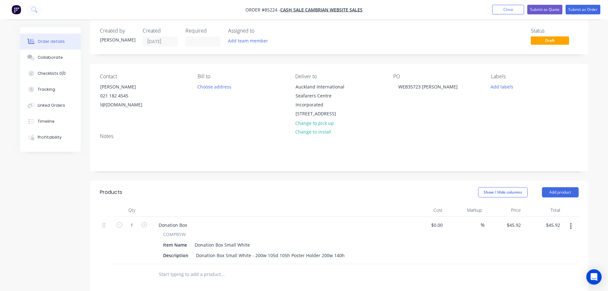
scroll to position [0, 0]
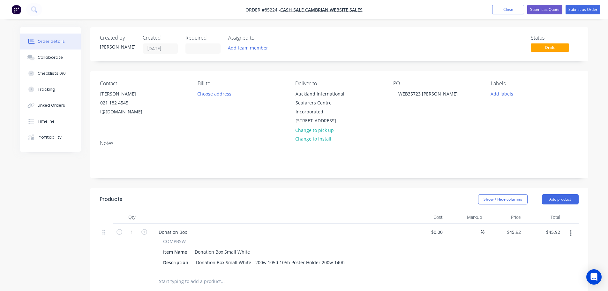
click at [583, 15] on nav "Order #85224 - cash sale CAMBRIAN WEBSITE SALES Add product Close Submit as Quo…" at bounding box center [304, 9] width 608 height 19
click at [583, 4] on nav "Order #85224 - cash sale CAMBRIAN WEBSITE SALES Add product Close Submit as Quo…" at bounding box center [304, 9] width 608 height 19
click at [586, 7] on button "Submit as Order" at bounding box center [583, 10] width 35 height 10
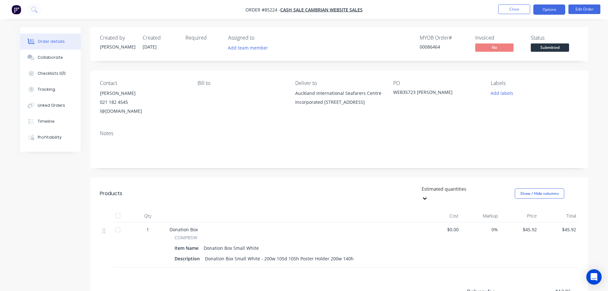
click at [558, 10] on button "Options" at bounding box center [549, 9] width 32 height 10
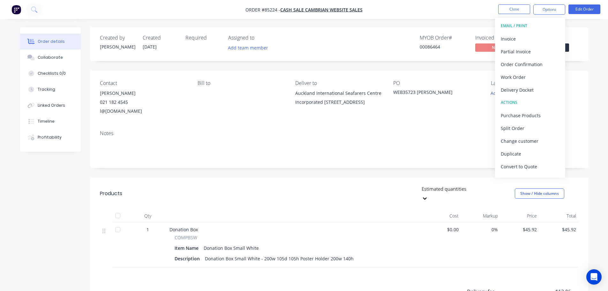
click at [547, 31] on button "EMAIL / PRINT" at bounding box center [530, 25] width 70 height 13
click at [546, 36] on div "Invoice" at bounding box center [530, 38] width 59 height 9
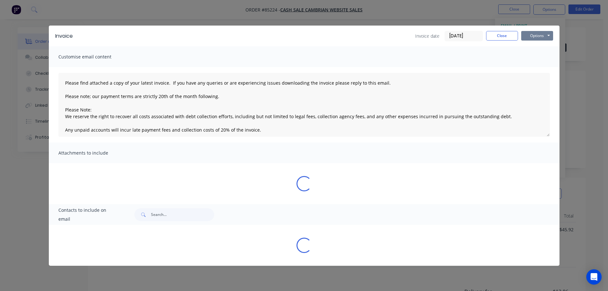
click at [546, 35] on button "Options" at bounding box center [537, 36] width 32 height 10
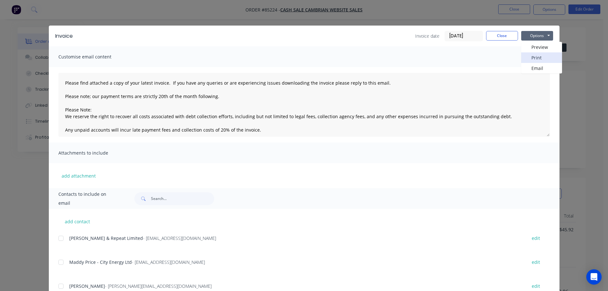
click at [541, 58] on button "Print" at bounding box center [541, 57] width 41 height 11
click at [502, 33] on button "Close" at bounding box center [502, 36] width 32 height 10
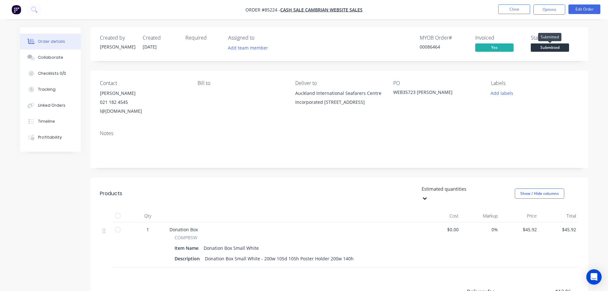
drag, startPoint x: 561, startPoint y: 46, endPoint x: 559, endPoint y: 51, distance: 5.3
click at [561, 48] on span "Submitted" at bounding box center [550, 47] width 38 height 8
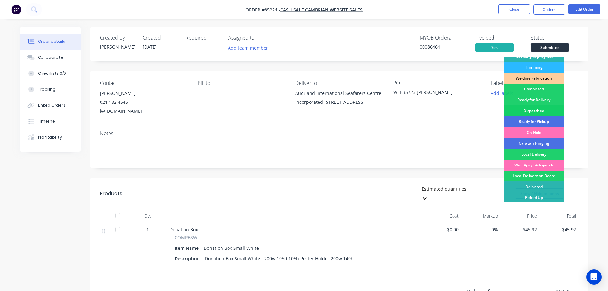
scroll to position [126, 0]
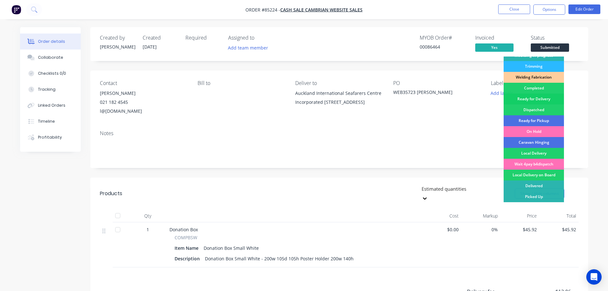
click at [545, 98] on div "Ready for Delivery" at bounding box center [534, 99] width 60 height 11
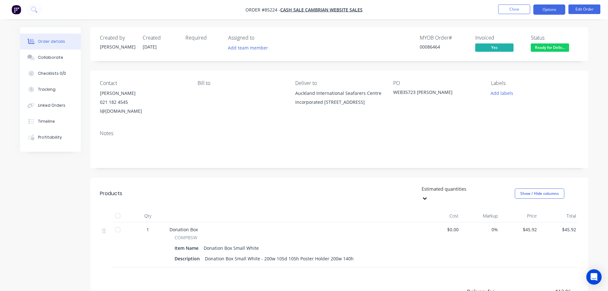
click at [543, 11] on button "Options" at bounding box center [549, 9] width 32 height 10
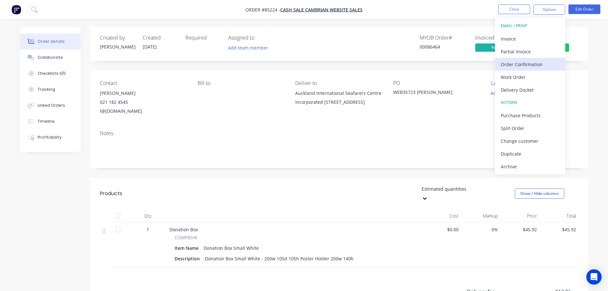
click at [518, 64] on div "Order Confirmation" at bounding box center [530, 64] width 59 height 9
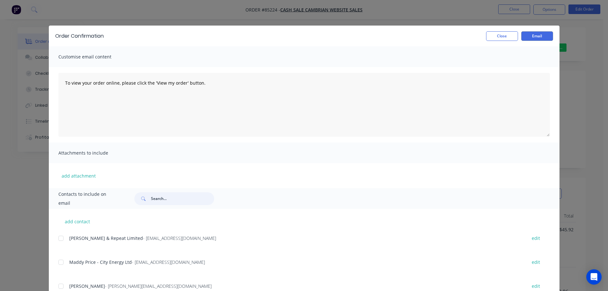
click at [184, 193] on input "text" at bounding box center [182, 198] width 63 height 13
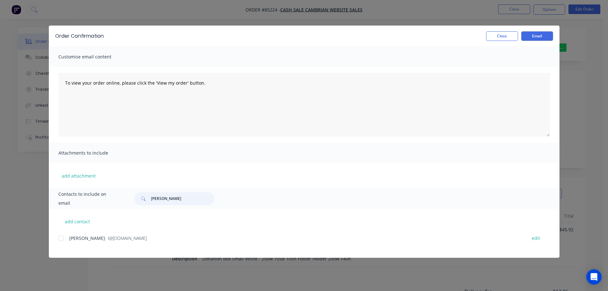
click at [60, 238] on div at bounding box center [61, 238] width 13 height 13
type input "larry"
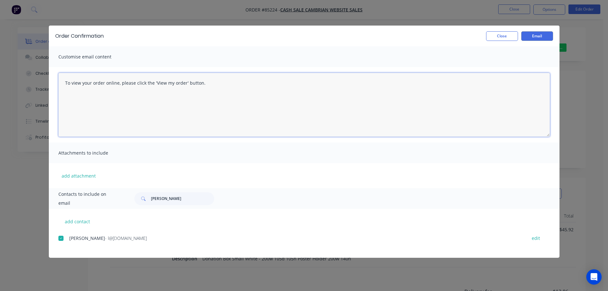
click at [118, 99] on textarea "To view your order online, please click the 'View my order' button." at bounding box center [304, 105] width 492 height 64
paste textarea "hank you for your order, confirmation of your order is attached. Your order wil…"
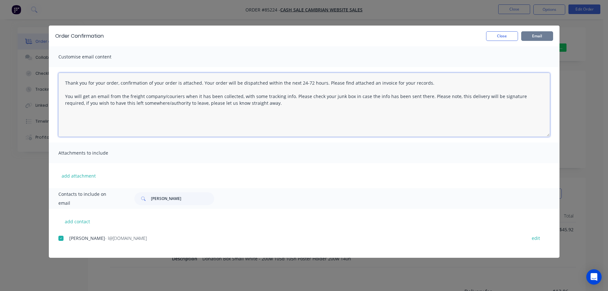
type textarea "Thank you for your order, confirmation of your order is attached. Your order wi…"
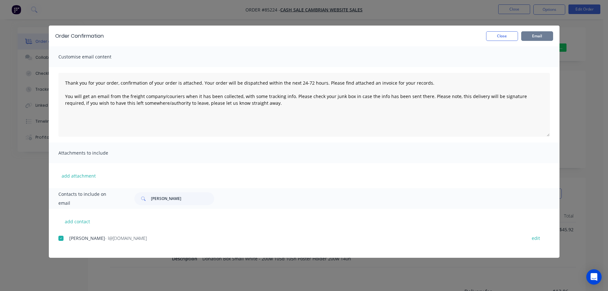
click at [539, 33] on button "Email" at bounding box center [537, 36] width 32 height 10
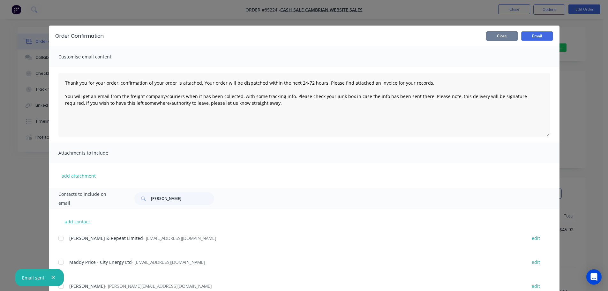
click at [507, 39] on button "Close" at bounding box center [502, 36] width 32 height 10
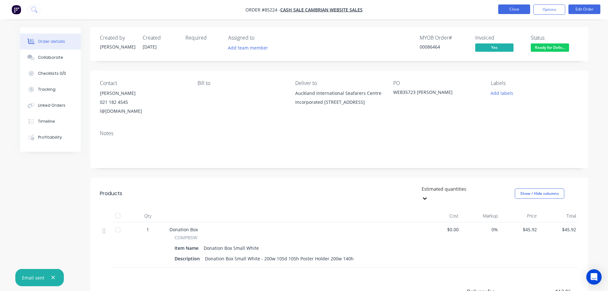
click at [516, 10] on button "Close" at bounding box center [514, 9] width 32 height 10
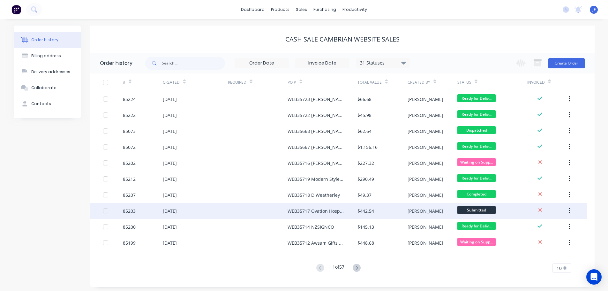
click at [303, 206] on div "WEB35717 Ovation Hospitality" at bounding box center [323, 211] width 70 height 16
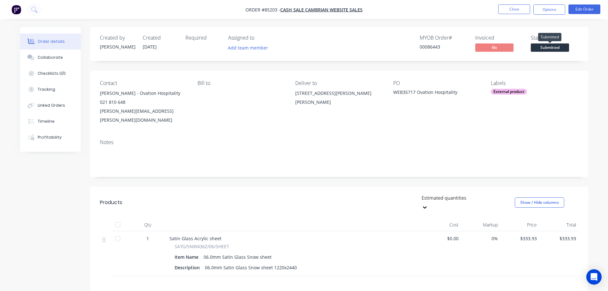
click at [561, 48] on span "Submitted" at bounding box center [550, 47] width 38 height 8
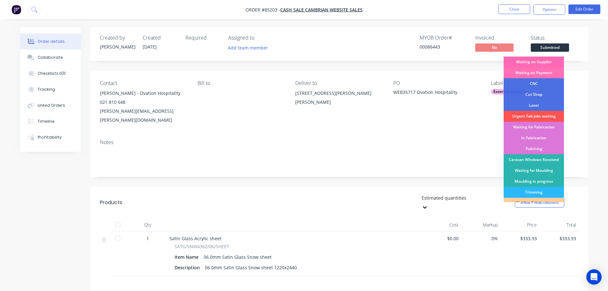
click at [558, 61] on div "Waiting on Supplier" at bounding box center [534, 62] width 60 height 11
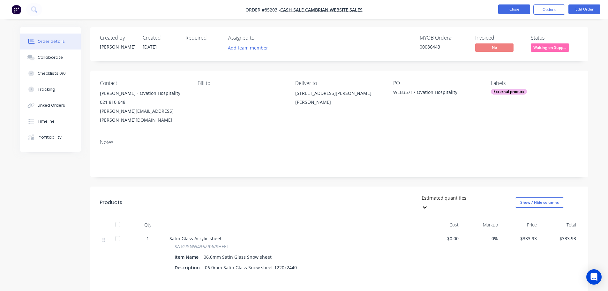
click at [514, 12] on button "Close" at bounding box center [514, 9] width 32 height 10
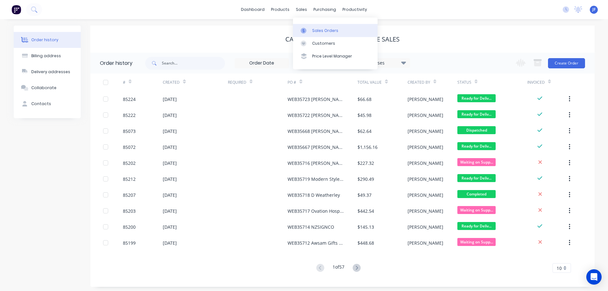
click at [307, 33] on div at bounding box center [306, 31] width 10 height 6
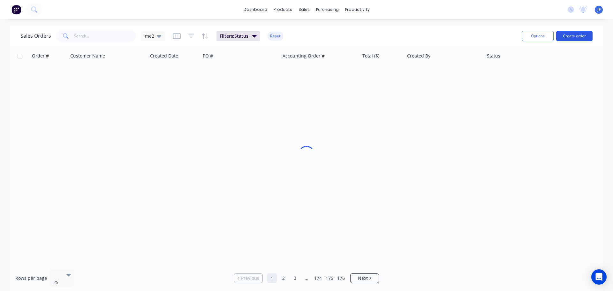
click at [565, 38] on button "Create order" at bounding box center [574, 36] width 36 height 10
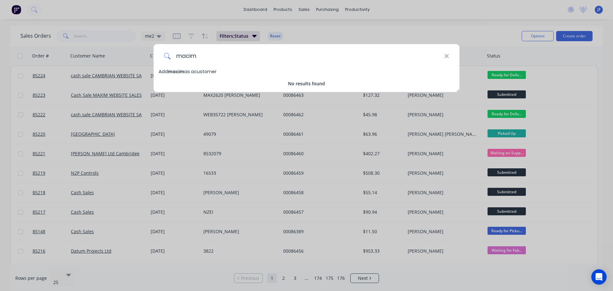
click at [185, 53] on input "macim" at bounding box center [307, 56] width 273 height 24
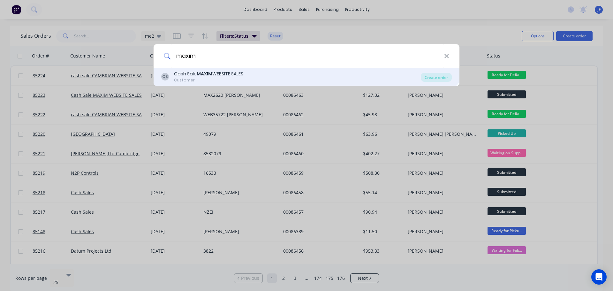
type input "maxim"
click at [243, 74] on div "Cash Sale MAXIM WEBSITE SALES" at bounding box center [208, 74] width 69 height 7
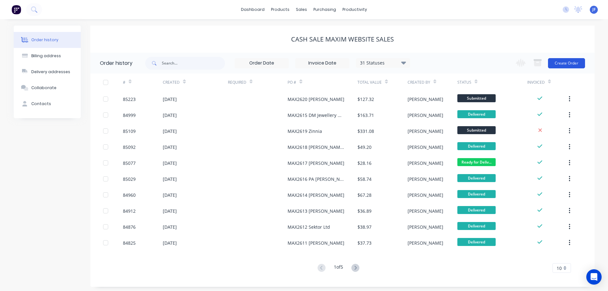
click at [570, 61] on button "Create Order" at bounding box center [566, 63] width 37 height 10
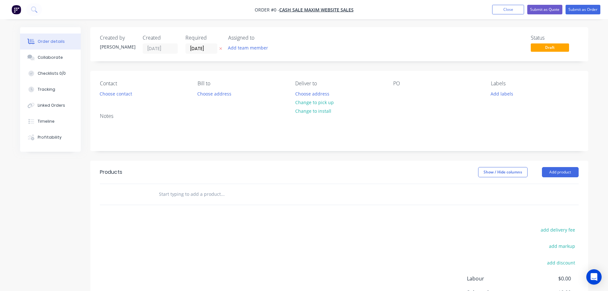
click at [224, 47] on div "Created by Jess Created 13/10/25 Required 13/10/25 Assigned to Add team member" at bounding box center [196, 44] width 192 height 19
click at [221, 47] on icon "button" at bounding box center [220, 49] width 3 height 4
click at [129, 97] on button "Choose contact" at bounding box center [115, 93] width 39 height 9
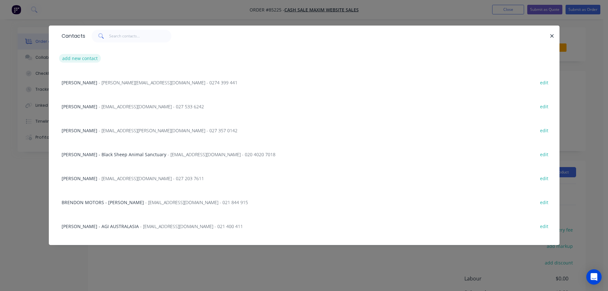
click at [83, 62] on button "add new contact" at bounding box center [80, 58] width 42 height 9
select select "NZ"
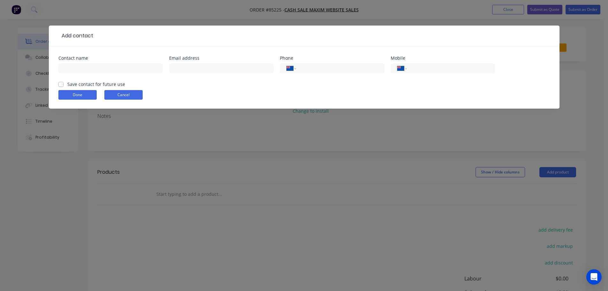
click at [125, 93] on button "Cancel" at bounding box center [123, 95] width 38 height 10
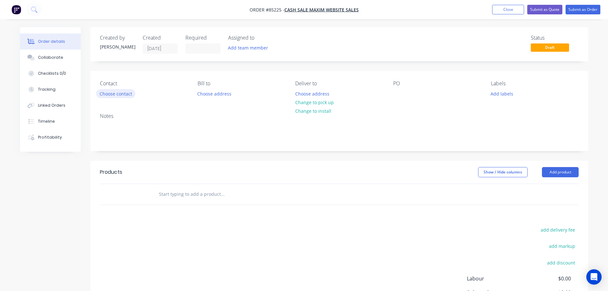
click at [113, 91] on button "Choose contact" at bounding box center [115, 93] width 39 height 9
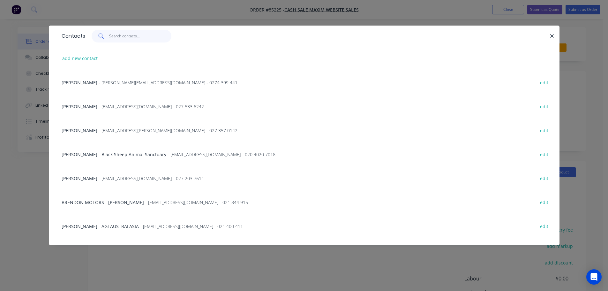
click at [130, 40] on input "text" at bounding box center [140, 36] width 62 height 13
paste input "Hayden Curran"
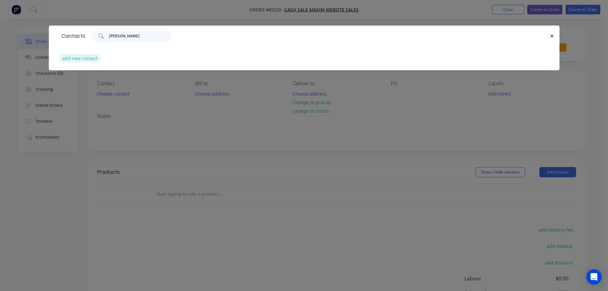
type input "Hayden Curran"
click at [94, 59] on button "add new contact" at bounding box center [80, 58] width 42 height 9
select select "NZ"
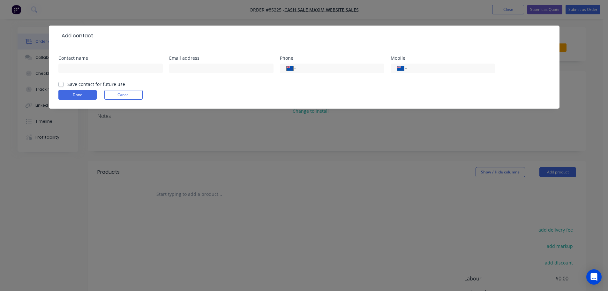
click at [94, 68] on input "text" at bounding box center [110, 69] width 104 height 10
type input "Hayden Curran"
click at [89, 86] on label "Save contact for future use" at bounding box center [96, 84] width 58 height 7
click at [64, 86] on input "Save contact for future use" at bounding box center [60, 84] width 5 height 6
checkbox input "true"
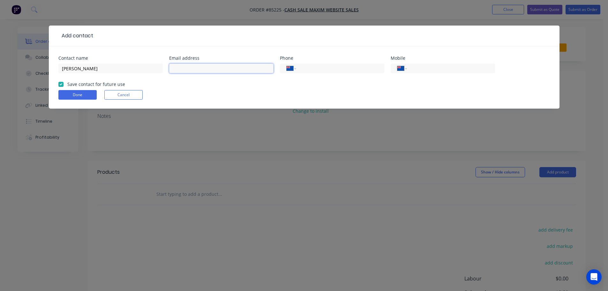
click at [180, 68] on input "text" at bounding box center [221, 69] width 104 height 10
paste input "haydenz@gmail.com"
type input "haydenz@gmail.com"
click at [457, 74] on div "International Afghanistan Åland Islands Albania Algeria American Samoa Andorra …" at bounding box center [443, 71] width 104 height 19
click at [456, 69] on input "tel" at bounding box center [449, 68] width 77 height 7
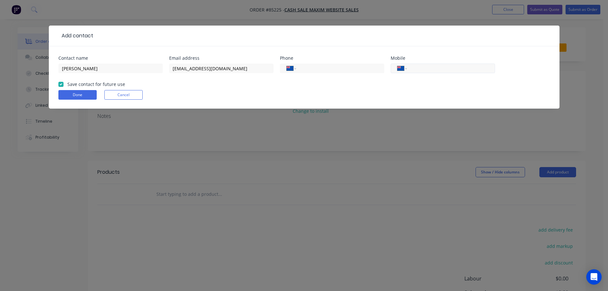
paste input "021 266 2432"
type input "021 266 2432"
click at [74, 91] on button "Done" at bounding box center [77, 95] width 38 height 10
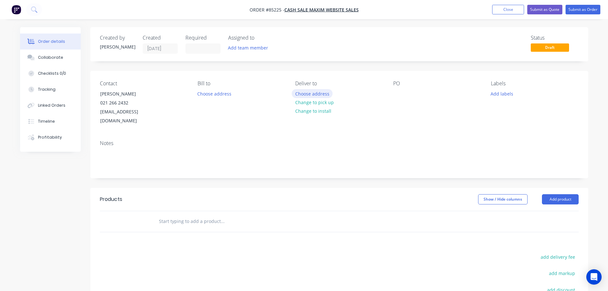
click at [321, 93] on button "Choose address" at bounding box center [312, 93] width 41 height 9
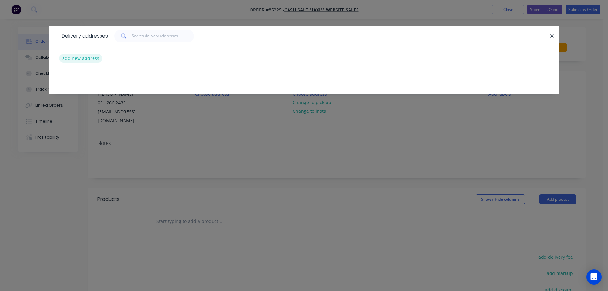
click at [82, 62] on button "add new address" at bounding box center [81, 58] width 44 height 9
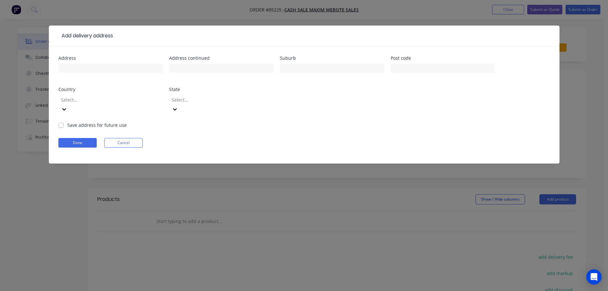
click at [69, 63] on div at bounding box center [110, 71] width 104 height 19
click at [67, 70] on input "text" at bounding box center [110, 69] width 104 height 10
paste input "8 Courtney Avenue Dinsdale"
type input "8 Courtney Avenue Dinsdale"
click at [205, 69] on input "text" at bounding box center [221, 69] width 104 height 10
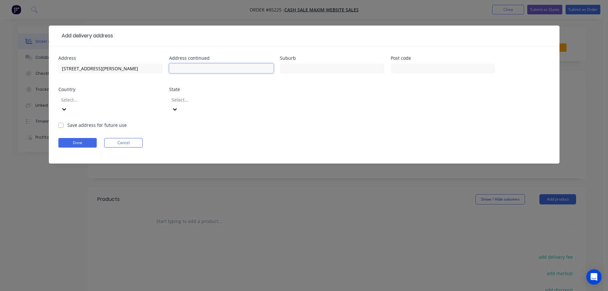
paste input "Hamilton 3204"
type input "Hamilton 3204"
click at [91, 138] on button "Done" at bounding box center [77, 143] width 38 height 10
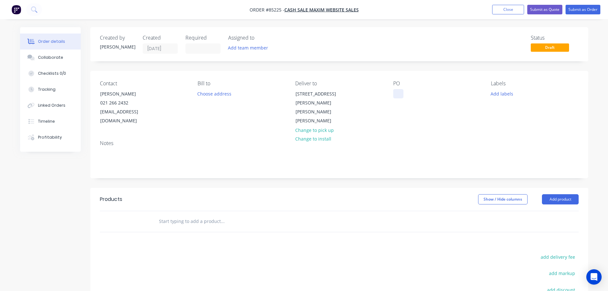
click at [401, 94] on div at bounding box center [398, 93] width 10 height 9
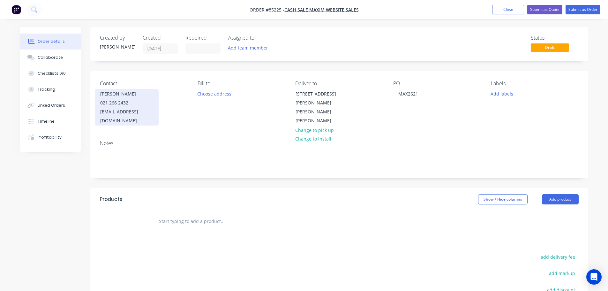
click at [101, 90] on div "Hayden Curran" at bounding box center [126, 93] width 53 height 9
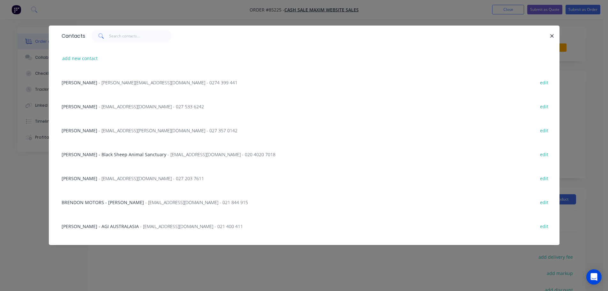
click at [23, 78] on div "Contacts add new contact Sandra Jack - sandra.slj@gmail.com - 0274 399 441 edit…" at bounding box center [304, 145] width 608 height 291
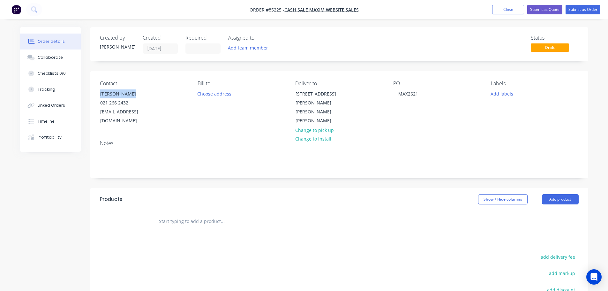
drag, startPoint x: 139, startPoint y: 93, endPoint x: 90, endPoint y: 94, distance: 48.5
click at [90, 94] on div "Contact Hayden Curran 021 266 2432 haydenz@gmail.com Bill to Choose address Del…" at bounding box center [339, 103] width 498 height 64
copy div "Hayden Curran"
click at [422, 94] on div "MAX2621" at bounding box center [408, 93] width 30 height 9
click at [197, 215] on input "text" at bounding box center [223, 221] width 128 height 13
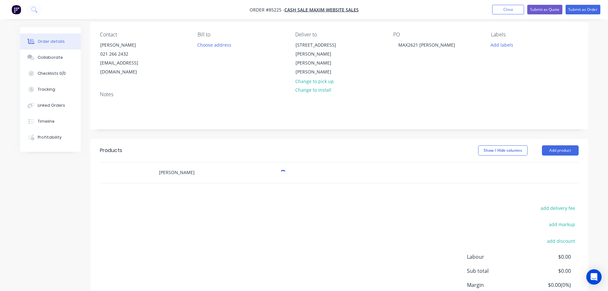
scroll to position [64, 0]
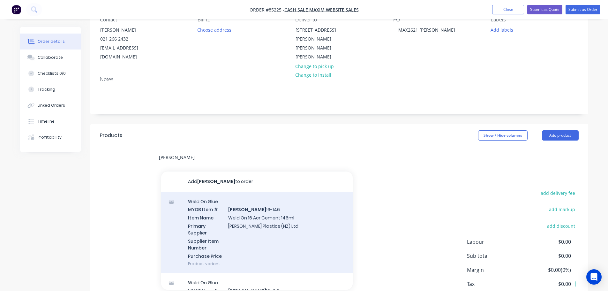
type input "weldon"
click at [226, 223] on div "Weld On Glue MYOB Item # WELDON 16-146 Item Name Weld On 16 Acr Cement 146ml Pr…" at bounding box center [257, 232] width 192 height 81
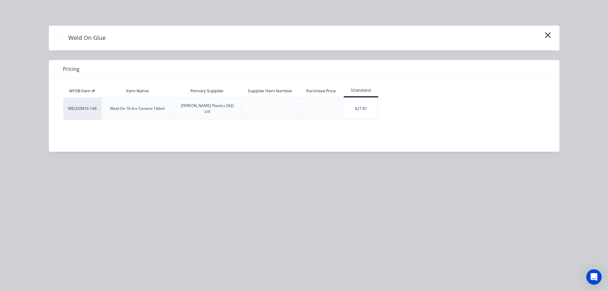
click at [370, 112] on div "$27.81" at bounding box center [361, 109] width 34 height 22
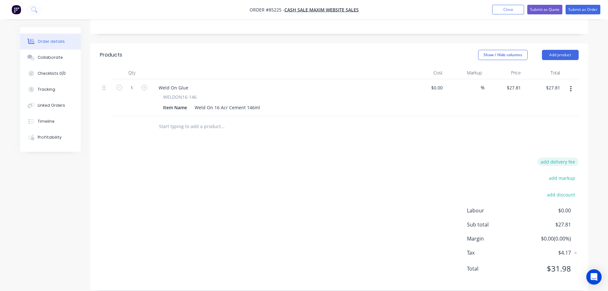
click at [552, 157] on button "add delivery fee" at bounding box center [558, 161] width 41 height 9
type input "5"
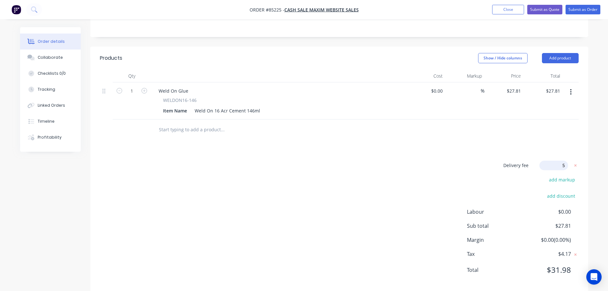
click at [525, 140] on div "Products Show / Hide columns Add product Qty Cost Markup Price Total 1 Weld On …" at bounding box center [339, 169] width 498 height 245
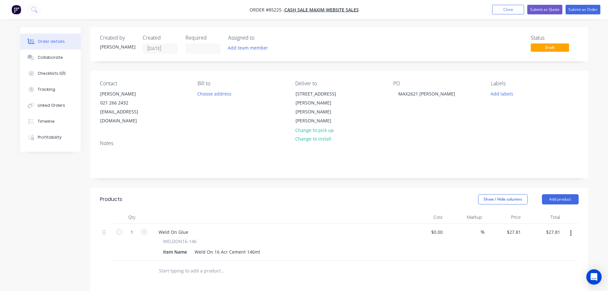
click at [582, 0] on nav "Order #85225 - Cash Sale MAXIM WEBSITE SALES Add product Close Submit as Quote …" at bounding box center [304, 9] width 608 height 19
click at [581, 7] on button "Submit as Order" at bounding box center [583, 10] width 35 height 10
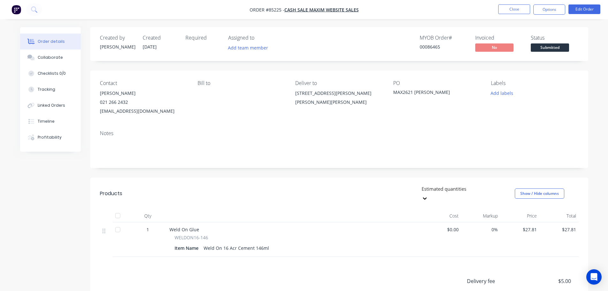
click at [434, 45] on div "00086465" at bounding box center [444, 46] width 48 height 7
copy div "00086465"
drag, startPoint x: 547, startPoint y: 9, endPoint x: 545, endPoint y: 14, distance: 5.9
click at [547, 9] on button "Options" at bounding box center [549, 9] width 32 height 10
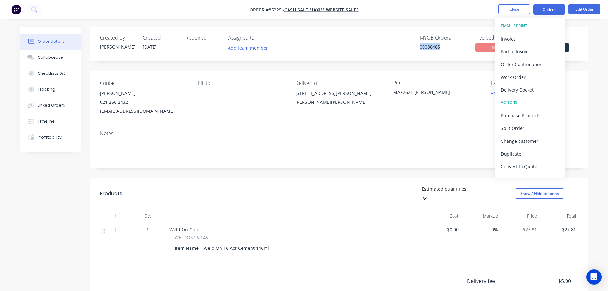
click at [534, 39] on div "Invoice" at bounding box center [530, 38] width 59 height 9
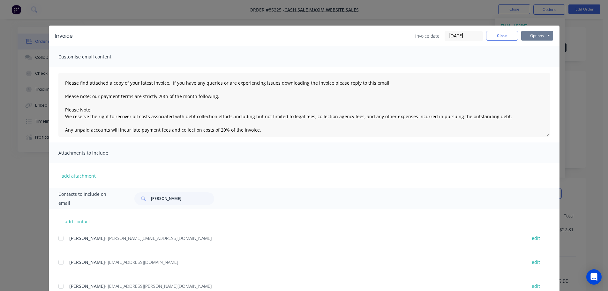
click at [539, 37] on button "Options" at bounding box center [537, 36] width 32 height 10
click at [537, 55] on button "Print" at bounding box center [541, 57] width 41 height 11
click at [499, 36] on button "Close" at bounding box center [502, 36] width 32 height 10
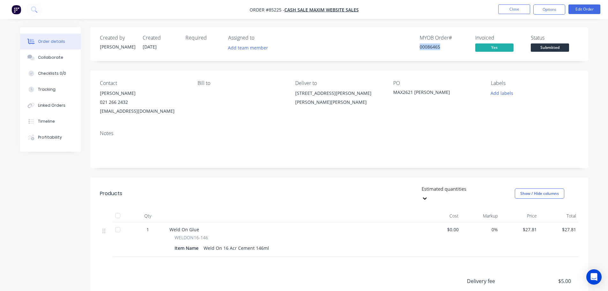
click at [551, 44] on span "Submitted" at bounding box center [550, 47] width 38 height 8
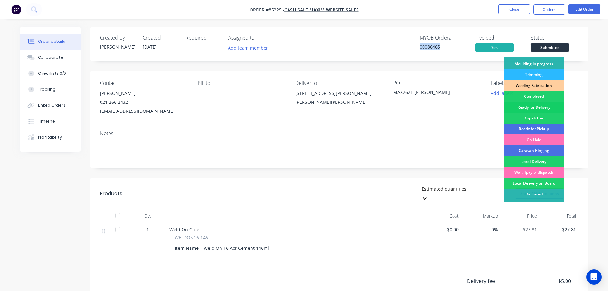
scroll to position [126, 0]
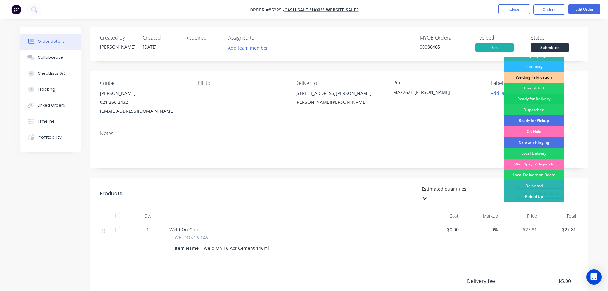
click at [544, 98] on div "Ready for Delivery" at bounding box center [534, 99] width 60 height 11
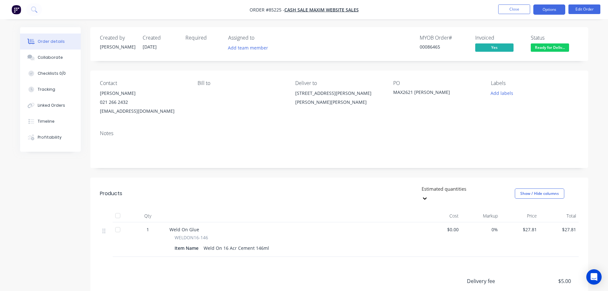
drag, startPoint x: 553, startPoint y: 8, endPoint x: 551, endPoint y: 14, distance: 6.0
click at [553, 8] on button "Options" at bounding box center [549, 9] width 32 height 10
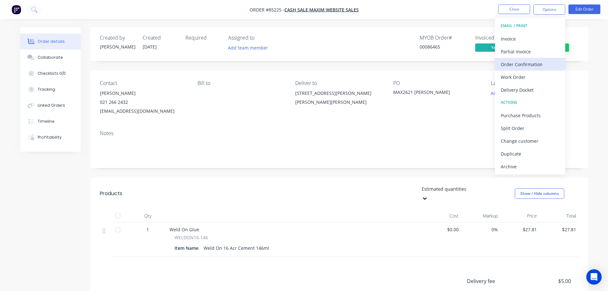
click at [540, 65] on div "Order Confirmation" at bounding box center [530, 64] width 59 height 9
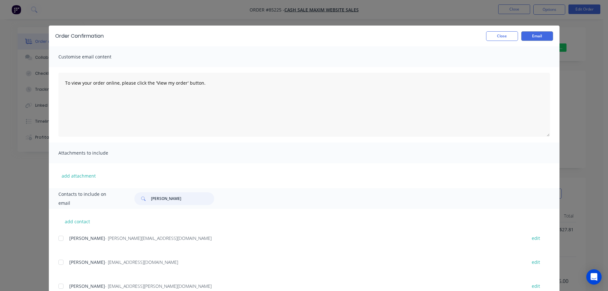
click at [181, 193] on input "larry" at bounding box center [182, 198] width 63 height 13
type input "j"
paste input "00086465"
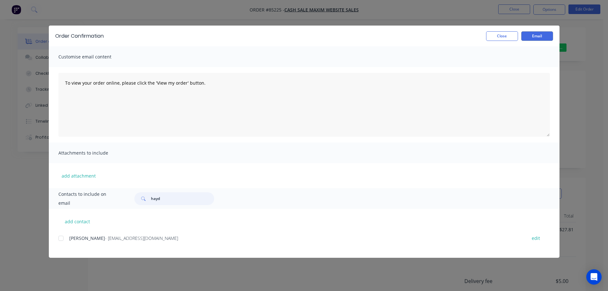
click at [62, 238] on div at bounding box center [61, 238] width 13 height 13
type input "hayd"
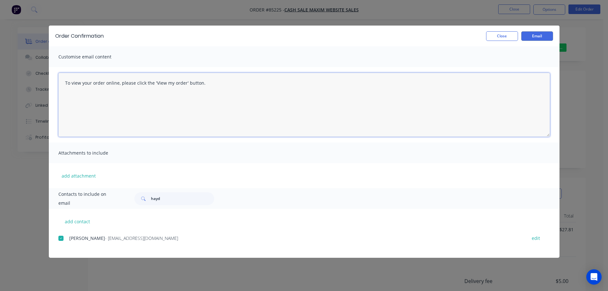
click at [151, 96] on textarea "To view your order online, please click the 'View my order' button." at bounding box center [304, 105] width 492 height 64
paste textarea "hank you for your order, confirmation of your order is attached. Your order wil…"
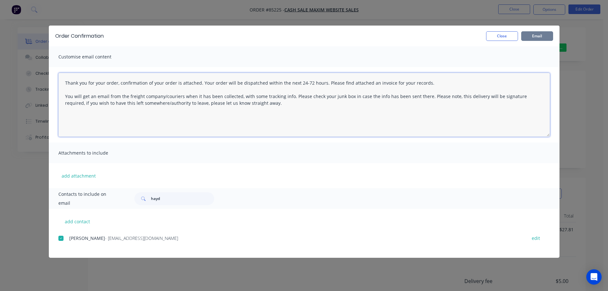
type textarea "Thank you for your order, confirmation of your order is attached. Your order wi…"
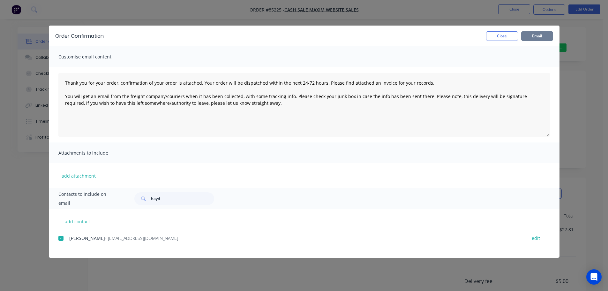
click at [525, 35] on button "Email" at bounding box center [537, 36] width 32 height 10
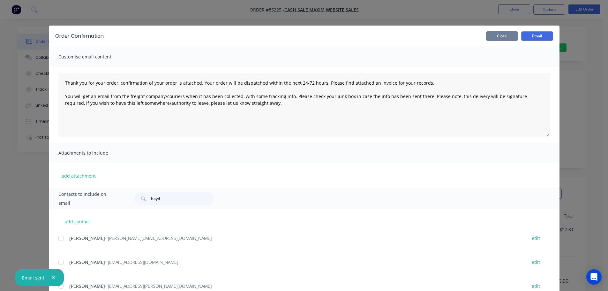
click at [494, 33] on button "Close" at bounding box center [502, 36] width 32 height 10
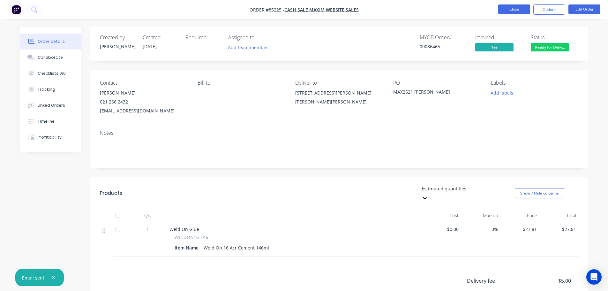
scroll to position [0, 0]
click at [511, 8] on button "Close" at bounding box center [514, 9] width 32 height 10
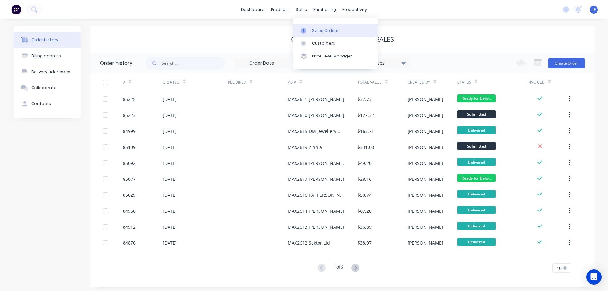
click at [318, 27] on link "Sales Orders" at bounding box center [335, 30] width 85 height 13
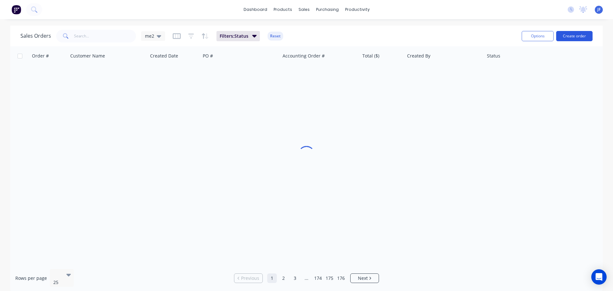
click at [570, 36] on button "Create order" at bounding box center [574, 36] width 36 height 10
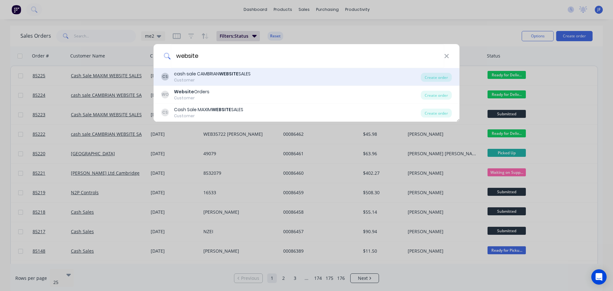
type input "website"
click at [292, 78] on div "CS cash sale CAMBRIAN WEBSITE SALES Customer" at bounding box center [291, 77] width 260 height 12
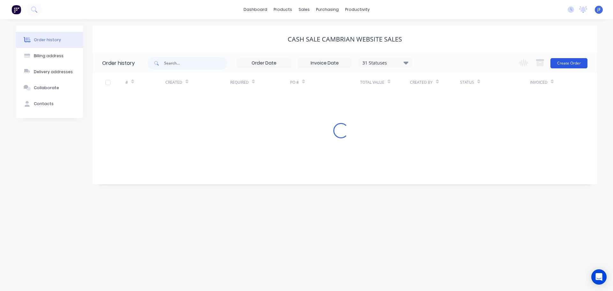
click at [567, 66] on button "Create Order" at bounding box center [568, 63] width 37 height 10
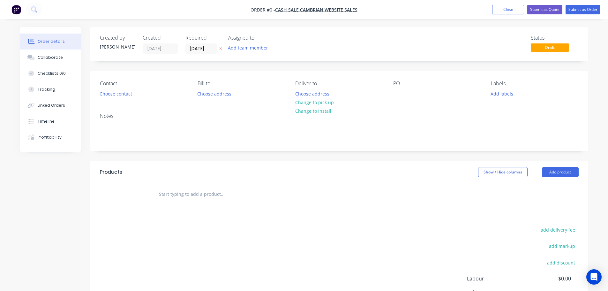
click at [221, 50] on icon "button" at bounding box center [220, 49] width 3 height 4
click at [132, 93] on button "Choose contact" at bounding box center [115, 93] width 39 height 9
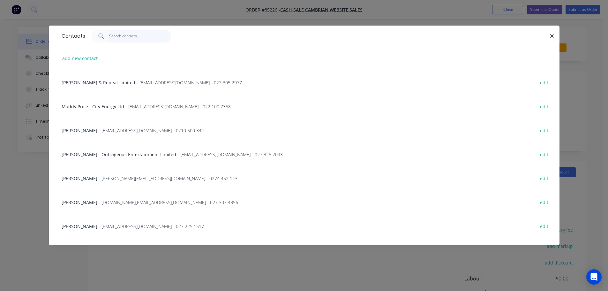
click at [118, 30] on input "text" at bounding box center [140, 36] width 62 height 13
click at [117, 34] on input "text" at bounding box center [140, 36] width 62 height 13
paste input "Elliot Brown"
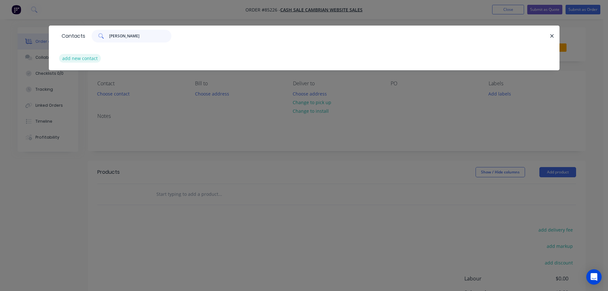
type input "Elliot Brown"
click at [85, 58] on button "add new contact" at bounding box center [80, 58] width 42 height 9
select select "NZ"
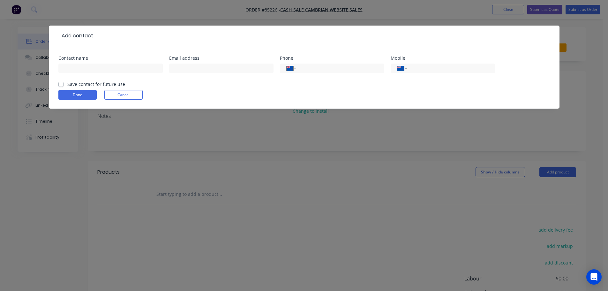
click at [86, 68] on input "text" at bounding box center [110, 69] width 104 height 10
type input "Elliot Brown"
click at [84, 83] on label "Save contact for future use" at bounding box center [96, 84] width 58 height 7
click at [64, 83] on input "Save contact for future use" at bounding box center [60, 84] width 5 height 6
checkbox input "true"
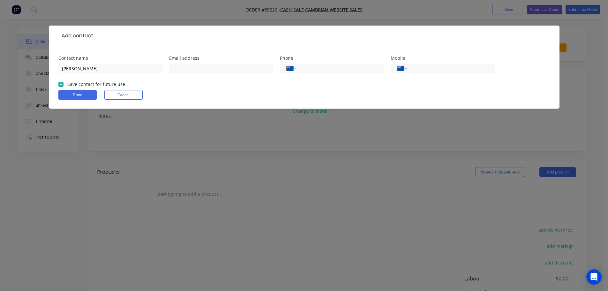
click at [460, 63] on div "International Afghanistan Åland Islands Albania Algeria American Samoa Andorra …" at bounding box center [443, 71] width 104 height 19
click at [457, 66] on input "tel" at bounding box center [449, 68] width 77 height 7
paste input "021 771 222"
type input "021 771 222"
click at [219, 69] on input "text" at bounding box center [221, 69] width 104 height 10
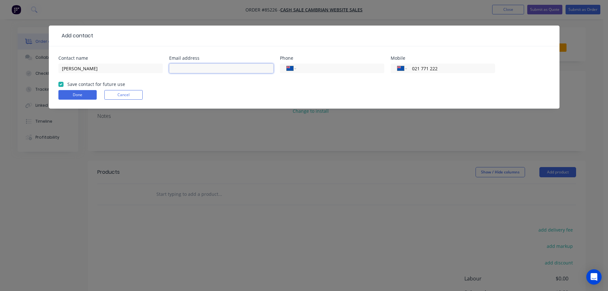
paste input "ejjbrown@gmail.com"
type input "ejjbrown@gmail.com"
click at [67, 96] on button "Done" at bounding box center [77, 95] width 38 height 10
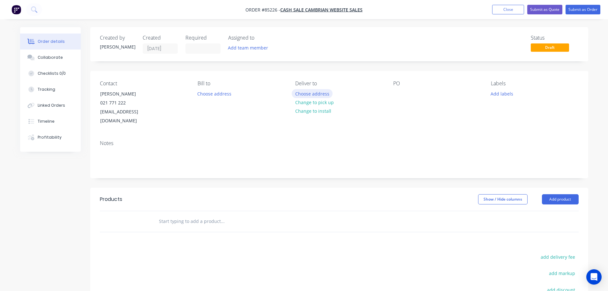
click at [306, 95] on button "Choose address" at bounding box center [312, 93] width 41 height 9
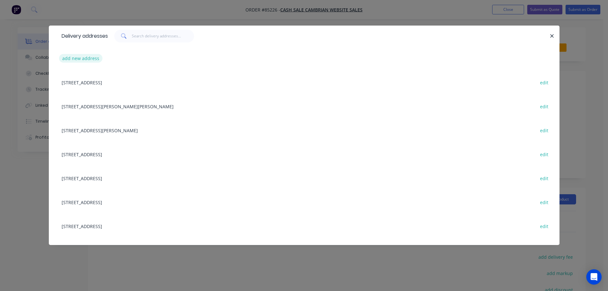
click at [84, 58] on button "add new address" at bounding box center [81, 58] width 44 height 9
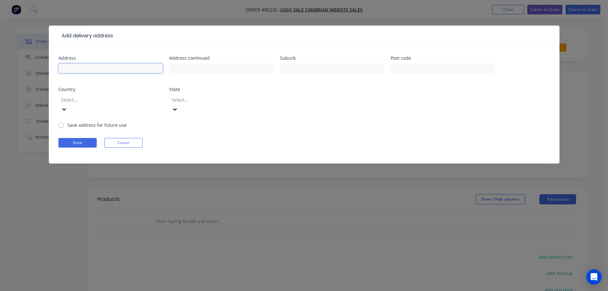
click at [78, 71] on input "text" at bounding box center [110, 69] width 104 height 10
paste input "13 Ettrick Grove Papakowhai Porirua 5024"
type input "13 Ettrick Grove Papakowhai Porirua 5024"
click at [61, 138] on button "Done" at bounding box center [77, 143] width 38 height 10
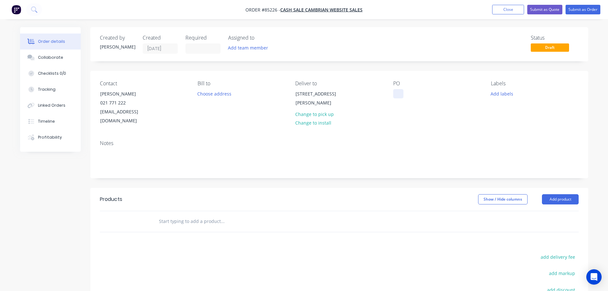
click at [397, 92] on div at bounding box center [398, 93] width 10 height 9
drag, startPoint x: 99, startPoint y: 94, endPoint x: 189, endPoint y: 95, distance: 90.0
click at [189, 95] on div "Contact Elliot Brown 021 771 222 ejjbrown@gmail.com Bill to Choose address Deli…" at bounding box center [339, 103] width 498 height 64
copy div "Elliot Brown"
click at [423, 92] on div "WEB35728" at bounding box center [409, 93] width 33 height 9
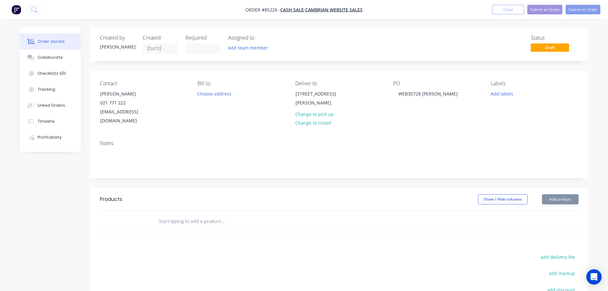
click at [208, 215] on input "text" at bounding box center [223, 221] width 128 height 13
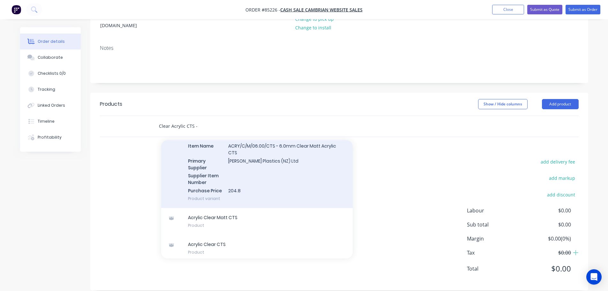
scroll to position [220, 0]
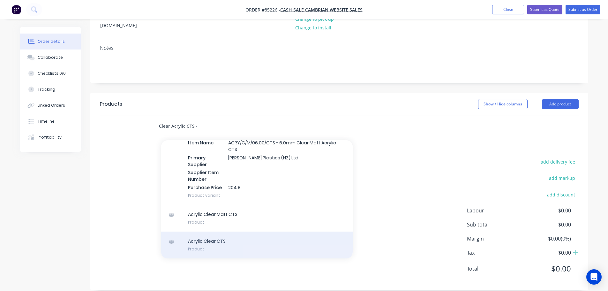
type input "Clear Acrylic CTS -"
click at [224, 231] on div "Acrylic Clear CTS Product" at bounding box center [257, 244] width 192 height 27
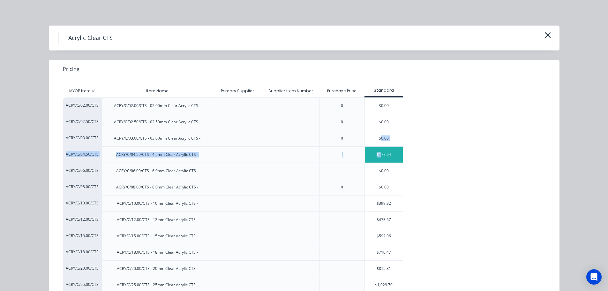
drag, startPoint x: 378, startPoint y: 143, endPoint x: 378, endPoint y: 152, distance: 8.6
click at [378, 152] on div "ACRY/C/02.00/CTS ACRY/C/02.00/CTS - 02.00mm Clear Acrylic CTS - 0 $0.00 ACRY/C/…" at bounding box center [299, 219] width 472 height 245
click at [378, 152] on div "$177.64" at bounding box center [384, 155] width 38 height 16
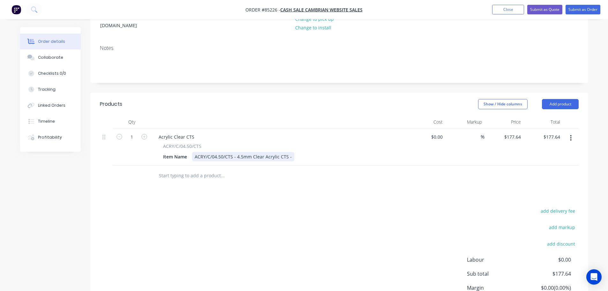
click at [291, 152] on div "ACRY/C/04.50/CTS - 4.5mm Clear Acrylic CTS -" at bounding box center [243, 156] width 102 height 9
click at [138, 132] on input "1" at bounding box center [132, 137] width 17 height 10
type input "3"
click at [554, 132] on div "$532.92 $532.92" at bounding box center [543, 146] width 39 height 37
click at [553, 132] on input "532.92" at bounding box center [554, 136] width 17 height 9
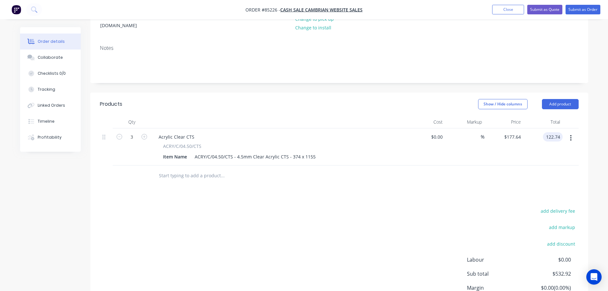
type input "122.74"
type input "$40.9133"
type input "$122.74"
click at [560, 188] on div "Products Show / Hide columns Add product Qty Cost Markup Price Total 3 Acrylic …" at bounding box center [339, 216] width 498 height 247
click at [558, 207] on button "add delivery fee" at bounding box center [558, 211] width 41 height 9
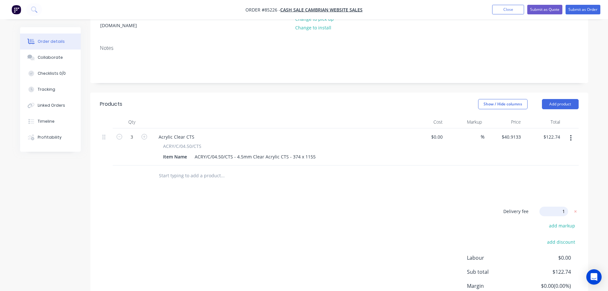
type input "15"
click at [370, 212] on div "Delivery fee Delivery fee Delivery fee name (Optional) 15 15 $0 add markup add …" at bounding box center [339, 268] width 479 height 122
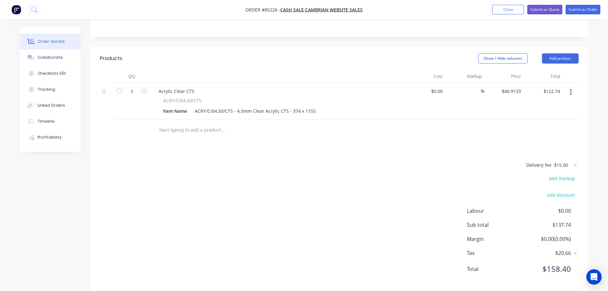
scroll to position [141, 0]
click at [582, 11] on button "Submit as Order" at bounding box center [583, 10] width 35 height 10
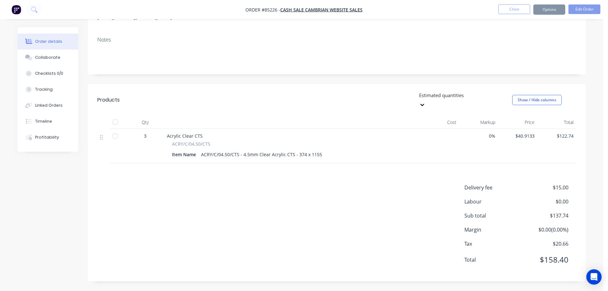
scroll to position [0, 0]
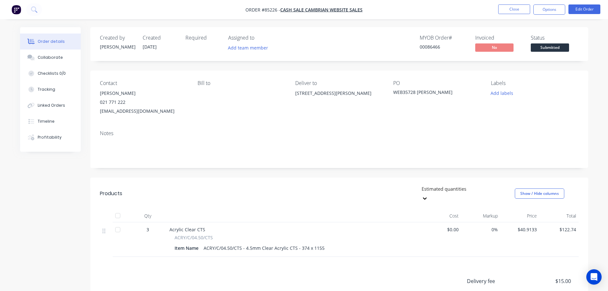
click at [442, 48] on div "00086466" at bounding box center [444, 46] width 48 height 7
click at [437, 48] on div "00086466" at bounding box center [444, 46] width 48 height 7
click at [552, 4] on nav "Order #85226 - cash sale CAMBRIAN WEBSITE SALES Close Options Edit Order" at bounding box center [304, 9] width 608 height 19
click at [552, 8] on button "Options" at bounding box center [549, 9] width 32 height 10
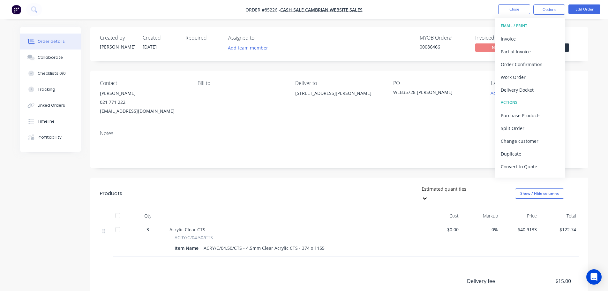
click at [588, 92] on div "Contact Elliot Brown 021 771 222 ejjbrown@gmail.com Bill to Deliver to 13 Ettri…" at bounding box center [339, 98] width 498 height 55
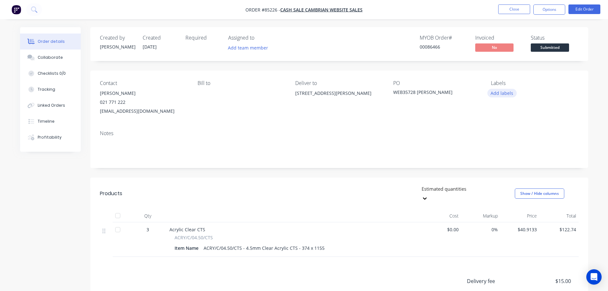
click at [499, 91] on button "Add labels" at bounding box center [501, 93] width 29 height 9
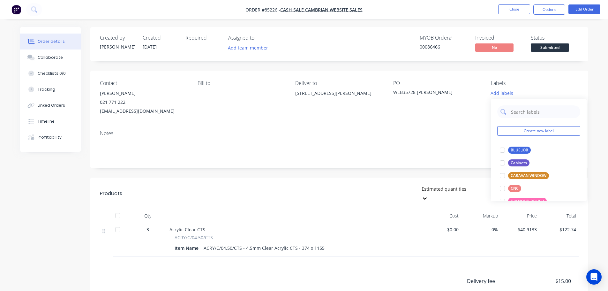
drag, startPoint x: 527, startPoint y: 152, endPoint x: 528, endPoint y: 105, distance: 46.3
click at [527, 151] on div "BLUE JOB" at bounding box center [519, 150] width 23 height 7
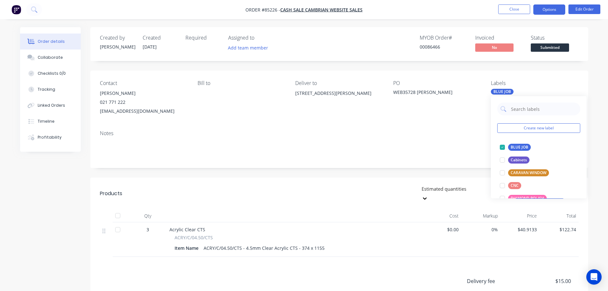
click at [551, 8] on button "Options" at bounding box center [549, 9] width 32 height 10
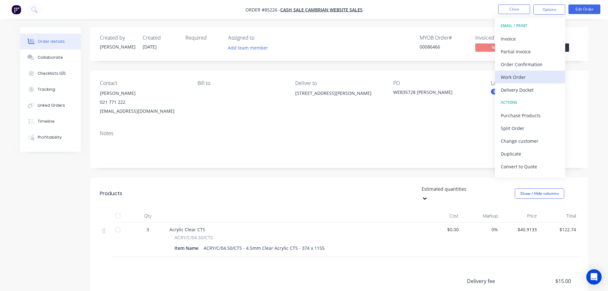
click at [530, 79] on div "Work Order" at bounding box center [530, 76] width 59 height 9
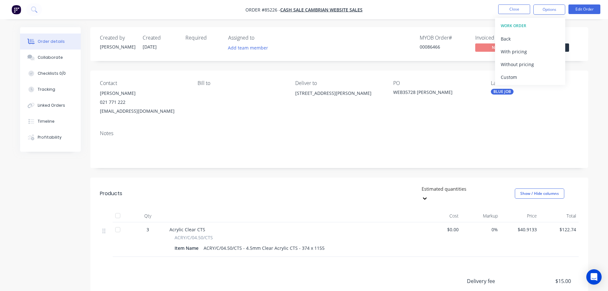
click at [532, 65] on div "Without pricing" at bounding box center [530, 64] width 59 height 9
click at [200, 134] on div "Notes" at bounding box center [339, 133] width 479 height 6
click at [427, 49] on div "00086466" at bounding box center [444, 46] width 48 height 7
drag, startPoint x: 557, startPoint y: 10, endPoint x: 553, endPoint y: 18, distance: 8.9
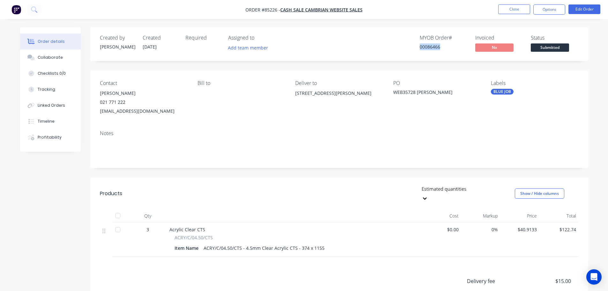
click at [556, 11] on button "Options" at bounding box center [549, 9] width 32 height 10
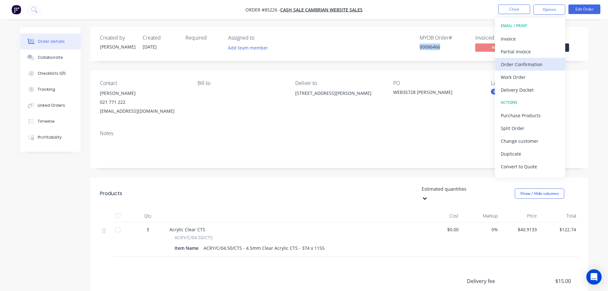
click at [525, 64] on div "Order Confirmation" at bounding box center [530, 64] width 59 height 9
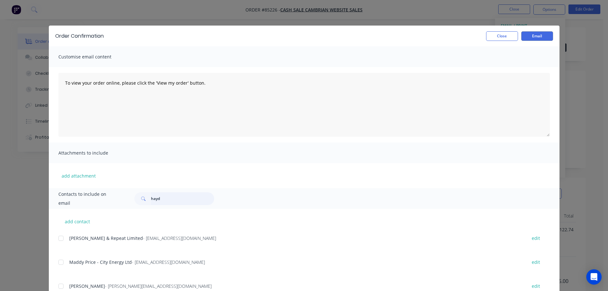
click at [167, 201] on input "hayd" at bounding box center [182, 198] width 63 height 13
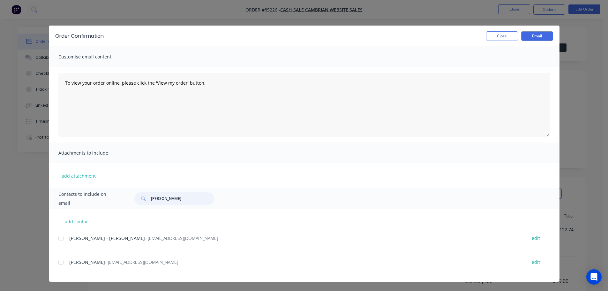
click at [60, 261] on div at bounding box center [61, 262] width 13 height 13
type input "elliot"
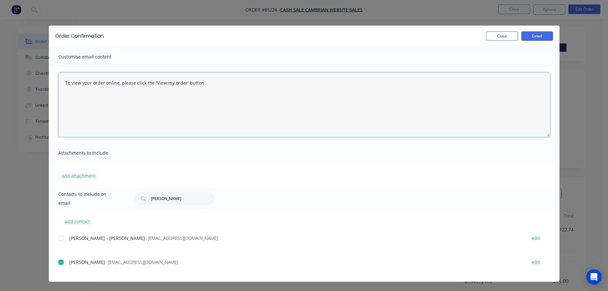
click at [131, 105] on textarea "To view your order online, please click the 'View my order' button." at bounding box center [304, 105] width 492 height 64
paste textarea "hank you for your order, confirmation of your order is attached. Your order wil…"
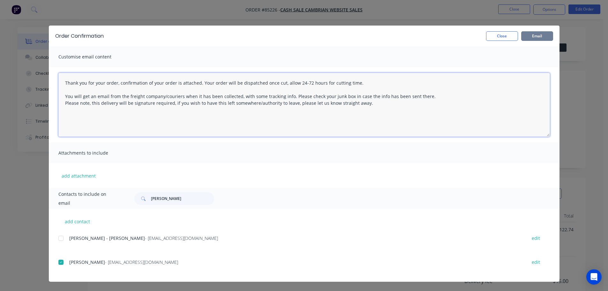
type textarea "Thank you for your order, confirmation of your order is attached. Your order wi…"
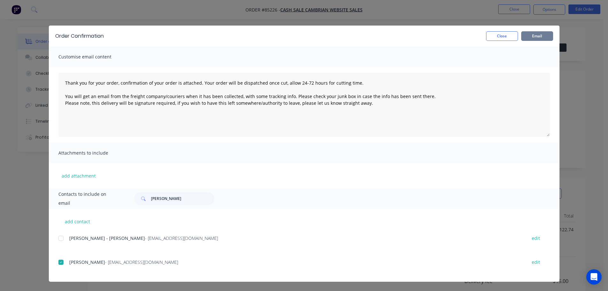
click at [531, 36] on button "Email" at bounding box center [537, 36] width 32 height 10
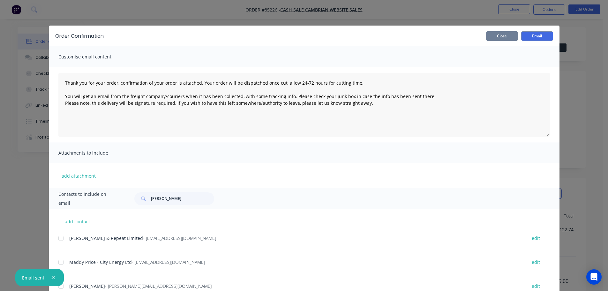
click at [496, 34] on button "Close" at bounding box center [502, 36] width 32 height 10
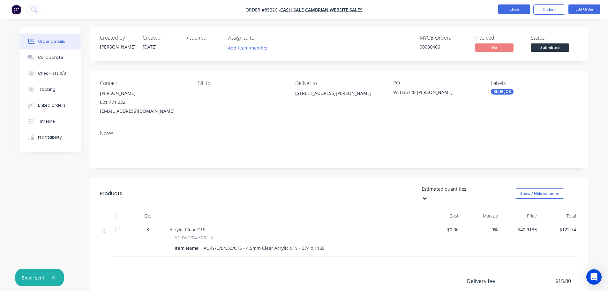
click at [513, 5] on button "Close" at bounding box center [514, 9] width 32 height 10
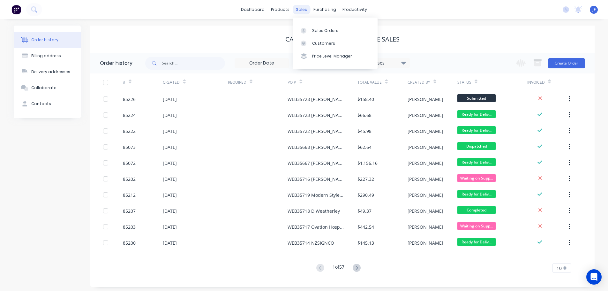
click at [302, 14] on div "sales" at bounding box center [302, 10] width 18 height 10
click at [313, 26] on link "Sales Orders" at bounding box center [335, 30] width 85 height 13
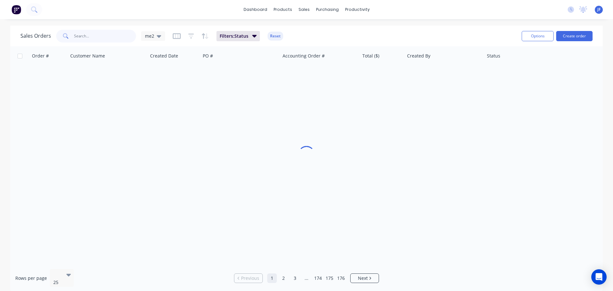
click at [81, 34] on input "text" at bounding box center [105, 36] width 62 height 13
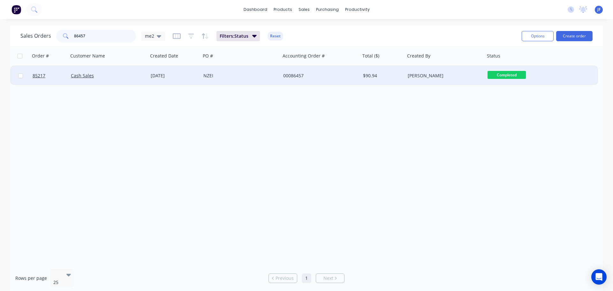
type input "86457"
click at [251, 81] on div "NZEI" at bounding box center [241, 75] width 80 height 19
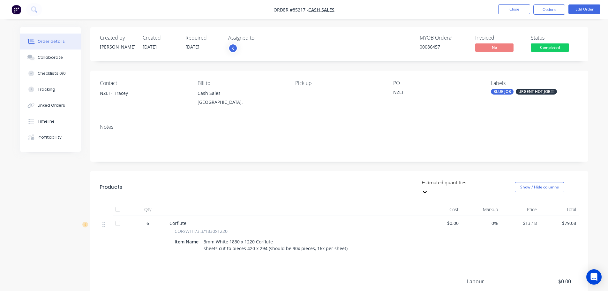
click at [555, 44] on span "Completed" at bounding box center [550, 47] width 38 height 8
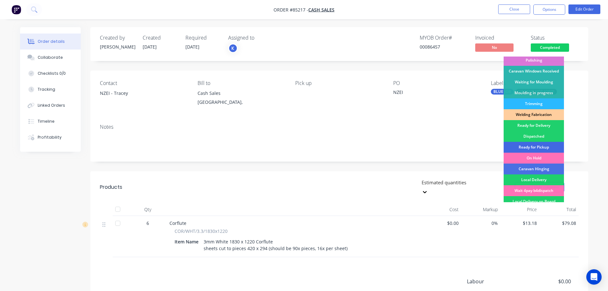
scroll to position [126, 0]
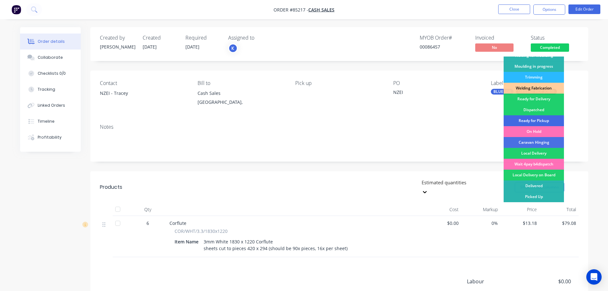
click at [546, 121] on div "Ready for Pickup" at bounding box center [534, 120] width 60 height 11
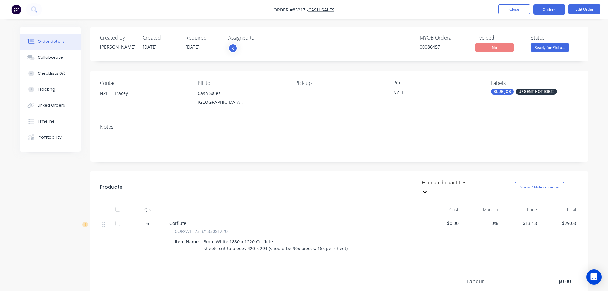
click at [547, 9] on button "Options" at bounding box center [549, 9] width 32 height 10
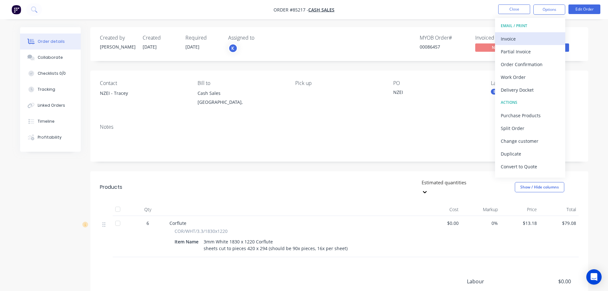
click at [533, 36] on div "Invoice" at bounding box center [530, 38] width 59 height 9
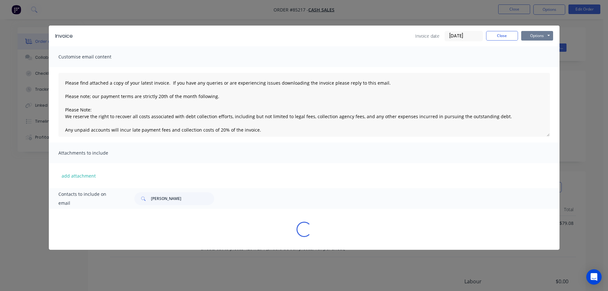
click at [541, 34] on button "Options" at bounding box center [537, 36] width 32 height 10
click at [543, 59] on button "Print" at bounding box center [541, 57] width 41 height 11
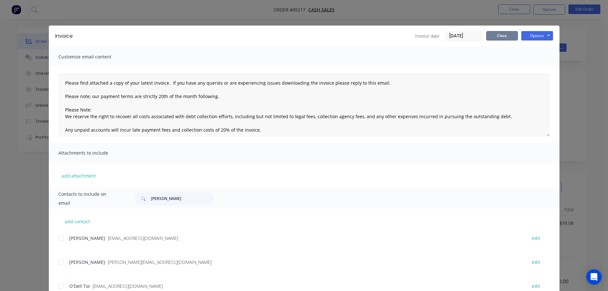
click at [499, 38] on button "Close" at bounding box center [502, 36] width 32 height 10
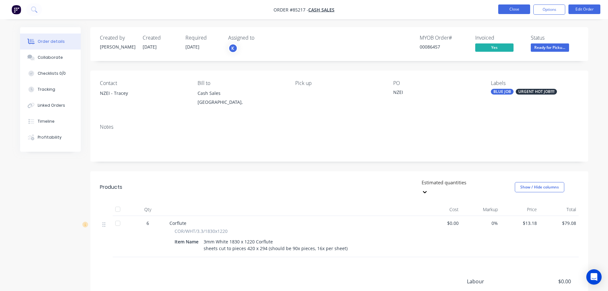
click at [525, 9] on button "Close" at bounding box center [514, 9] width 32 height 10
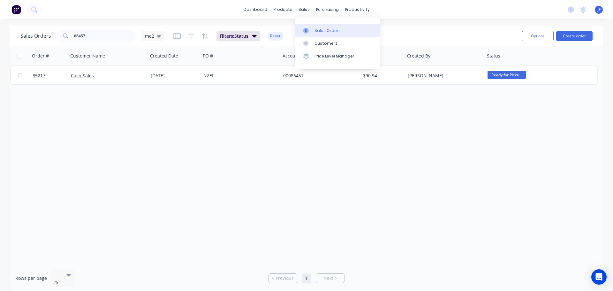
click at [312, 29] on div at bounding box center [308, 31] width 10 height 6
click at [283, 23] on div "dashboard products sales purchasing productivity dashboard products Product Cat…" at bounding box center [306, 145] width 613 height 291
click at [581, 37] on button "Create order" at bounding box center [574, 36] width 36 height 10
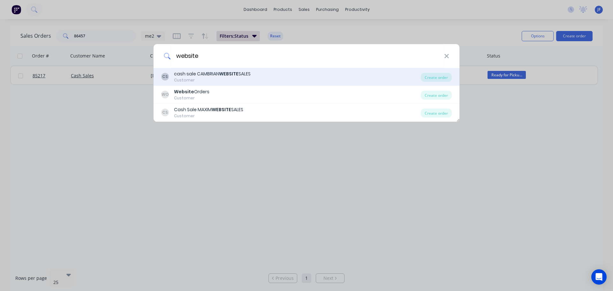
type input "website"
click at [422, 82] on div "CS cash sale CAMBRIAN WEBSITE SALES Customer Create order" at bounding box center [307, 77] width 306 height 18
click at [385, 74] on div "CS cash sale CAMBRIAN WEBSITE SALES Customer" at bounding box center [291, 77] width 260 height 12
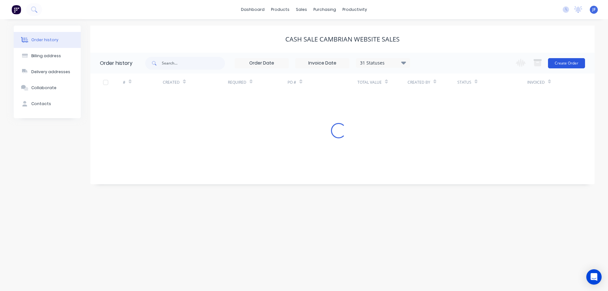
click at [584, 62] on button "Create Order" at bounding box center [566, 63] width 37 height 10
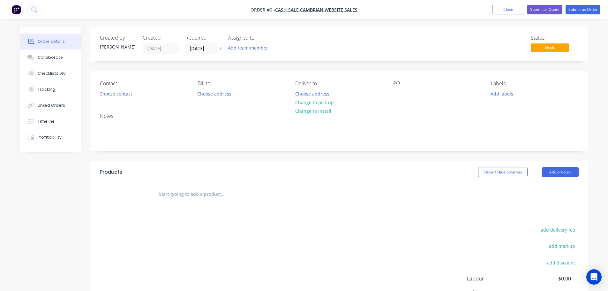
click at [219, 49] on icon "button" at bounding box center [220, 49] width 3 height 4
click at [121, 94] on button "Choose contact" at bounding box center [115, 93] width 39 height 9
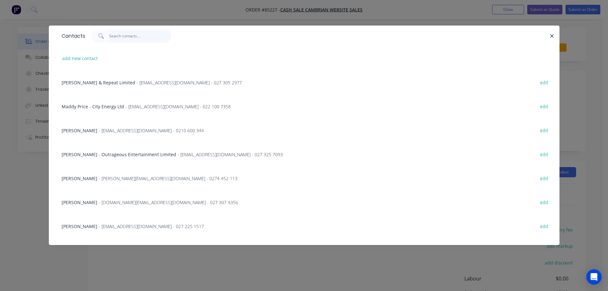
click at [126, 36] on input "text" at bounding box center [140, 36] width 62 height 13
paste input "Nick Warner"
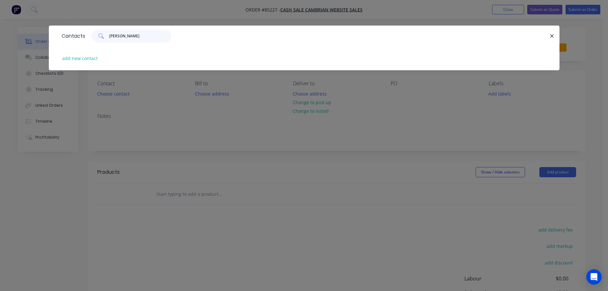
type input "Nick Warner"
drag, startPoint x: 102, startPoint y: 56, endPoint x: 97, endPoint y: 58, distance: 5.0
click at [100, 56] on div "add new contact" at bounding box center [304, 58] width 492 height 24
click at [96, 59] on button "add new contact" at bounding box center [80, 58] width 42 height 9
select select "NZ"
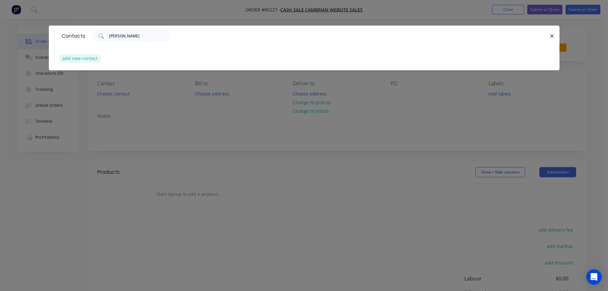
select select "NZ"
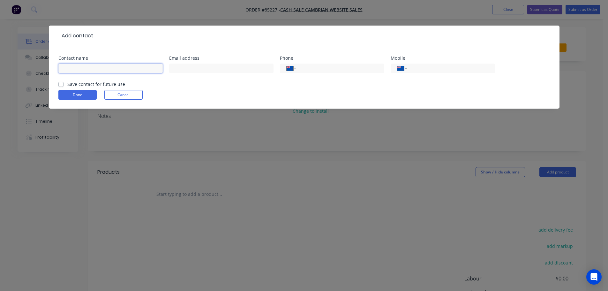
click at [96, 68] on input "text" at bounding box center [110, 69] width 104 height 10
paste input "Nick Warner"
type input "Nick Warner"
click at [93, 83] on label "Save contact for future use" at bounding box center [96, 84] width 58 height 7
click at [64, 83] on input "Save contact for future use" at bounding box center [60, 84] width 5 height 6
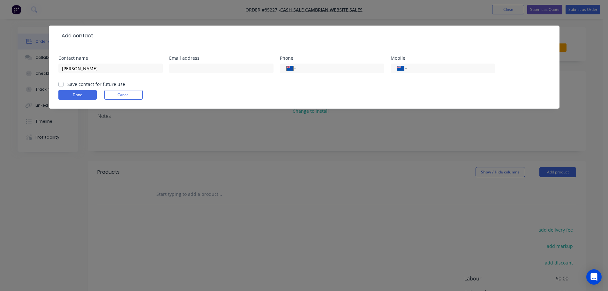
checkbox input "true"
click at [459, 65] on input "tel" at bounding box center [449, 68] width 77 height 7
paste input "021 228 9894"
type input "021 228 9894"
click at [202, 64] on input "text" at bounding box center [221, 69] width 104 height 10
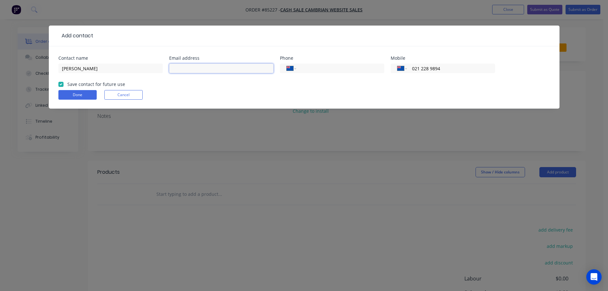
paste input "nikwarner@gmail.com"
type input "nikwarner@gmail.com"
click at [93, 93] on button "Done" at bounding box center [77, 95] width 38 height 10
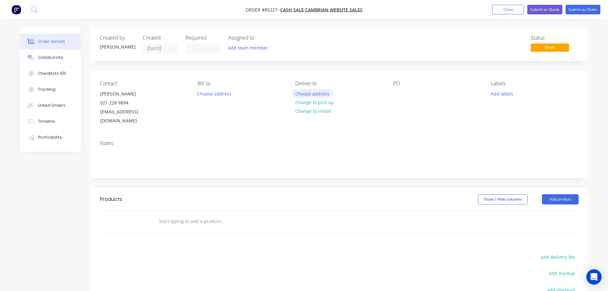
click at [319, 93] on button "Choose address" at bounding box center [312, 93] width 41 height 9
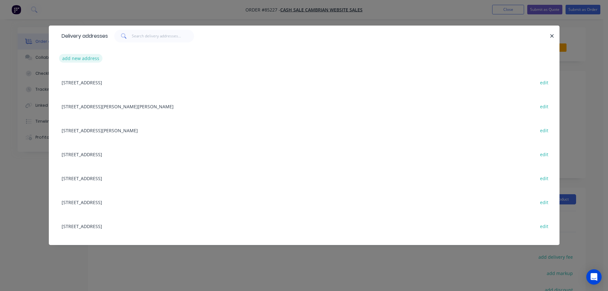
click at [95, 58] on button "add new address" at bounding box center [81, 58] width 44 height 9
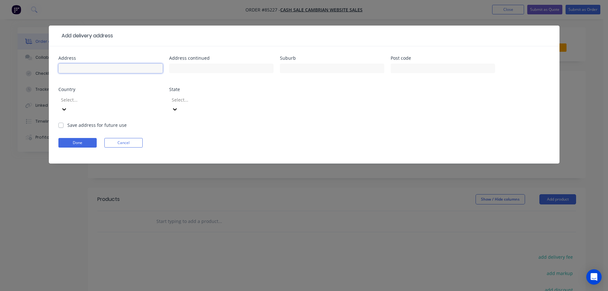
click at [96, 64] on input "text" at bounding box center [110, 69] width 104 height 10
paste input "132 Davie St Hokitika 7810"
type input "132 Davie St Hokitika 7810"
click at [74, 138] on button "Done" at bounding box center [77, 143] width 38 height 10
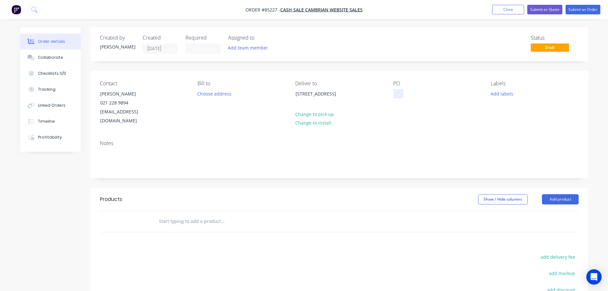
click at [396, 95] on div "Contact Nick Warner 021 228 9894 nikwarner@gmail.com Bill to Choose address Del…" at bounding box center [339, 103] width 498 height 64
click at [396, 95] on div at bounding box center [398, 93] width 10 height 9
click at [398, 94] on div at bounding box center [398, 93] width 10 height 9
drag, startPoint x: 97, startPoint y: 91, endPoint x: 174, endPoint y: 92, distance: 77.3
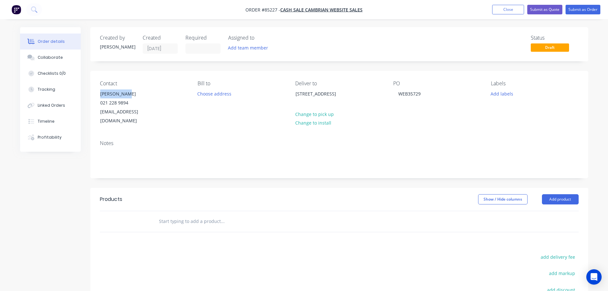
click at [174, 92] on div "Contact Nick Warner 021 228 9894 nikwarner@gmail.com" at bounding box center [143, 102] width 87 height 45
click at [422, 92] on div "WEB35729" at bounding box center [409, 93] width 33 height 9
click at [166, 215] on input "text" at bounding box center [223, 221] width 128 height 13
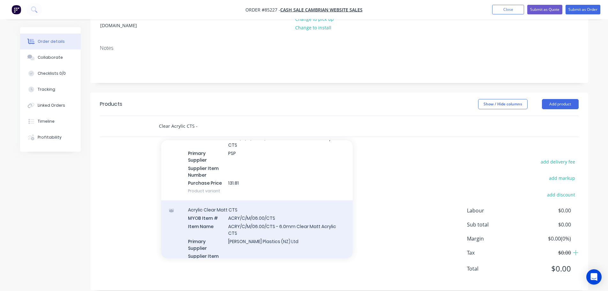
scroll to position [220, 0]
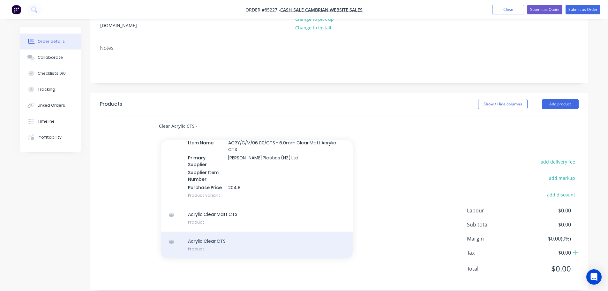
type input "Clear Acrylic CTS -"
click at [225, 232] on div "Acrylic Clear CTS Product" at bounding box center [257, 244] width 192 height 27
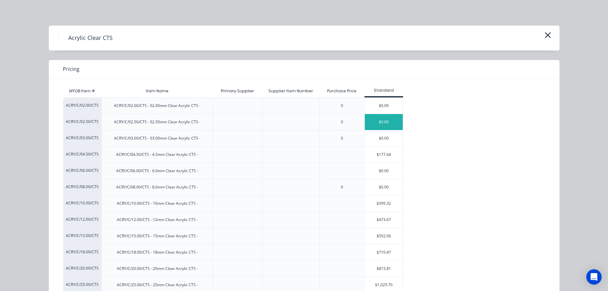
click at [371, 124] on div "$0.00" at bounding box center [384, 122] width 38 height 16
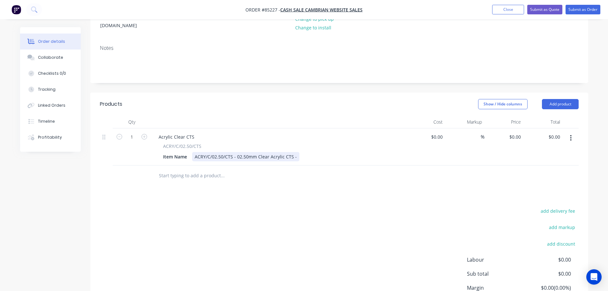
click at [294, 152] on div "ACRY/C/02.50/CTS - 02.50mm Clear Acrylic CTS -" at bounding box center [245, 156] width 107 height 9
click at [131, 132] on input "1" at bounding box center [132, 137] width 17 height 10
type input "3"
click at [553, 132] on input "0.00" at bounding box center [555, 136] width 15 height 9
type input "47.05"
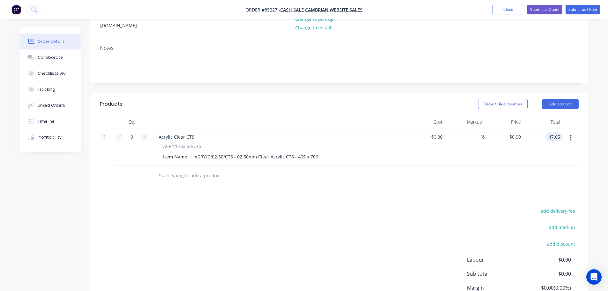
type input "$15.6833"
type input "$47.05"
drag, startPoint x: 555, startPoint y: 146, endPoint x: 555, endPoint y: 149, distance: 3.2
click at [555, 148] on div "$47.05 47.05" at bounding box center [543, 146] width 39 height 37
click at [556, 207] on div "add delivery fee" at bounding box center [539, 215] width 80 height 16
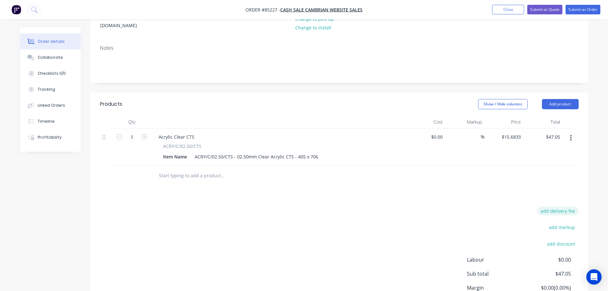
click at [556, 207] on button "add delivery fee" at bounding box center [558, 211] width 41 height 9
type input "12"
click at [528, 184] on div "Products Show / Hide columns Add product Qty Cost Markup Price Total 3 Acrylic …" at bounding box center [339, 215] width 498 height 245
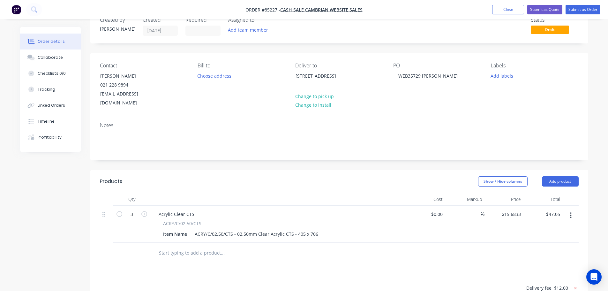
scroll to position [0, 0]
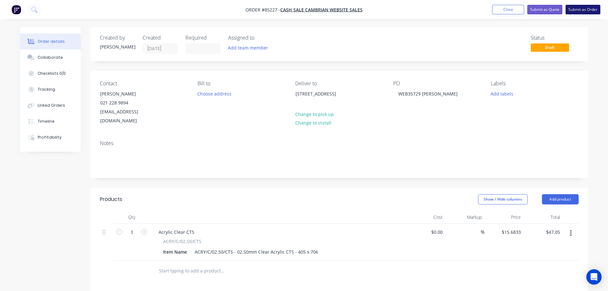
click at [581, 6] on button "Submit as Order" at bounding box center [583, 10] width 35 height 10
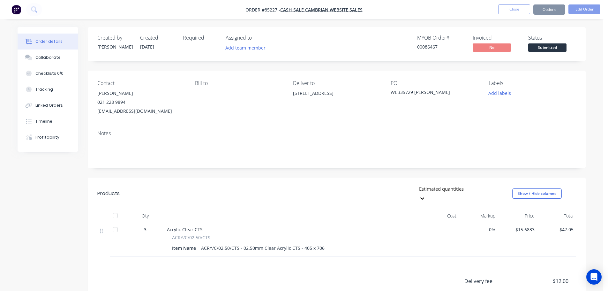
click at [501, 94] on button "Add labels" at bounding box center [499, 93] width 29 height 9
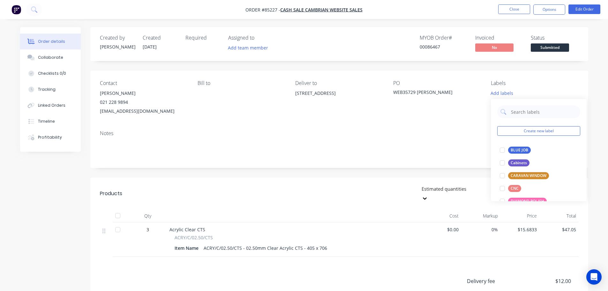
drag, startPoint x: 508, startPoint y: 147, endPoint x: 527, endPoint y: 95, distance: 55.0
click at [508, 147] on div at bounding box center [502, 150] width 13 height 13
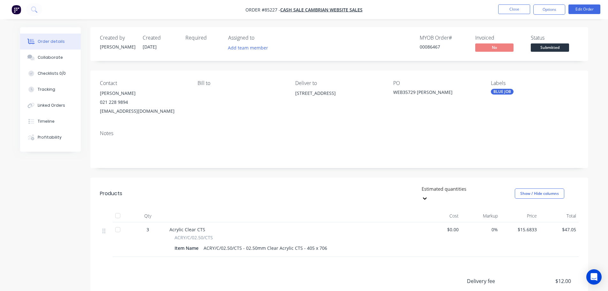
click at [546, 16] on nav "Order #85227 - cash sale CAMBRIAN WEBSITE SALES Close Options Edit Order" at bounding box center [304, 9] width 608 height 19
click at [547, 13] on button "Options" at bounding box center [549, 9] width 32 height 10
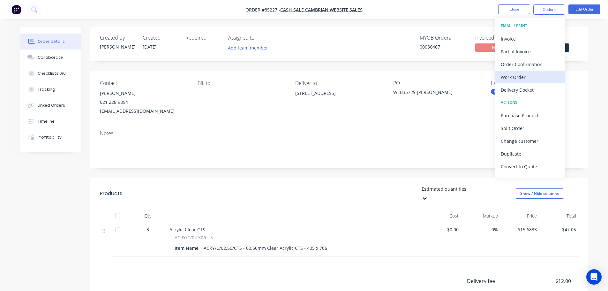
click at [520, 75] on div "Work Order" at bounding box center [530, 76] width 59 height 9
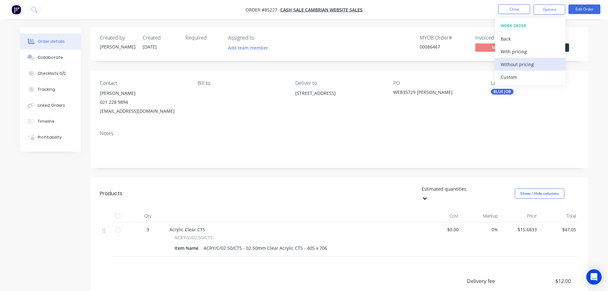
click at [525, 62] on div "Without pricing" at bounding box center [530, 64] width 59 height 9
click at [524, 61] on div "Order Confirmation" at bounding box center [530, 64] width 59 height 9
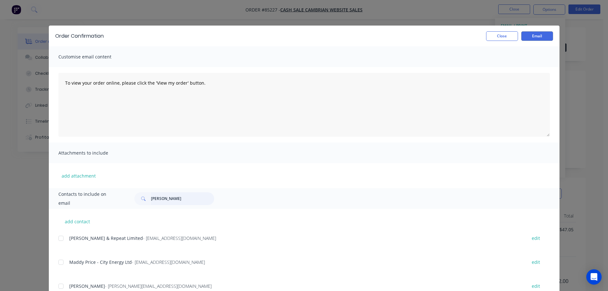
click at [184, 197] on input "elliot" at bounding box center [182, 198] width 63 height 13
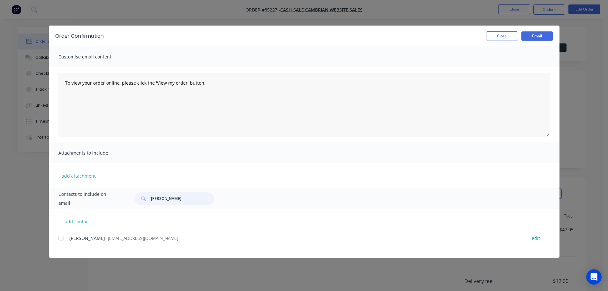
click at [65, 240] on div at bounding box center [61, 238] width 13 height 13
type input "nick w"
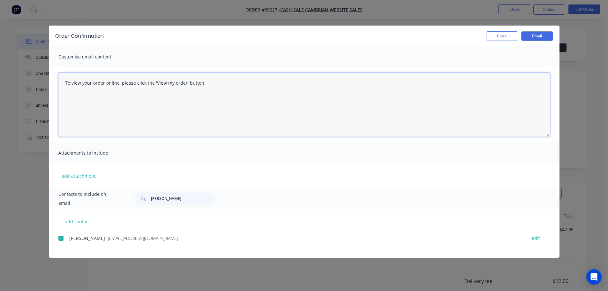
click at [135, 112] on textarea "To view your order online, please click the 'View my order' button." at bounding box center [304, 105] width 492 height 64
paste textarea "hank you for your order, confirmation of your order is attached. Your order wil…"
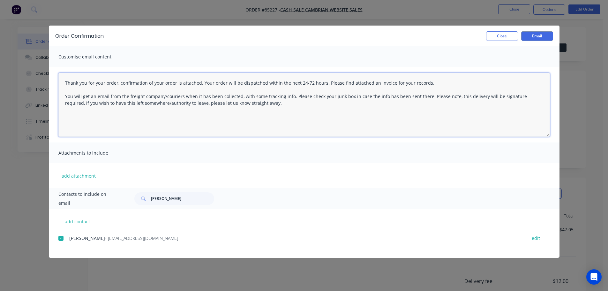
type textarea "Thank you for your order, confirmation of your order is attached. Your order wi…"
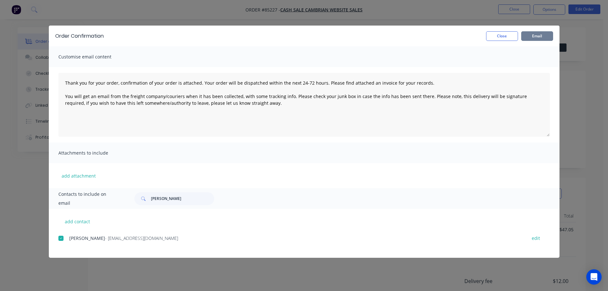
click at [553, 38] on div "Order Confirmation Close Email" at bounding box center [304, 36] width 511 height 21
click at [543, 39] on button "Email" at bounding box center [537, 36] width 32 height 10
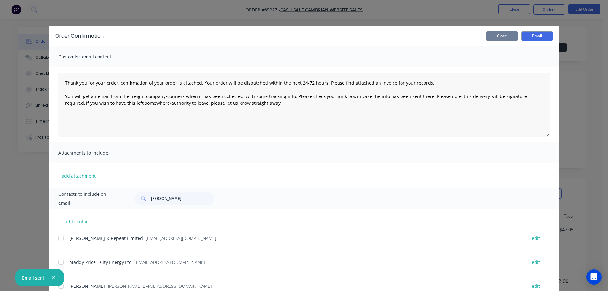
click at [512, 37] on button "Close" at bounding box center [502, 36] width 32 height 10
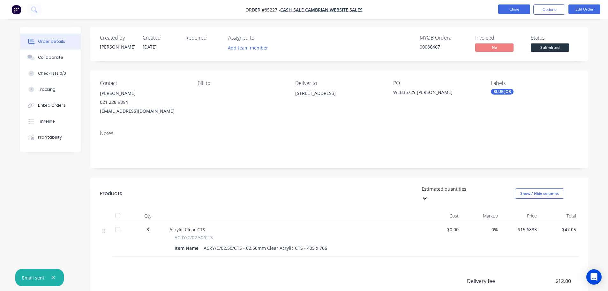
click at [519, 9] on button "Close" at bounding box center [514, 9] width 32 height 10
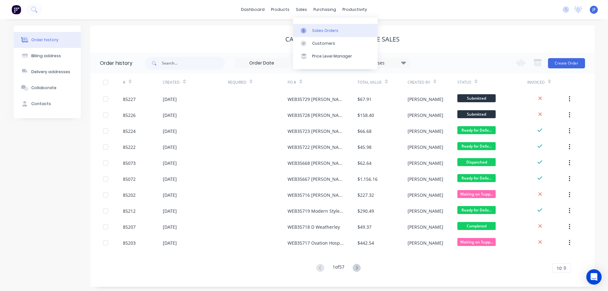
click at [315, 29] on div "Sales Orders" at bounding box center [325, 31] width 26 height 6
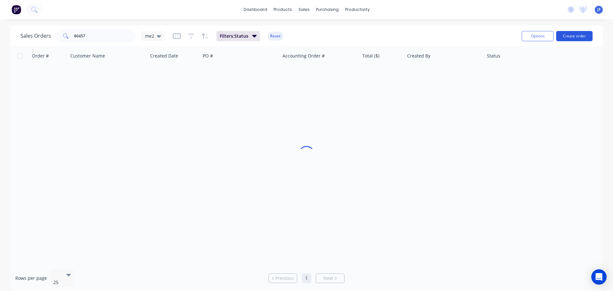
click at [571, 34] on button "Create order" at bounding box center [574, 36] width 36 height 10
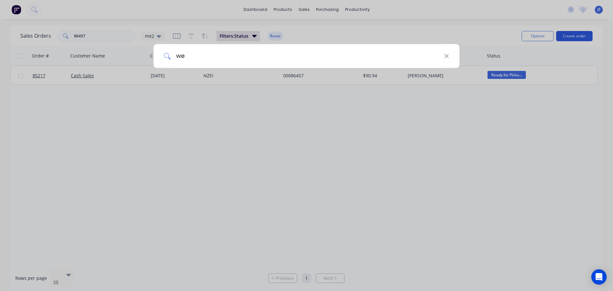
type input "w"
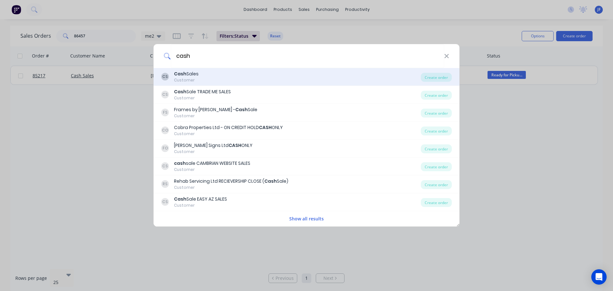
type input "cash"
click at [280, 79] on div "CS Cash Sales Customer" at bounding box center [291, 77] width 260 height 12
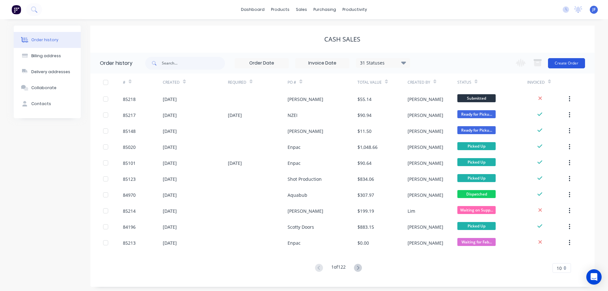
click at [570, 60] on button "Create Order" at bounding box center [566, 63] width 37 height 10
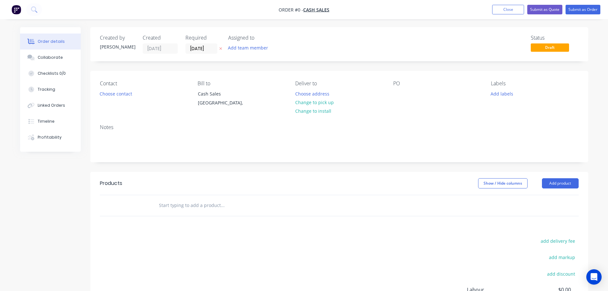
click at [223, 49] on div "Created by Jess Created 13/10/25 Required 13/10/25 Assigned to Add team member" at bounding box center [196, 44] width 192 height 19
click at [223, 49] on button "button" at bounding box center [220, 48] width 7 height 7
click at [126, 94] on button "Choose contact" at bounding box center [115, 93] width 39 height 9
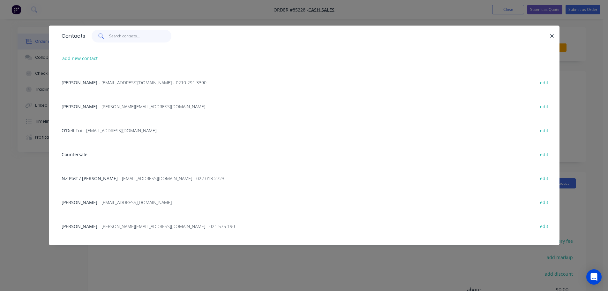
click at [141, 32] on input "text" at bounding box center [140, 36] width 62 height 13
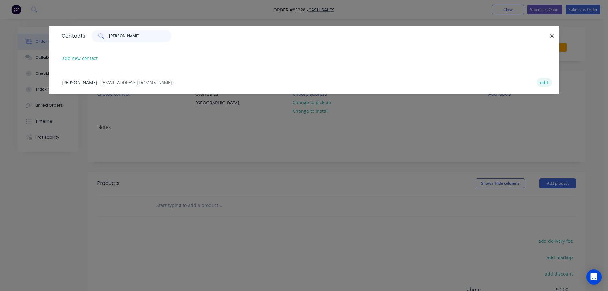
type input "rayle"
click at [541, 82] on button "edit" at bounding box center [544, 82] width 15 height 9
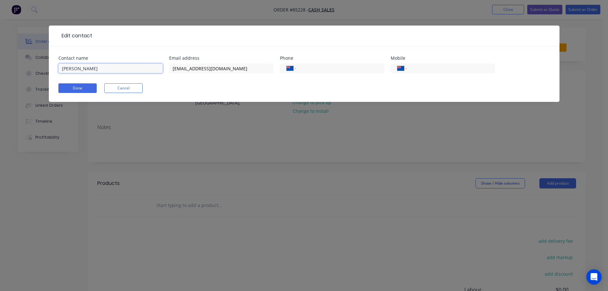
click at [108, 67] on input "Raylene Holder" at bounding box center [110, 69] width 104 height 10
type input "Raylene Holder/"
click at [127, 90] on button "Cancel" at bounding box center [123, 88] width 38 height 10
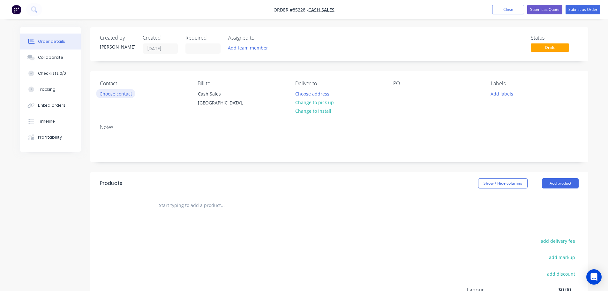
click at [124, 93] on button "Choose contact" at bounding box center [115, 93] width 39 height 9
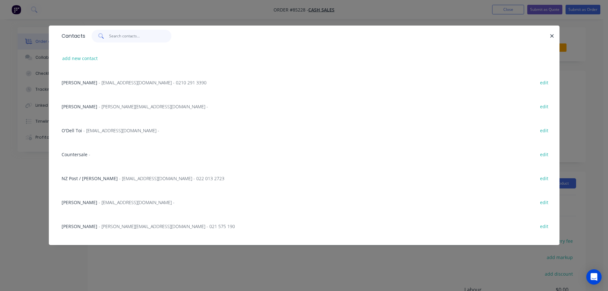
click at [121, 39] on input "text" at bounding box center [140, 36] width 62 height 13
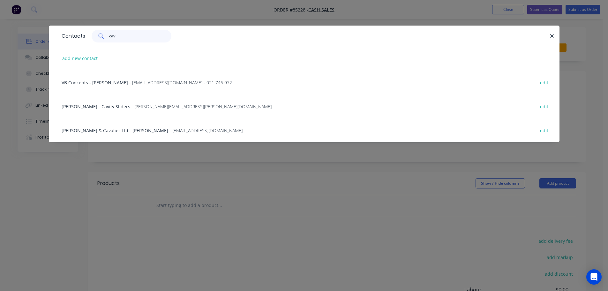
type input "cavy"
type input "r"
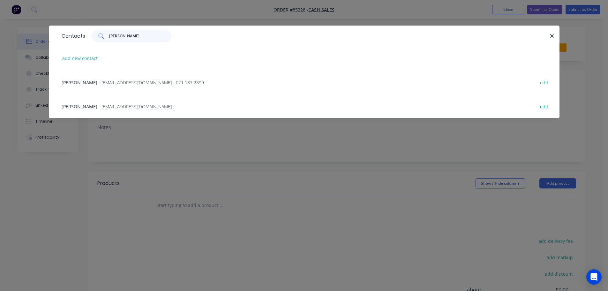
type input "rayl"
click at [120, 104] on span "- rayleneholder@gmail.com -" at bounding box center [137, 106] width 76 height 6
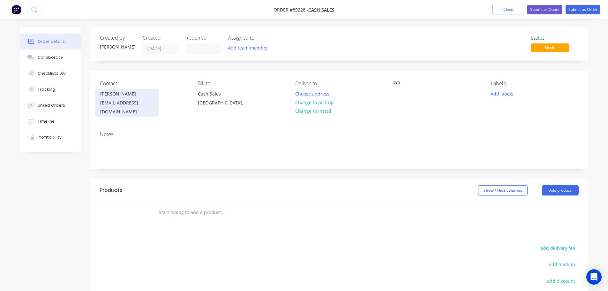
click at [116, 103] on div "rayleneholder@gmail.com" at bounding box center [126, 107] width 53 height 18
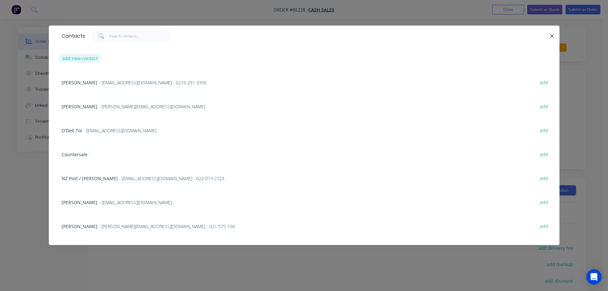
click at [93, 58] on button "add new contact" at bounding box center [80, 58] width 42 height 9
select select "NZ"
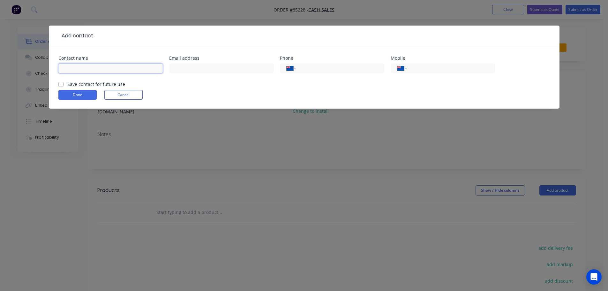
click at [84, 72] on input "text" at bounding box center [110, 69] width 104 height 10
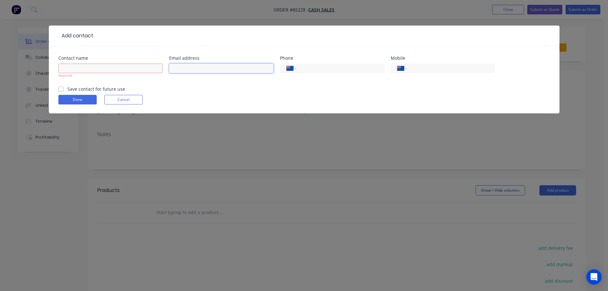
click at [184, 72] on input "text" at bounding box center [221, 69] width 104 height 10
paste input "aucklandcavycarerescue@gmail.com"
type input "aucklandcavycarerescue@gmail.com"
click at [142, 73] on input "text" at bounding box center [110, 69] width 104 height 10
click at [106, 73] on div "Required" at bounding box center [110, 75] width 104 height 5
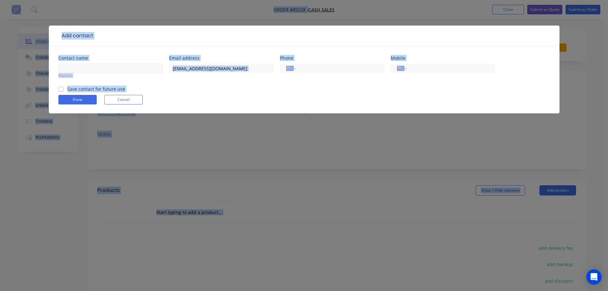
click at [106, 68] on input "text" at bounding box center [110, 69] width 104 height 10
click at [81, 66] on input "text" at bounding box center [110, 69] width 104 height 10
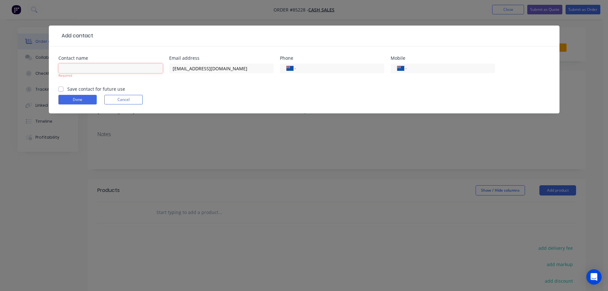
paste input "Auckland Cavy Care"
type input "Auckland Cavy Care - Raylene"
click at [85, 90] on form "Contact name Auckland Cavy Care - Raylene Required Email address aucklandcavyca…" at bounding box center [304, 84] width 492 height 57
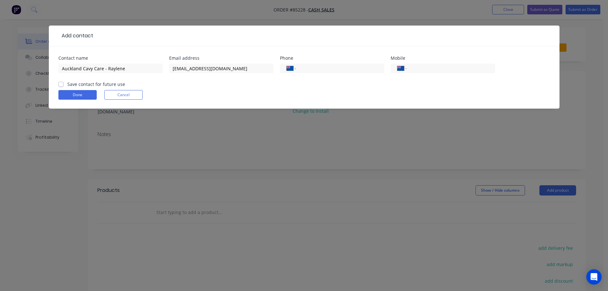
click at [94, 84] on label "Save contact for future use" at bounding box center [96, 84] width 58 height 7
click at [64, 84] on input "Save contact for future use" at bounding box center [60, 84] width 5 height 6
checkbox input "true"
click at [76, 94] on button "Done" at bounding box center [77, 95] width 38 height 10
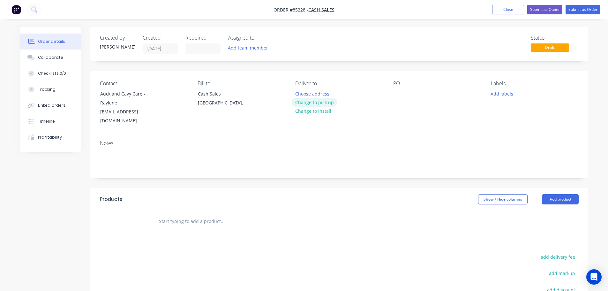
click at [304, 100] on button "Change to pick up" at bounding box center [314, 102] width 45 height 9
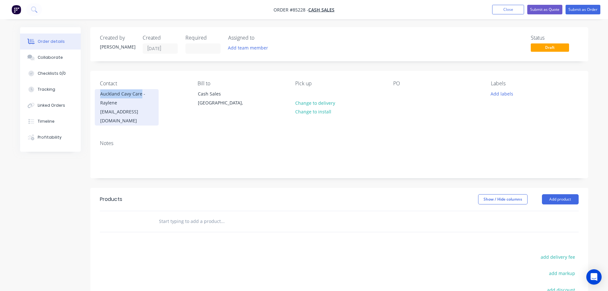
drag, startPoint x: 98, startPoint y: 93, endPoint x: 140, endPoint y: 94, distance: 42.5
click at [140, 94] on div "Auckland Cavy Care - Raylene aucklandcavycarerescue@gmail.com" at bounding box center [127, 107] width 64 height 36
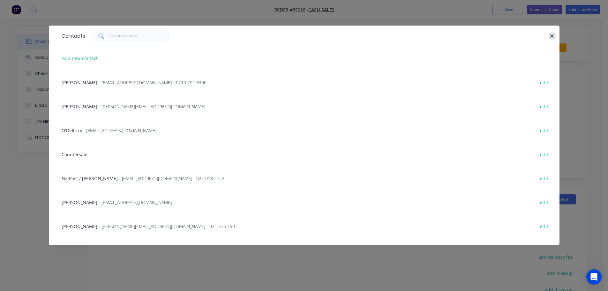
click at [554, 37] on icon "button" at bounding box center [553, 36] width 4 height 4
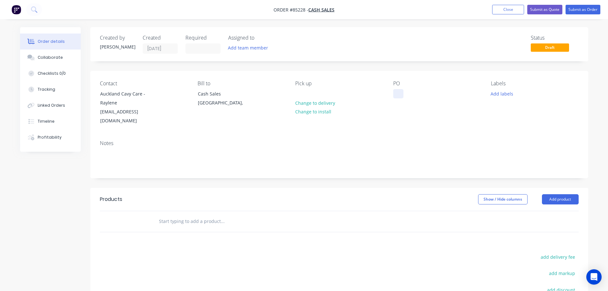
click at [400, 90] on div at bounding box center [398, 93] width 10 height 9
paste div
click at [198, 215] on input "text" at bounding box center [223, 221] width 128 height 13
type input "f"
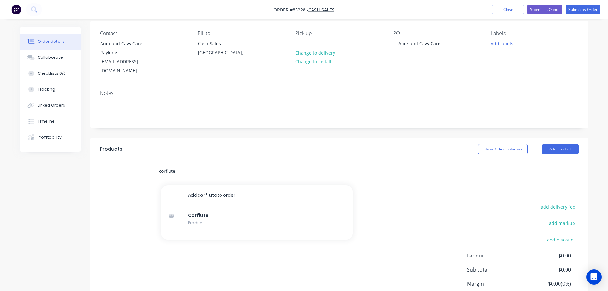
scroll to position [95, 0]
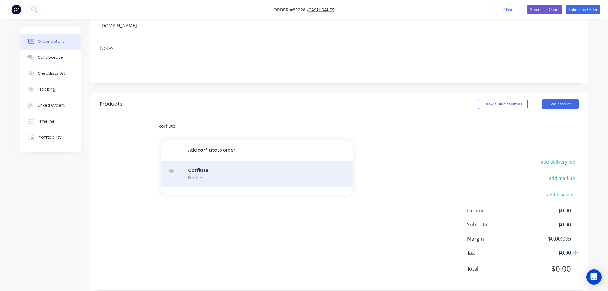
type input "corflute"
click at [228, 161] on div "Corflute Product" at bounding box center [257, 174] width 192 height 27
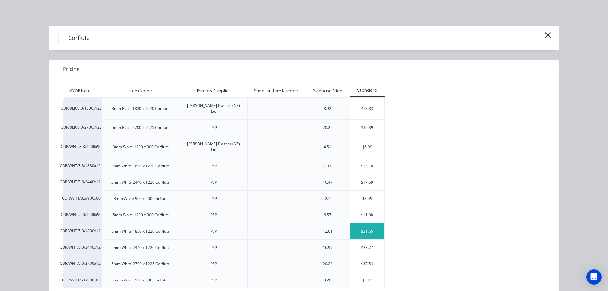
click at [366, 223] on div "$21.55" at bounding box center [367, 231] width 34 height 16
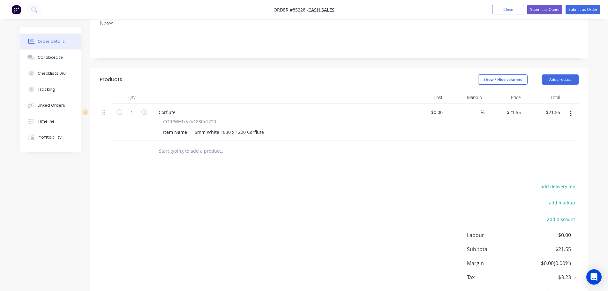
scroll to position [128, 0]
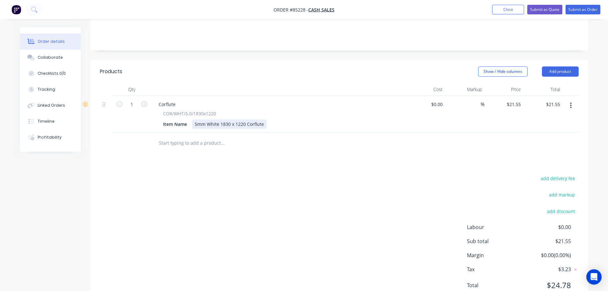
click at [264, 119] on div "5mm White 1830 x 1220 Corflute" at bounding box center [229, 123] width 74 height 9
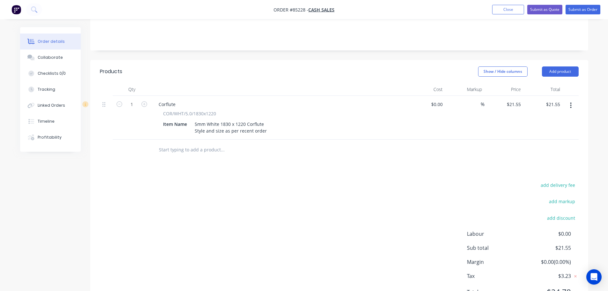
click at [267, 122] on div "Item Name 5mm White 1830 x 1220 Corflute Style and size as per recent order" at bounding box center [278, 127] width 234 height 16
click at [264, 122] on div "5mm White 1830 x 1220 Corflute Style and size as per recent order" at bounding box center [230, 127] width 77 height 16
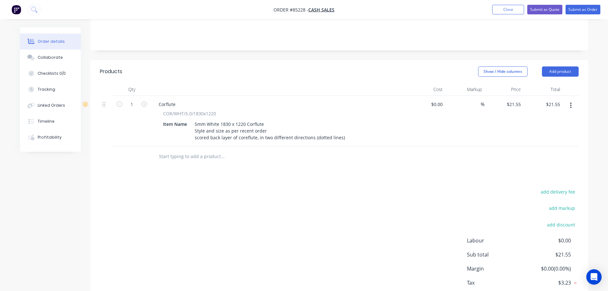
click at [373, 173] on div "Products Show / Hide columns Add product Qty Cost Markup Price Total 1 Corflute…" at bounding box center [339, 190] width 498 height 260
click at [126, 100] on input "1" at bounding box center [132, 105] width 17 height 10
type input "15"
drag, startPoint x: 237, startPoint y: 219, endPoint x: 455, endPoint y: 145, distance: 230.2
click at [237, 219] on div "add delivery fee add markup add discount Labour $0.00 Sub total $323.25 Margin …" at bounding box center [339, 248] width 479 height 123
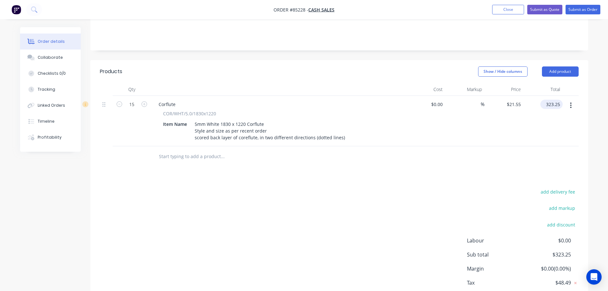
click at [554, 100] on input "323.25" at bounding box center [553, 104] width 20 height 9
type input "479.55"
type input "$31.97"
type input "$479.55"
click at [564, 165] on div "Products Show / Hide columns Add product Qty Cost Markup Price Total 15 Corflut…" at bounding box center [339, 190] width 498 height 260
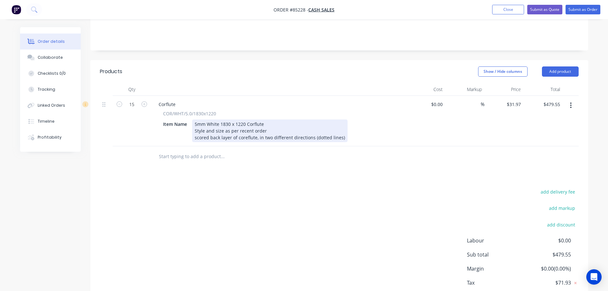
click at [341, 131] on div "5mm White 1830 x 1220 Corflute Style and size as per recent order scored back l…" at bounding box center [269, 130] width 155 height 23
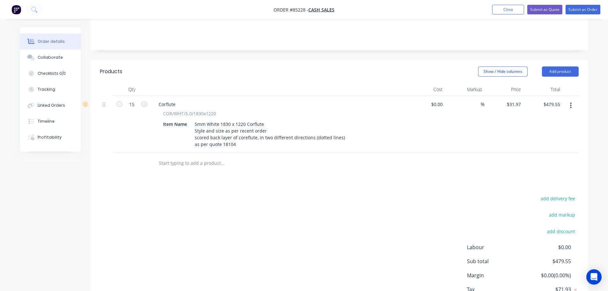
click at [423, 185] on div "Products Show / Hide columns Add product Qty Cost Markup Price Total 15 Corflut…" at bounding box center [339, 193] width 498 height 267
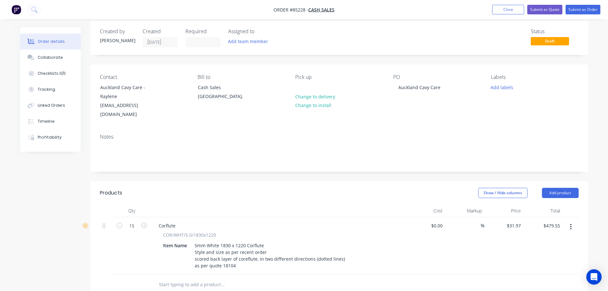
scroll to position [0, 0]
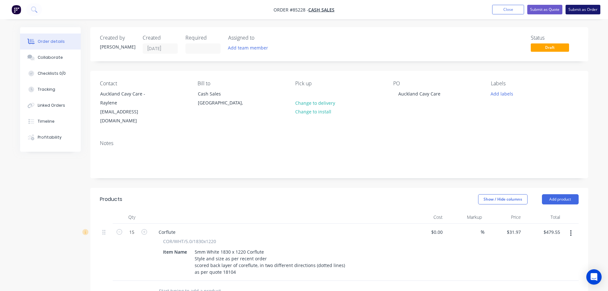
click at [585, 10] on button "Submit as Order" at bounding box center [583, 10] width 35 height 10
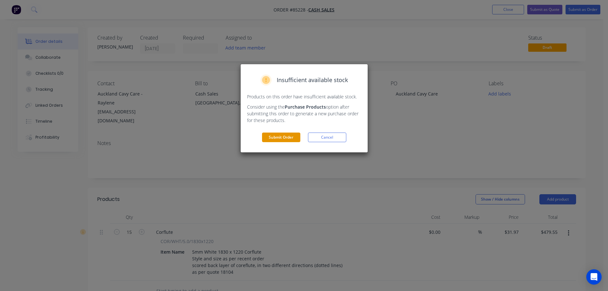
click at [277, 135] on button "Submit Order" at bounding box center [281, 137] width 38 height 10
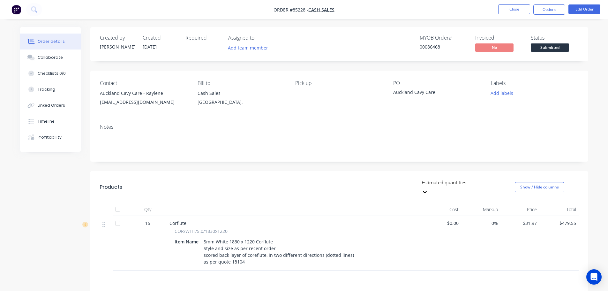
click at [539, 49] on span "Submitted" at bounding box center [550, 47] width 38 height 8
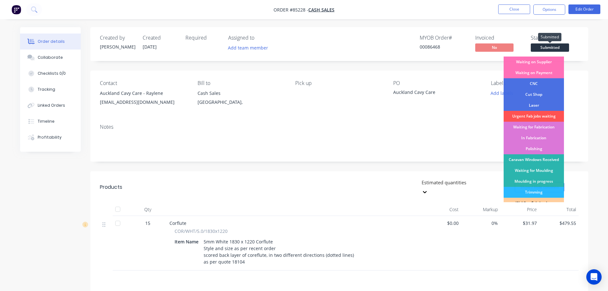
click at [539, 49] on span "Submitted" at bounding box center [550, 47] width 38 height 8
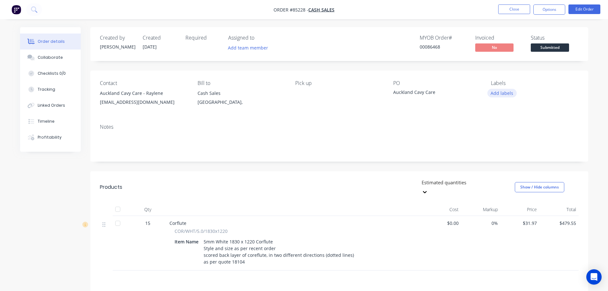
click at [508, 92] on button "Add labels" at bounding box center [501, 93] width 29 height 9
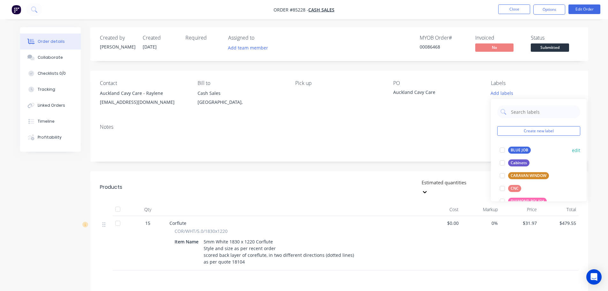
click at [522, 150] on div "BLUE JOB" at bounding box center [519, 150] width 23 height 7
click at [543, 10] on button "Options" at bounding box center [549, 9] width 32 height 10
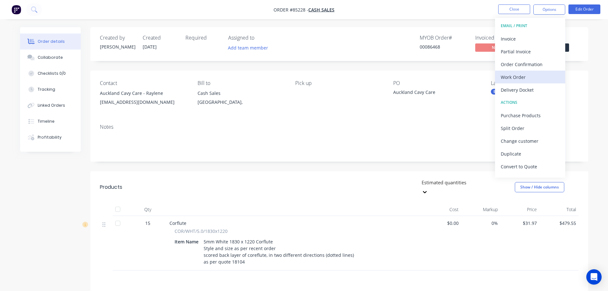
click at [530, 74] on div "Work Order" at bounding box center [530, 76] width 59 height 9
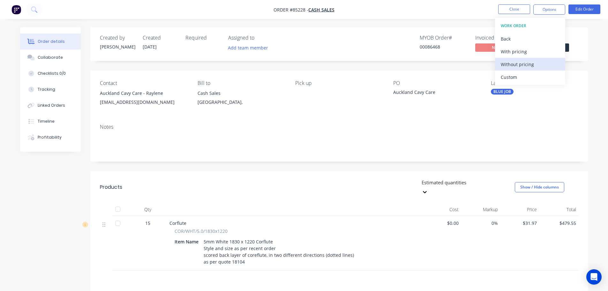
click at [532, 63] on div "Without pricing" at bounding box center [530, 64] width 59 height 9
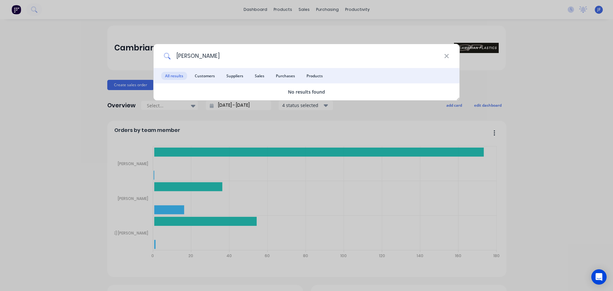
click at [199, 57] on input "[PERSON_NAME]" at bounding box center [307, 56] width 273 height 24
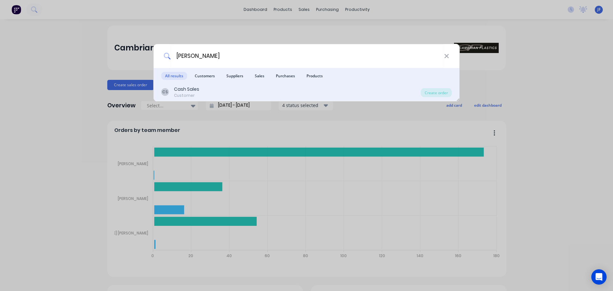
type input "[PERSON_NAME]"
click at [239, 89] on div "CS Cash Sales Customer" at bounding box center [291, 92] width 260 height 12
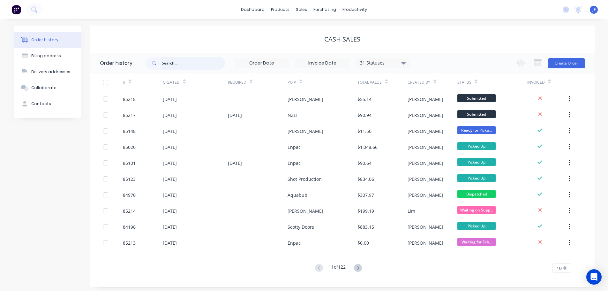
click at [172, 63] on input "text" at bounding box center [193, 63] width 63 height 13
paste input "LARRY Robbins"
type input "LARRY Robbins"
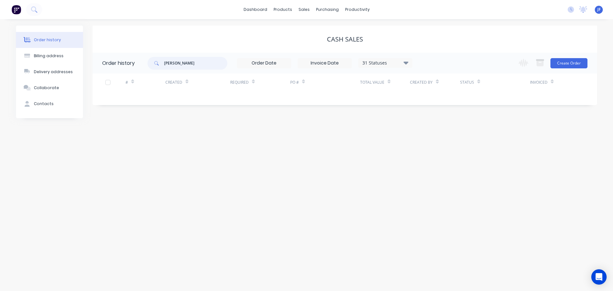
click at [185, 61] on input "LARRY Robbins" at bounding box center [195, 63] width 63 height 13
type input "LARRY"
click at [183, 57] on input "LARRY" at bounding box center [195, 63] width 63 height 13
type input "larry"
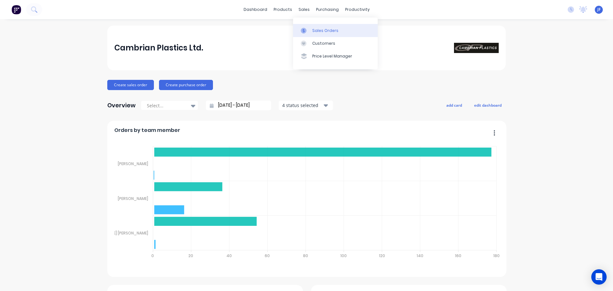
click at [323, 34] on link "Sales Orders" at bounding box center [335, 30] width 85 height 13
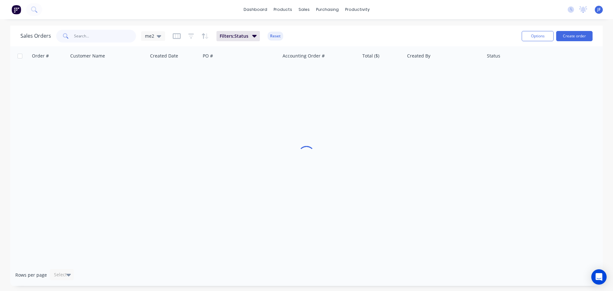
click at [95, 33] on input "text" at bounding box center [105, 36] width 62 height 13
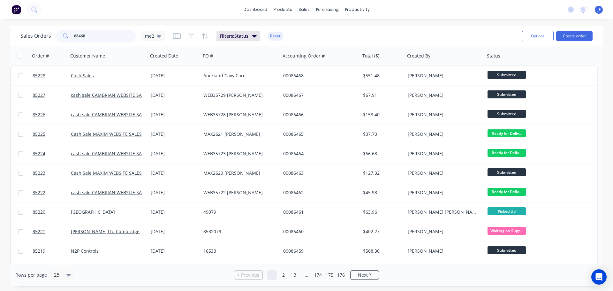
type input "86468"
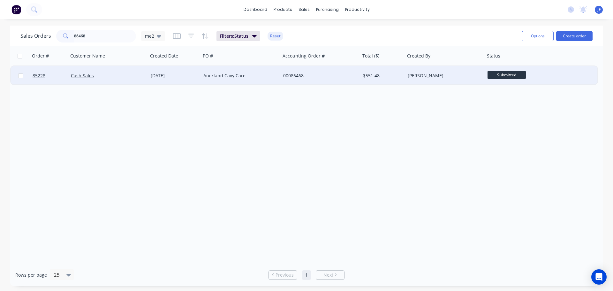
click at [265, 67] on div "Auckland Cavy Care" at bounding box center [241, 75] width 80 height 19
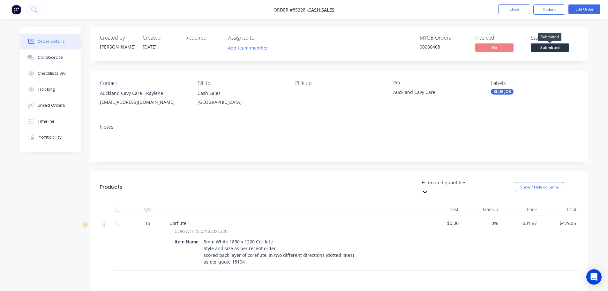
click at [549, 48] on span "Submitted" at bounding box center [550, 47] width 38 height 8
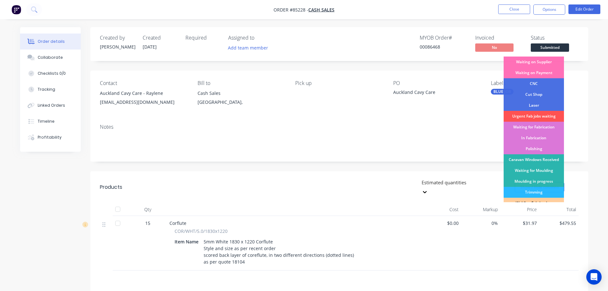
click at [551, 61] on div "Waiting on Supplier" at bounding box center [534, 62] width 60 height 11
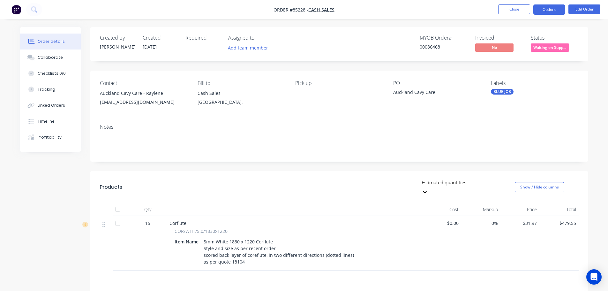
click at [552, 6] on button "Options" at bounding box center [549, 9] width 32 height 10
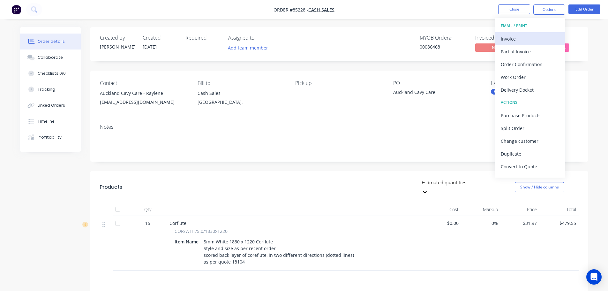
click at [538, 32] on div "EMAIL / PRINT Invoice Partial Invoice Order Confirmation Work Order Delivery Do…" at bounding box center [530, 98] width 70 height 160
click at [538, 33] on button "Invoice" at bounding box center [530, 38] width 70 height 13
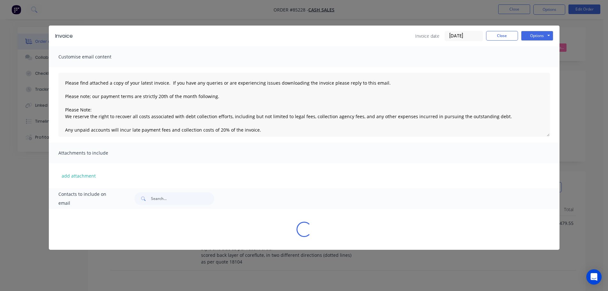
click at [539, 33] on button "Options" at bounding box center [537, 36] width 32 height 10
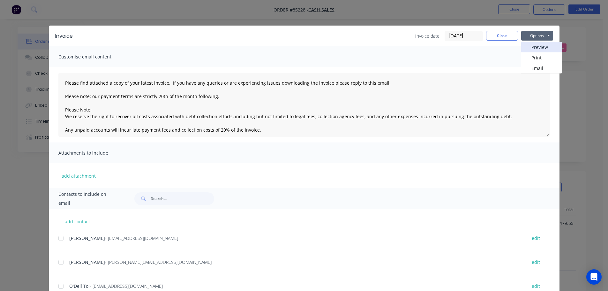
click at [540, 44] on button "Preview" at bounding box center [541, 47] width 41 height 11
click at [497, 34] on button "Close" at bounding box center [502, 36] width 32 height 10
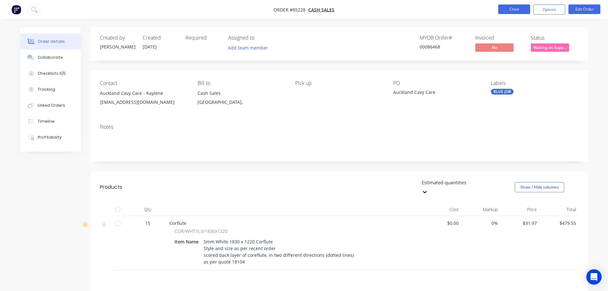
click at [509, 7] on button "Close" at bounding box center [514, 9] width 32 height 10
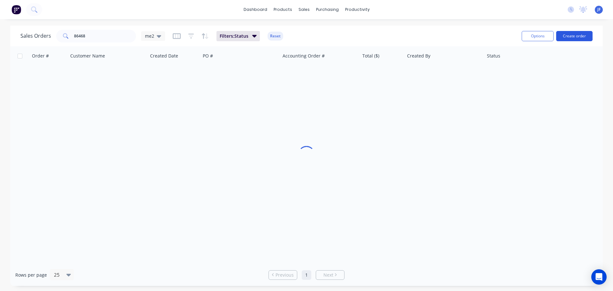
click at [580, 34] on button "Create order" at bounding box center [574, 36] width 36 height 10
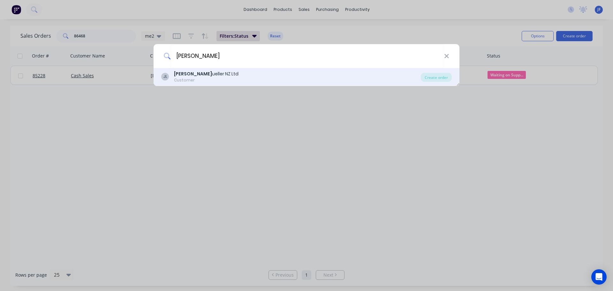
type input "[PERSON_NAME]"
click at [261, 82] on div "[PERSON_NAME] M ueller NZ Ltd Customer" at bounding box center [291, 77] width 260 height 12
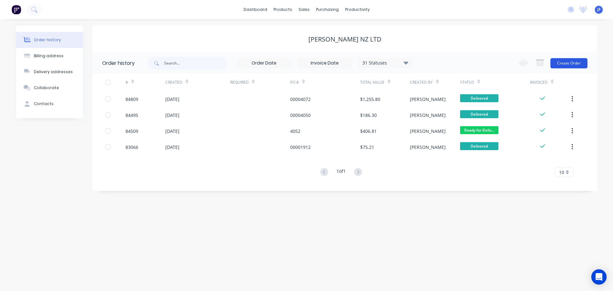
click at [560, 60] on button "Create Order" at bounding box center [568, 63] width 37 height 10
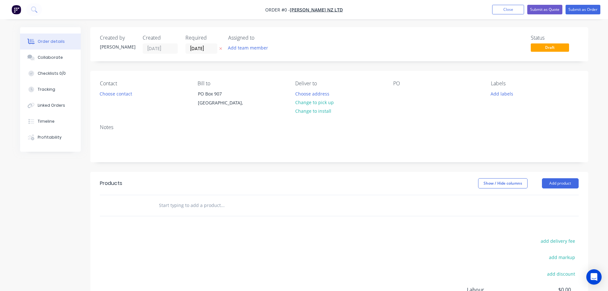
click at [221, 48] on icon "button" at bounding box center [220, 49] width 3 height 4
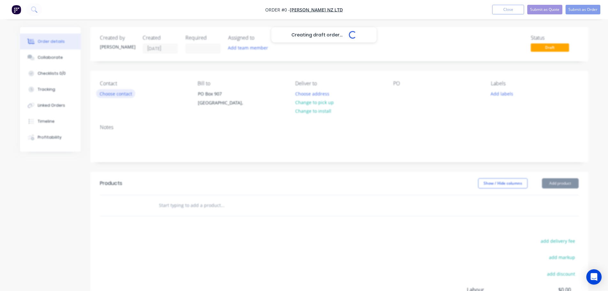
click at [125, 94] on button "Choose contact" at bounding box center [115, 93] width 39 height 9
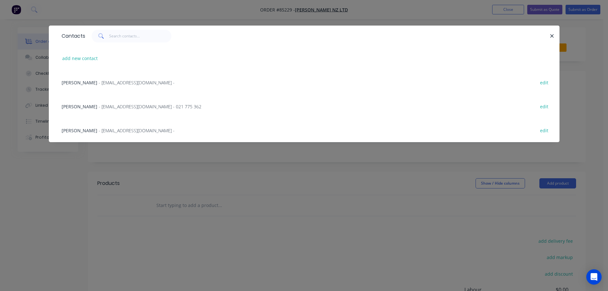
drag, startPoint x: 85, startPoint y: 111, endPoint x: 131, endPoint y: 117, distance: 46.8
click at [85, 111] on div "Lance Brennan - lbrennan@jeanmueller.co.nz - 021 775 362 edit" at bounding box center [304, 106] width 492 height 24
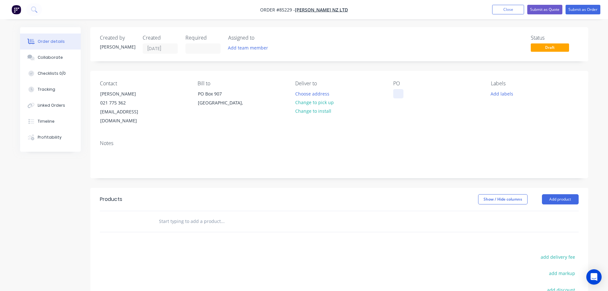
click at [396, 91] on div at bounding box center [398, 93] width 10 height 9
paste div
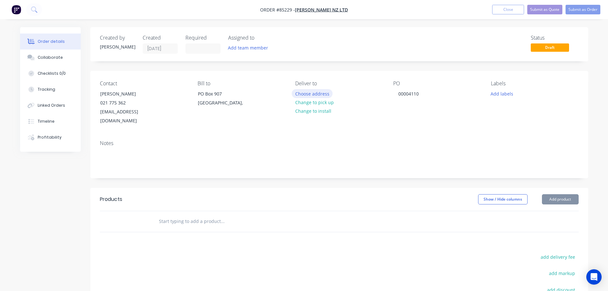
click at [318, 95] on button "Choose address" at bounding box center [312, 93] width 41 height 9
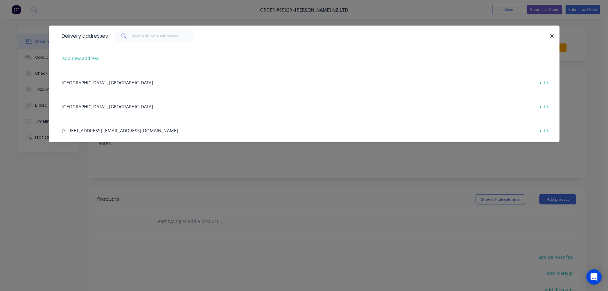
click at [81, 126] on div "56 Hurlstone Drive New Plymouth lbrennan@jeanmueller.co.nz edit" at bounding box center [304, 130] width 492 height 24
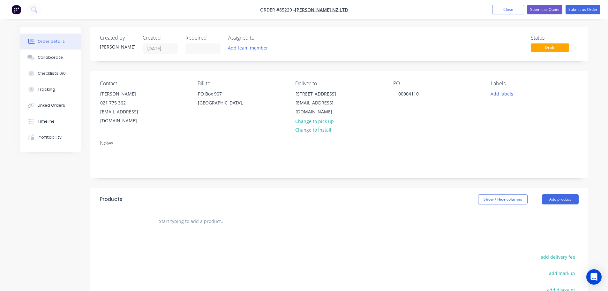
click at [180, 215] on input "text" at bounding box center [223, 221] width 128 height 13
click at [205, 215] on input "text" at bounding box center [223, 221] width 128 height 13
paste input "MAN-EH/COV2"
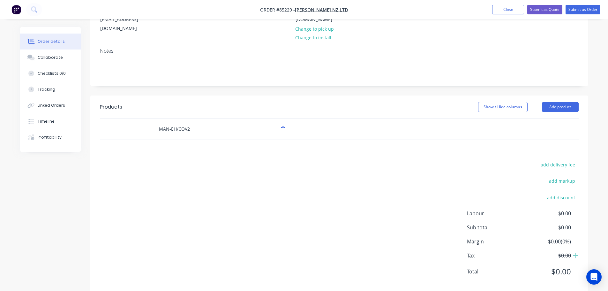
scroll to position [95, 0]
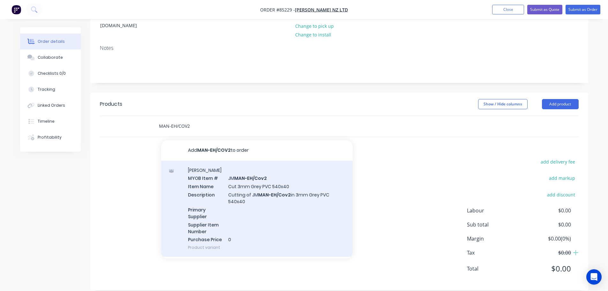
type input "MAN-EH/COV2"
click at [284, 178] on div "Jean Mueller MYOB Item # JM MAN-EH/Cov2 Item Name Cut 3mm Grey PVC 540x40 Descr…" at bounding box center [257, 209] width 192 height 96
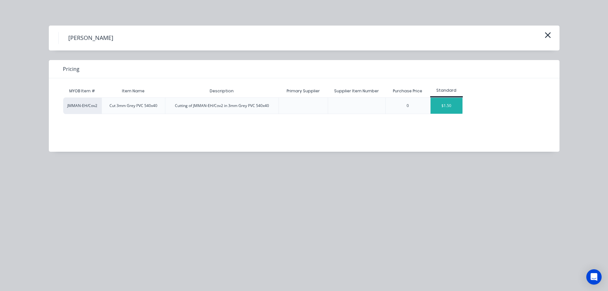
click at [448, 102] on div "$1.50" at bounding box center [447, 106] width 32 height 16
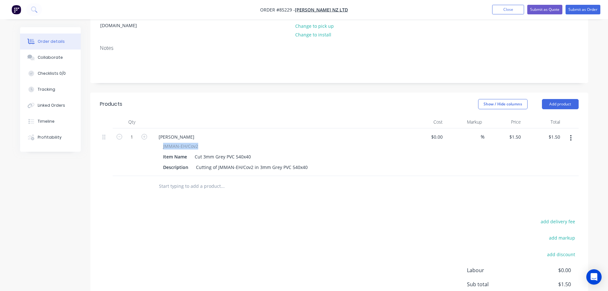
drag, startPoint x: 159, startPoint y: 135, endPoint x: 255, endPoint y: 133, distance: 96.1
click at [272, 133] on div "Jean Mueller JMMAN-EH/Cov2 Item Name Cut 3mm Grey PVC 540x40 Description Cuttin…" at bounding box center [278, 152] width 255 height 48
copy span "JMMAN-EH/Cov2"
click at [184, 132] on div "Jean Mueller" at bounding box center [177, 136] width 46 height 9
paste div
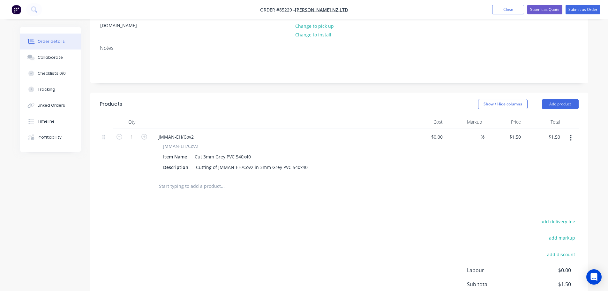
drag, startPoint x: 232, startPoint y: 212, endPoint x: 146, endPoint y: 155, distance: 103.2
click at [231, 217] on div "add delivery fee add markup add discount Labour $0.00 Sub total $1.50 Margin $0…" at bounding box center [339, 278] width 479 height 123
click at [128, 132] on input "1" at bounding box center [132, 137] width 17 height 10
type input "100"
type input "$150.00"
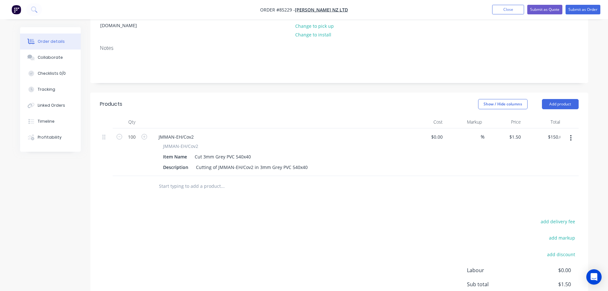
click at [235, 103] on header "Products Show / Hide columns Add product" at bounding box center [339, 104] width 498 height 23
click at [572, 10] on button "Submit as Order" at bounding box center [583, 10] width 35 height 10
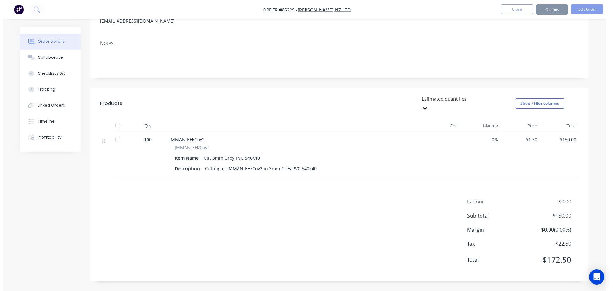
scroll to position [0, 0]
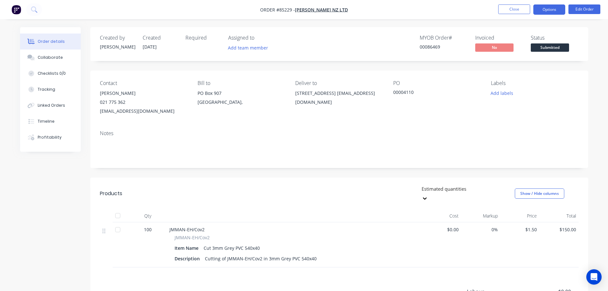
click at [540, 5] on button "Options" at bounding box center [549, 9] width 32 height 10
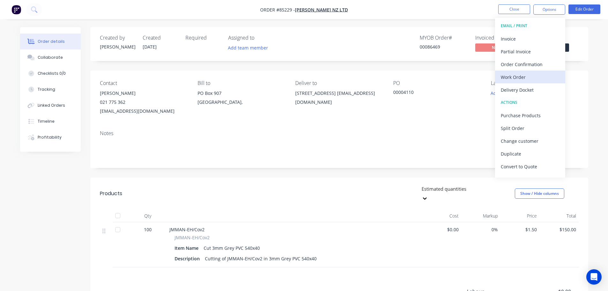
click at [535, 73] on div "Work Order" at bounding box center [530, 76] width 59 height 9
click at [535, 63] on div "Without pricing" at bounding box center [530, 64] width 59 height 9
click at [437, 48] on div "00086469" at bounding box center [444, 46] width 48 height 7
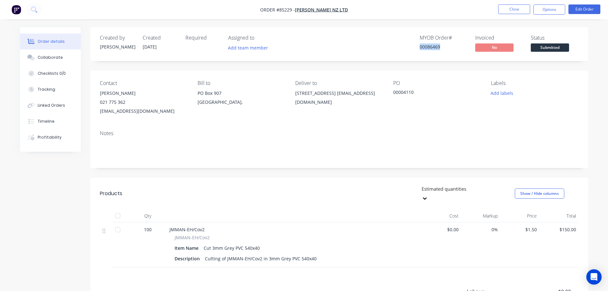
click at [437, 48] on div "00086469" at bounding box center [444, 46] width 48 height 7
copy div "00086469"
click at [365, 160] on div "Notes" at bounding box center [339, 146] width 498 height 43
click at [507, 9] on button "Close" at bounding box center [514, 9] width 32 height 10
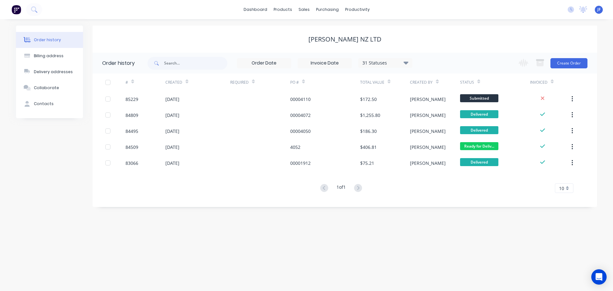
click at [291, 46] on div "[PERSON_NAME] NZ Ltd" at bounding box center [345, 39] width 504 height 27
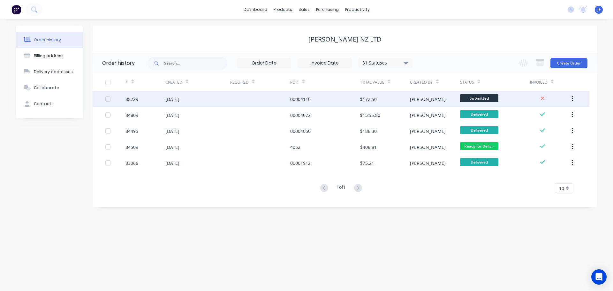
click at [344, 98] on div "00004110" at bounding box center [325, 99] width 70 height 16
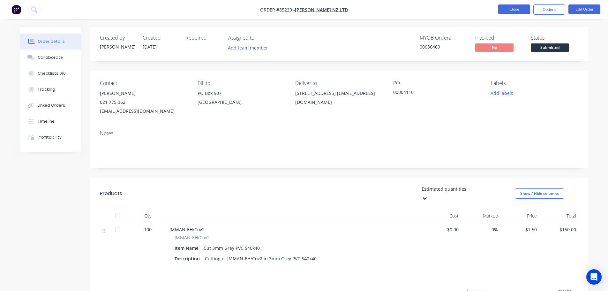
click at [520, 12] on button "Close" at bounding box center [514, 9] width 32 height 10
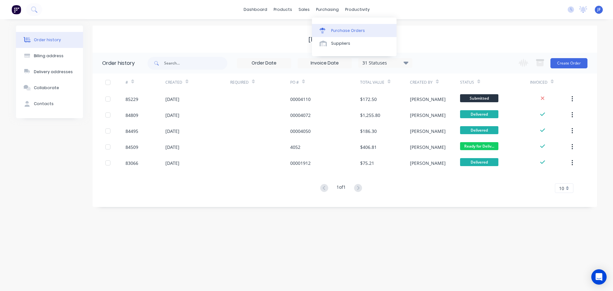
click at [329, 25] on link "Purchase Orders" at bounding box center [354, 30] width 85 height 13
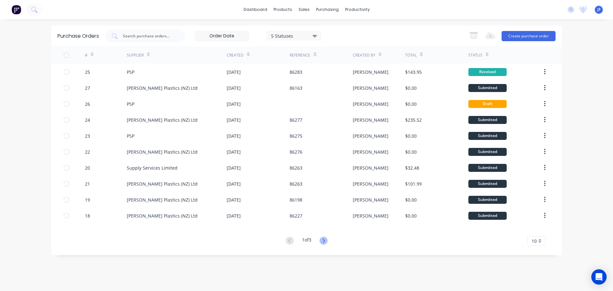
click at [322, 238] on icon at bounding box center [324, 241] width 8 height 8
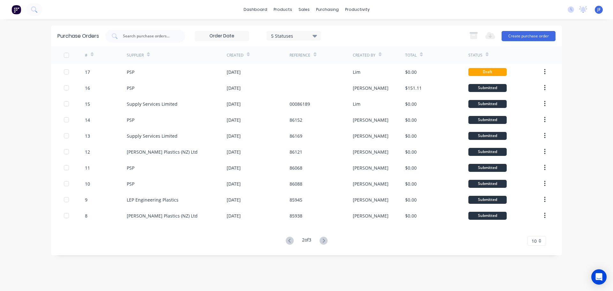
click at [321, 238] on icon at bounding box center [324, 241] width 8 height 8
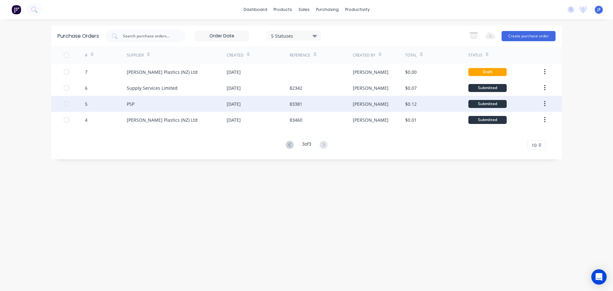
click at [187, 110] on div "PSP" at bounding box center [177, 104] width 100 height 16
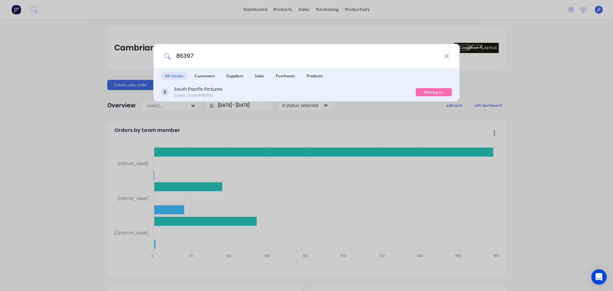
type input "86397"
click at [360, 90] on div "South Pacific Pictures Sales Order #85156" at bounding box center [288, 92] width 254 height 12
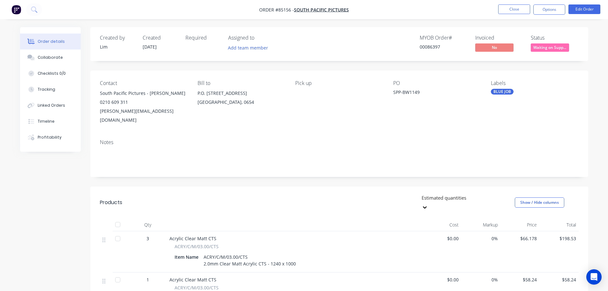
click at [549, 50] on span "Waiting on Supp..." at bounding box center [550, 47] width 38 height 8
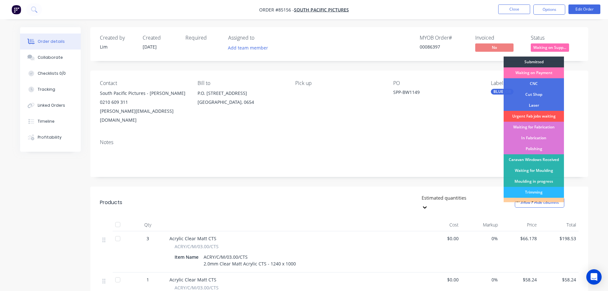
click at [549, 60] on div "Submitted" at bounding box center [534, 62] width 60 height 11
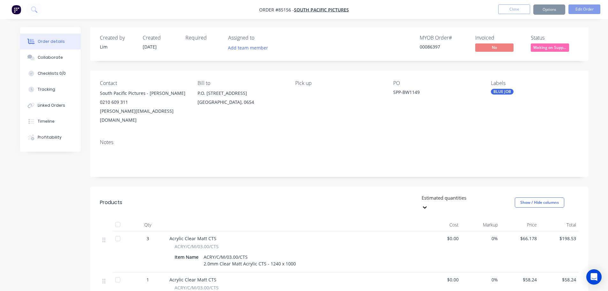
click at [516, 37] on div "Invoiced" at bounding box center [499, 38] width 48 height 6
click at [33, 10] on icon at bounding box center [34, 9] width 6 height 6
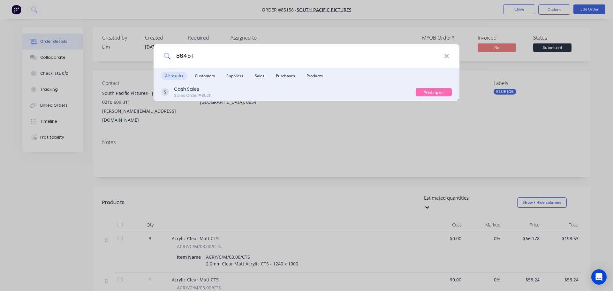
type input "86451"
click at [314, 90] on div "Cash Sales Sales Order #85211" at bounding box center [288, 92] width 254 height 12
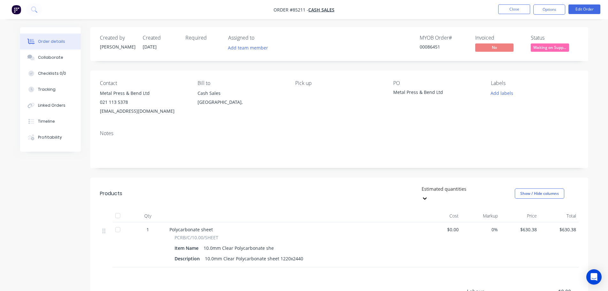
click at [546, 48] on span "Waiting on Supp..." at bounding box center [550, 47] width 38 height 8
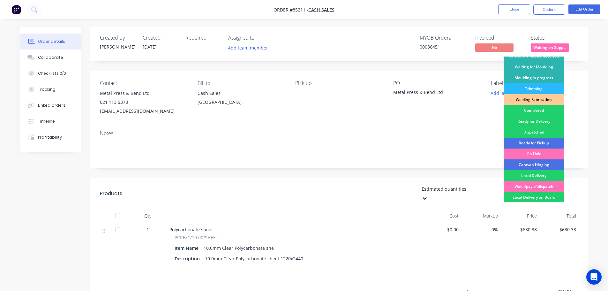
scroll to position [126, 0]
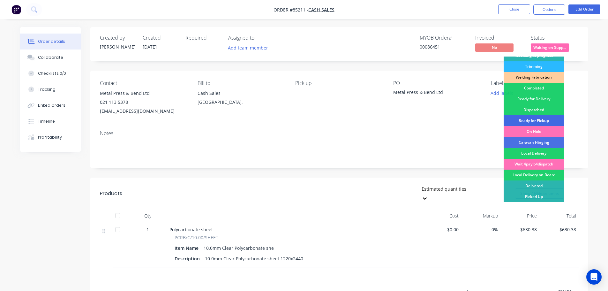
click at [539, 119] on div "Ready for Pickup" at bounding box center [534, 120] width 60 height 11
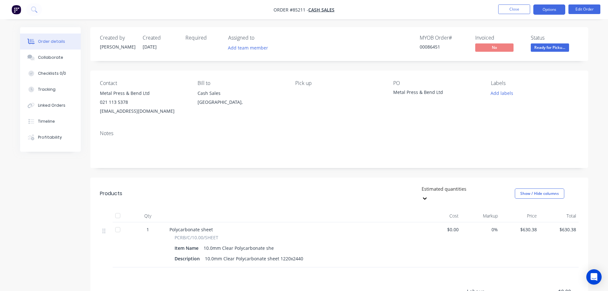
click at [547, 10] on button "Options" at bounding box center [549, 9] width 32 height 10
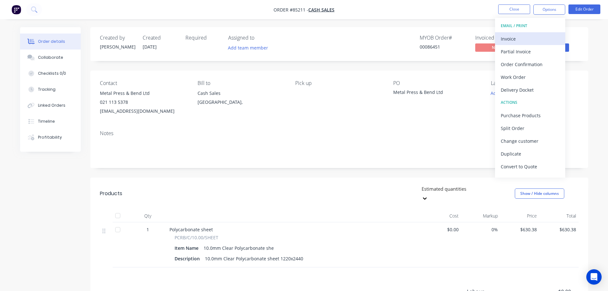
click at [534, 40] on div "Invoice" at bounding box center [530, 38] width 59 height 9
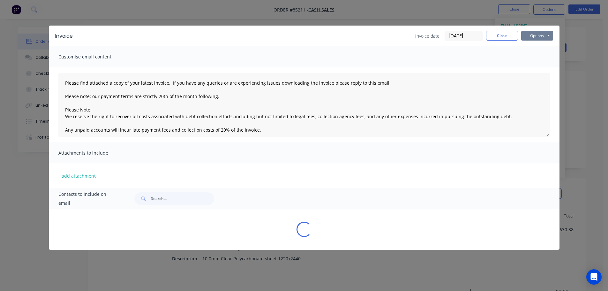
drag, startPoint x: 534, startPoint y: 40, endPoint x: 547, endPoint y: 40, distance: 12.8
click at [547, 38] on button "Options" at bounding box center [537, 36] width 32 height 10
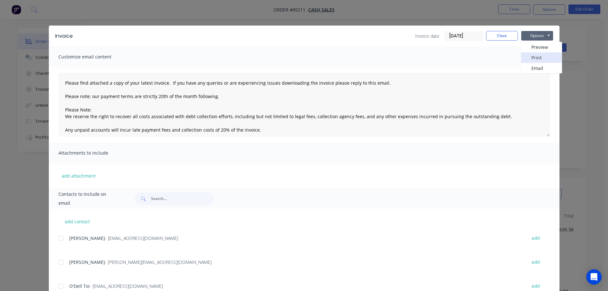
click at [546, 58] on button "Print" at bounding box center [541, 57] width 41 height 11
drag, startPoint x: 492, startPoint y: 32, endPoint x: 500, endPoint y: 19, distance: 15.2
click at [492, 33] on button "Close" at bounding box center [502, 36] width 32 height 10
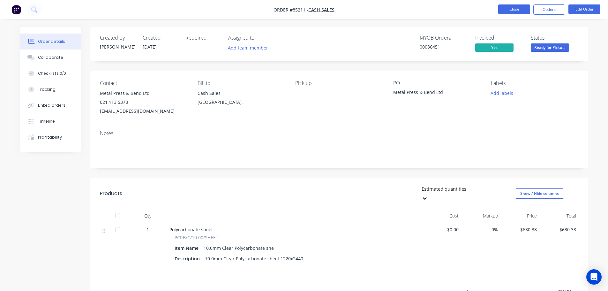
click at [505, 7] on button "Close" at bounding box center [514, 9] width 32 height 10
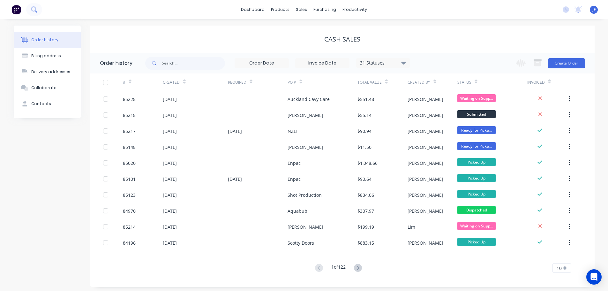
click at [34, 9] on icon at bounding box center [34, 9] width 6 height 6
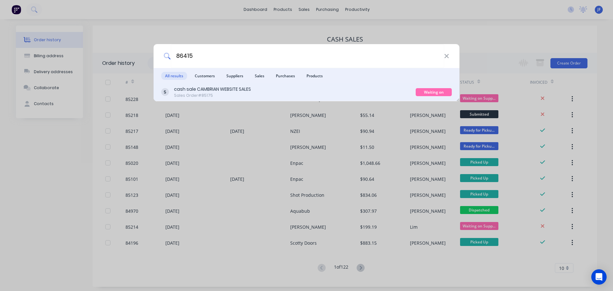
type input "86415"
click at [379, 88] on div "cash sale CAMBRIAN WEBSITE SALES Sales Order #85175" at bounding box center [288, 92] width 254 height 12
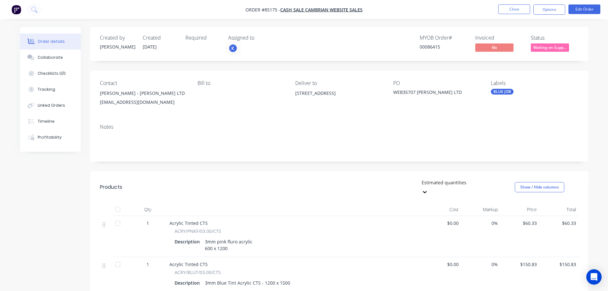
click at [559, 47] on span "Waiting on Supp..." at bounding box center [550, 47] width 38 height 8
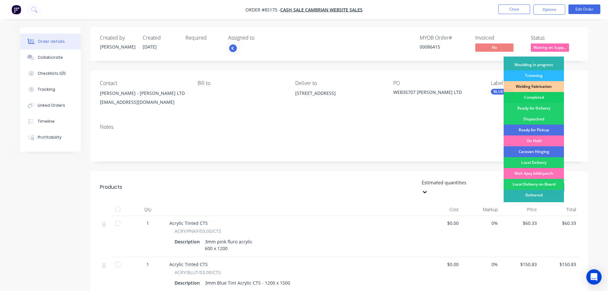
scroll to position [126, 0]
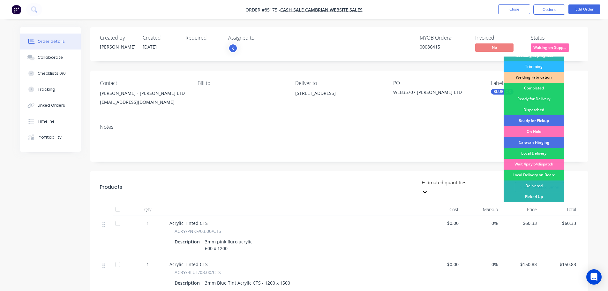
click at [547, 98] on div "Ready for Delivery" at bounding box center [534, 99] width 60 height 11
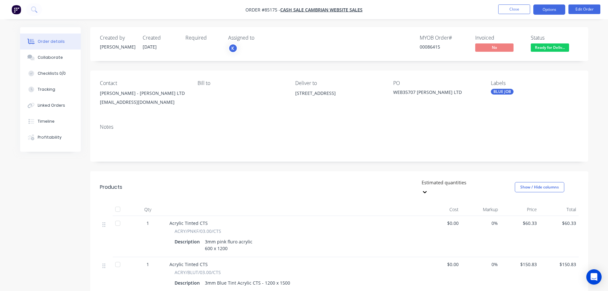
click at [545, 11] on button "Options" at bounding box center [549, 9] width 32 height 10
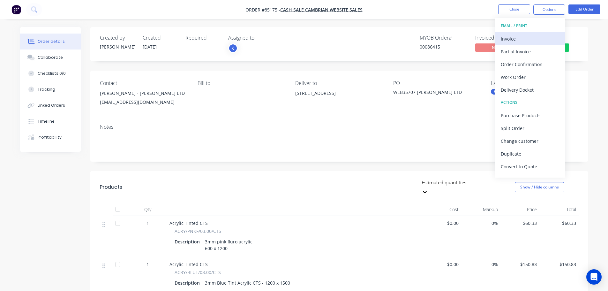
click at [527, 35] on div "Invoice" at bounding box center [530, 38] width 59 height 9
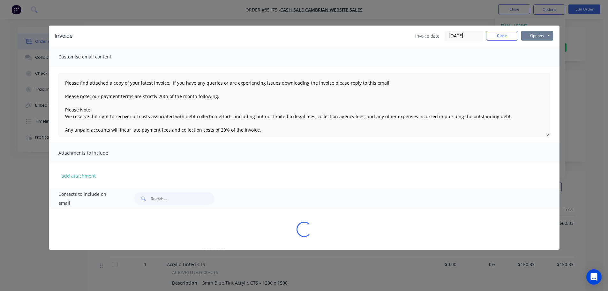
click at [538, 35] on button "Options" at bounding box center [537, 36] width 32 height 10
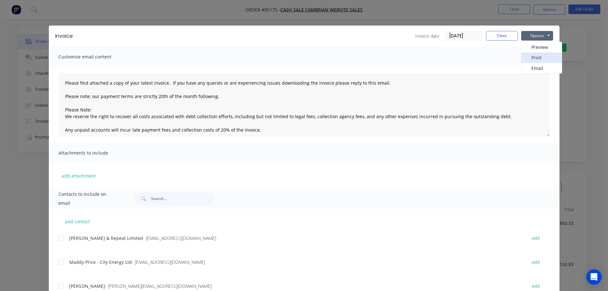
click at [536, 56] on button "Print" at bounding box center [541, 57] width 41 height 11
click at [493, 32] on button "Close" at bounding box center [502, 36] width 32 height 10
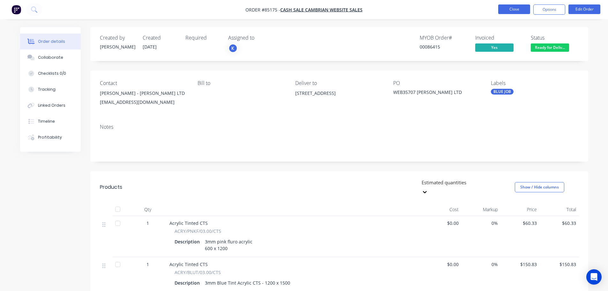
click at [508, 12] on button "Close" at bounding box center [514, 9] width 32 height 10
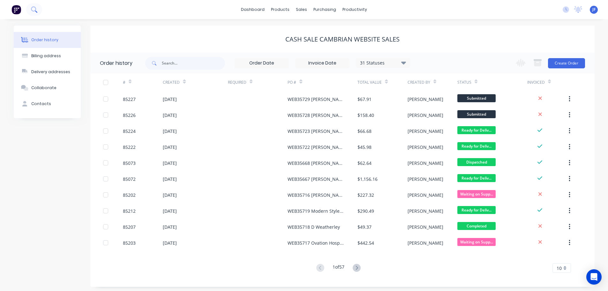
click at [34, 10] on icon at bounding box center [34, 9] width 6 height 6
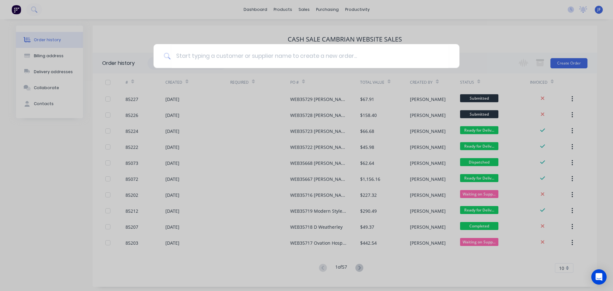
click at [278, 35] on div at bounding box center [306, 145] width 613 height 291
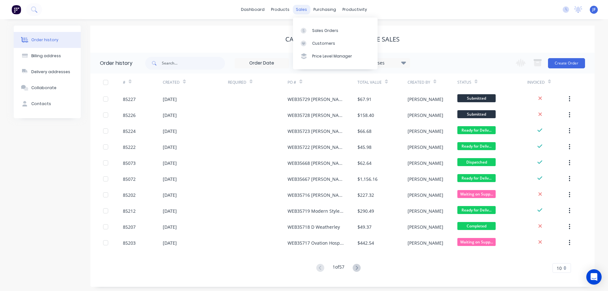
click at [305, 10] on div "sales" at bounding box center [302, 10] width 18 height 10
click at [308, 31] on div at bounding box center [306, 31] width 10 height 6
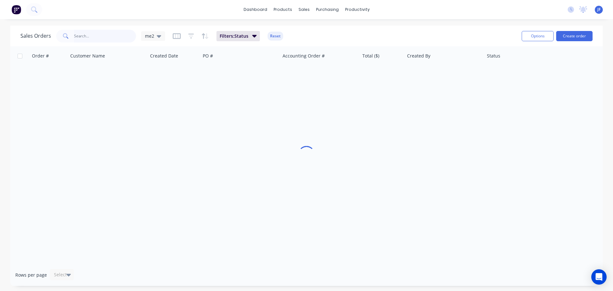
click at [79, 38] on input "text" at bounding box center [105, 36] width 62 height 13
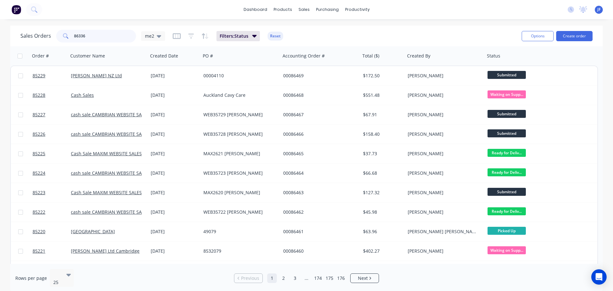
type input "86336"
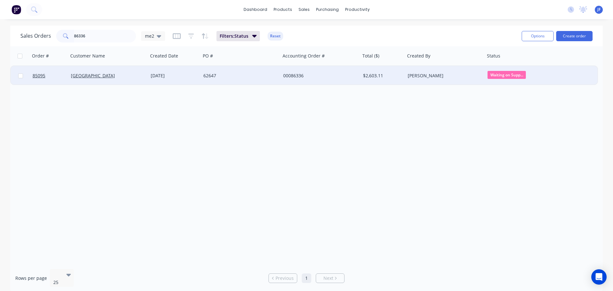
click at [264, 76] on div "62647" at bounding box center [238, 75] width 71 height 6
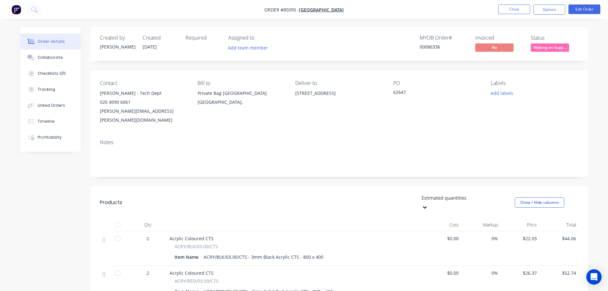
click at [545, 46] on span "Waiting on Supp..." at bounding box center [550, 47] width 38 height 8
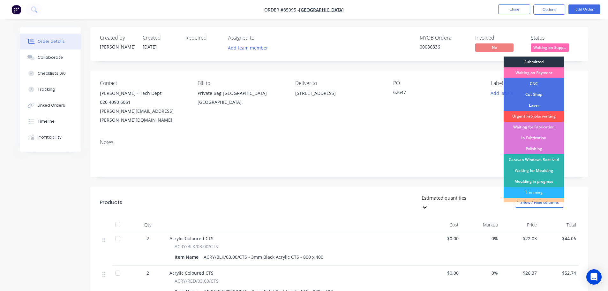
click at [545, 63] on div "Submitted" at bounding box center [534, 62] width 60 height 11
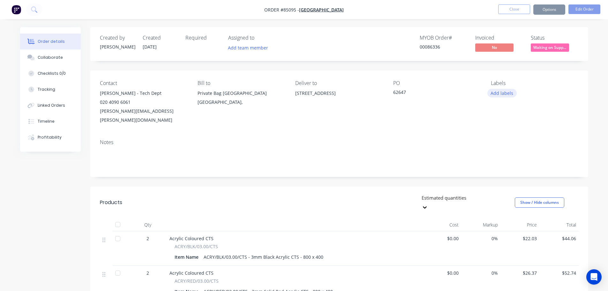
click at [502, 88] on div "Labels Add labels" at bounding box center [534, 102] width 87 height 44
click at [503, 94] on button "Add labels" at bounding box center [501, 93] width 29 height 9
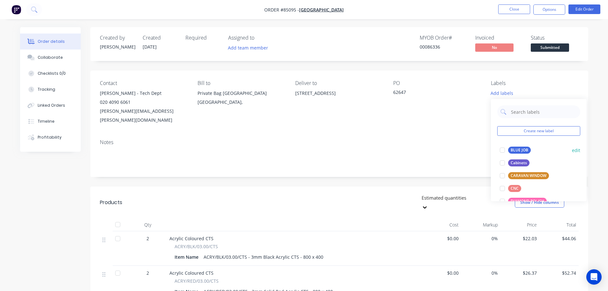
click at [513, 149] on div "BLUE JOB" at bounding box center [519, 150] width 23 height 7
drag, startPoint x: 455, startPoint y: 20, endPoint x: 485, endPoint y: 12, distance: 31.1
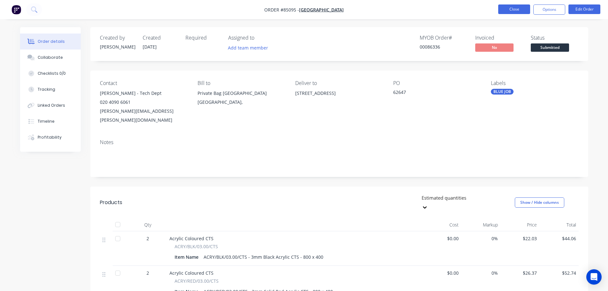
click at [519, 11] on button "Close" at bounding box center [514, 9] width 32 height 10
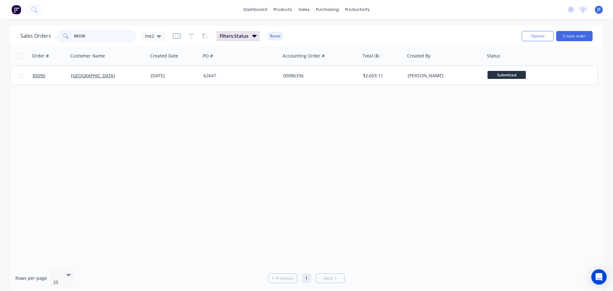
click at [89, 38] on input "86336" at bounding box center [105, 36] width 62 height 13
type input "86455"
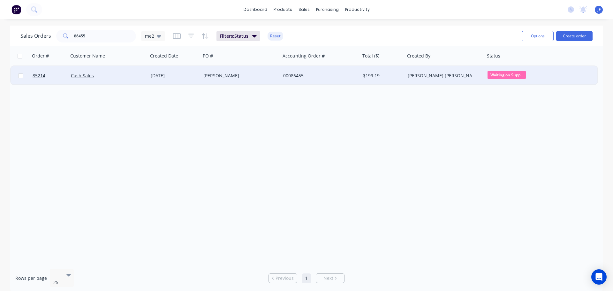
click at [411, 77] on div "[PERSON_NAME] [PERSON_NAME]" at bounding box center [443, 75] width 71 height 6
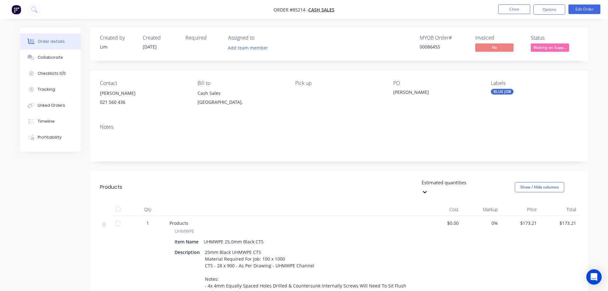
click at [549, 46] on span "Waiting on Supp..." at bounding box center [550, 47] width 38 height 8
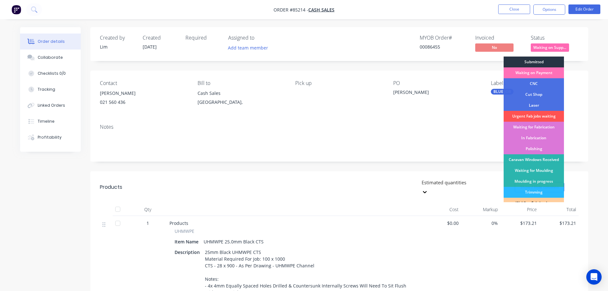
click at [550, 58] on div "Submitted" at bounding box center [534, 62] width 60 height 11
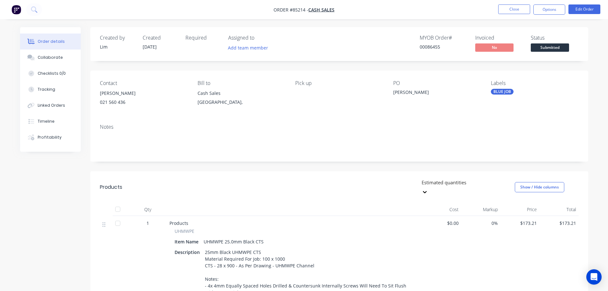
click at [530, 30] on div "Created by [PERSON_NAME] Created [DATE] Required Assigned to Add team member MY…" at bounding box center [339, 44] width 498 height 34
click at [511, 7] on button "Close" at bounding box center [514, 9] width 32 height 10
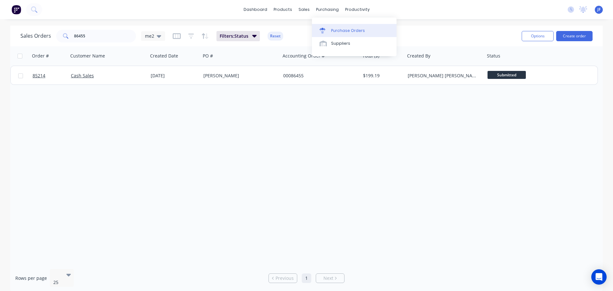
click at [337, 29] on div "Purchase Orders" at bounding box center [348, 31] width 34 height 6
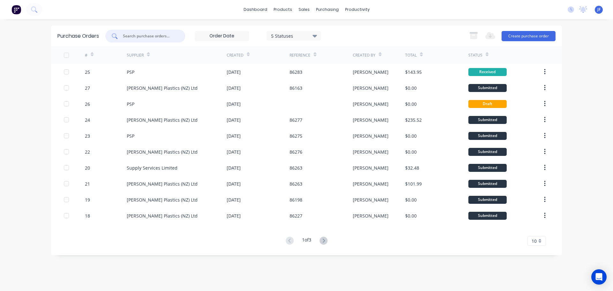
click at [139, 37] on input "text" at bounding box center [148, 36] width 53 height 6
click at [153, 38] on input "text" at bounding box center [148, 36] width 53 height 6
click at [144, 38] on input "text" at bounding box center [148, 36] width 53 height 6
click at [355, 10] on div "productivity" at bounding box center [357, 10] width 31 height 10
click at [39, 11] on button at bounding box center [34, 9] width 16 height 13
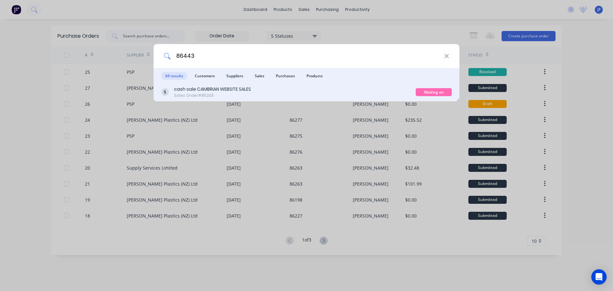
type input "86443"
click at [389, 84] on div "cash sale CAMBRIAN WEBSITE SALES Sales Order #85203 Waiting on Supplier" at bounding box center [307, 92] width 306 height 18
click at [413, 87] on div "cash sale CAMBRIAN WEBSITE SALES Sales Order #85203" at bounding box center [288, 92] width 254 height 12
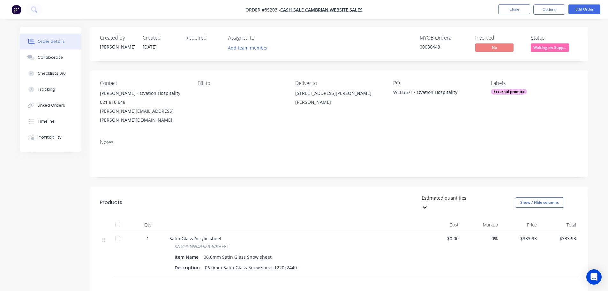
click at [541, 49] on span "Waiting on Supp..." at bounding box center [550, 47] width 38 height 8
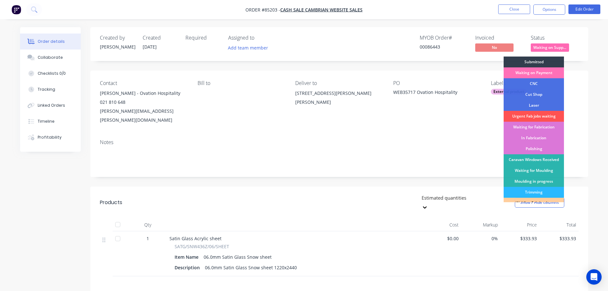
scroll to position [126, 0]
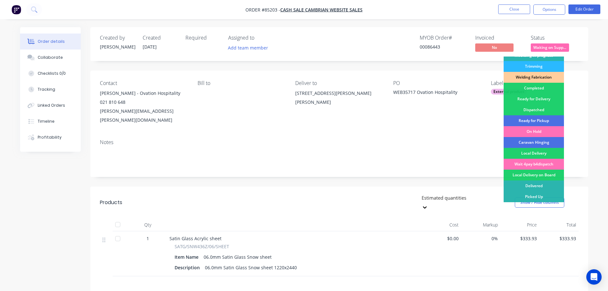
drag, startPoint x: 543, startPoint y: 100, endPoint x: 545, endPoint y: 47, distance: 53.4
click at [543, 99] on div "Ready for Delivery" at bounding box center [534, 99] width 60 height 11
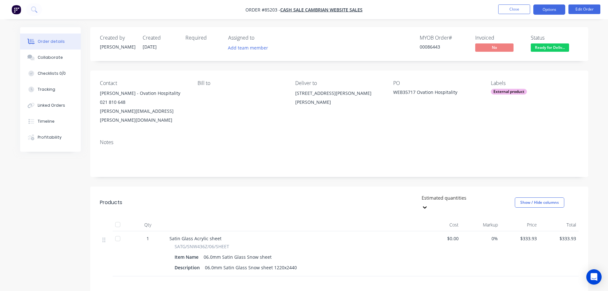
click at [544, 11] on button "Options" at bounding box center [549, 9] width 32 height 10
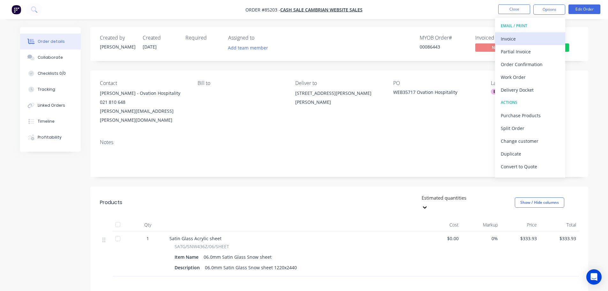
click at [529, 35] on div "Invoice" at bounding box center [530, 38] width 59 height 9
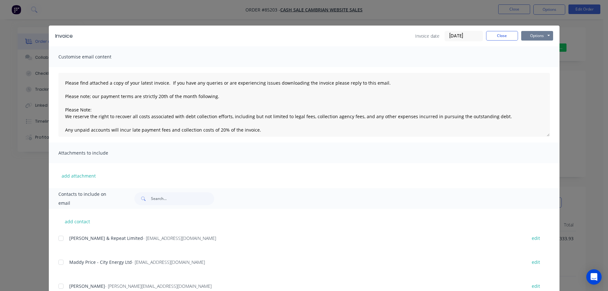
click at [536, 35] on button "Options" at bounding box center [537, 36] width 32 height 10
click at [540, 58] on button "Print" at bounding box center [541, 57] width 41 height 11
